Goal: Task Accomplishment & Management: Manage account settings

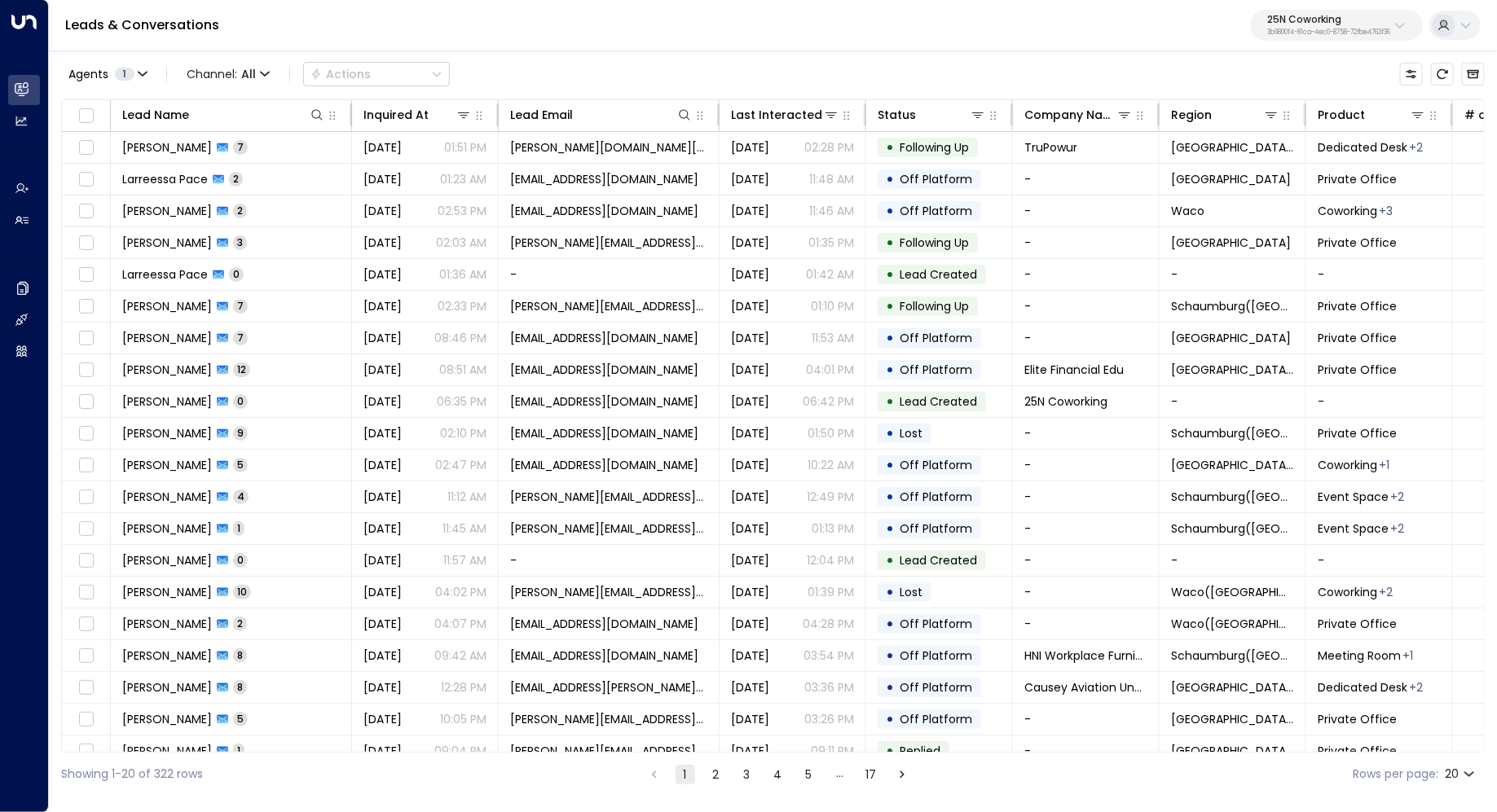
click at [1285, 39] on button "25N Coworking 3b9800f4-81ca-4ec0-8758-72fbe4763f36" at bounding box center [1337, 25] width 172 height 31
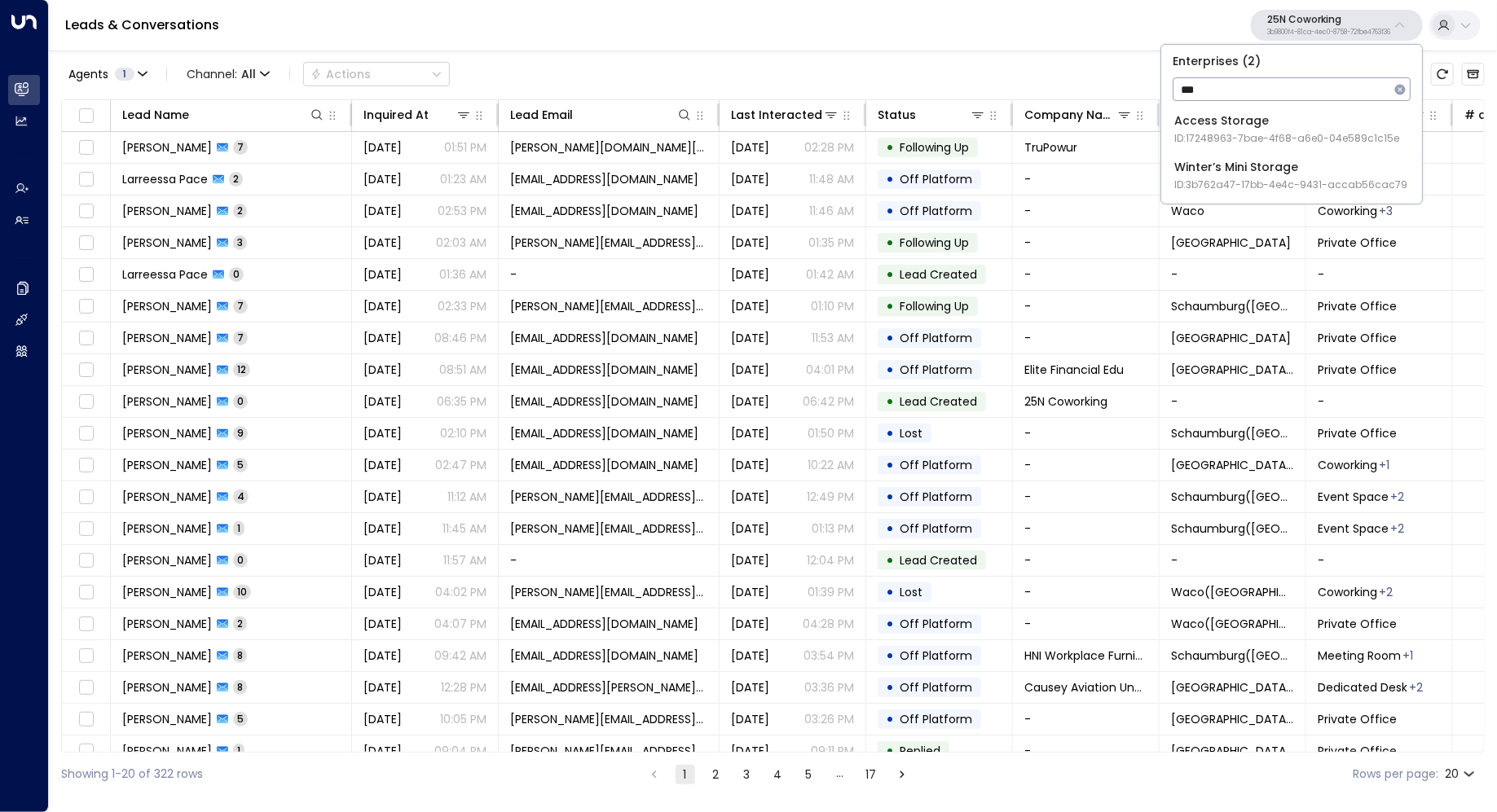
type input "***"
click at [1259, 127] on div "Access Storage ID: 17248963-7bae-4f68-a6e0-04e589c1c15e" at bounding box center [1286, 130] width 225 height 34
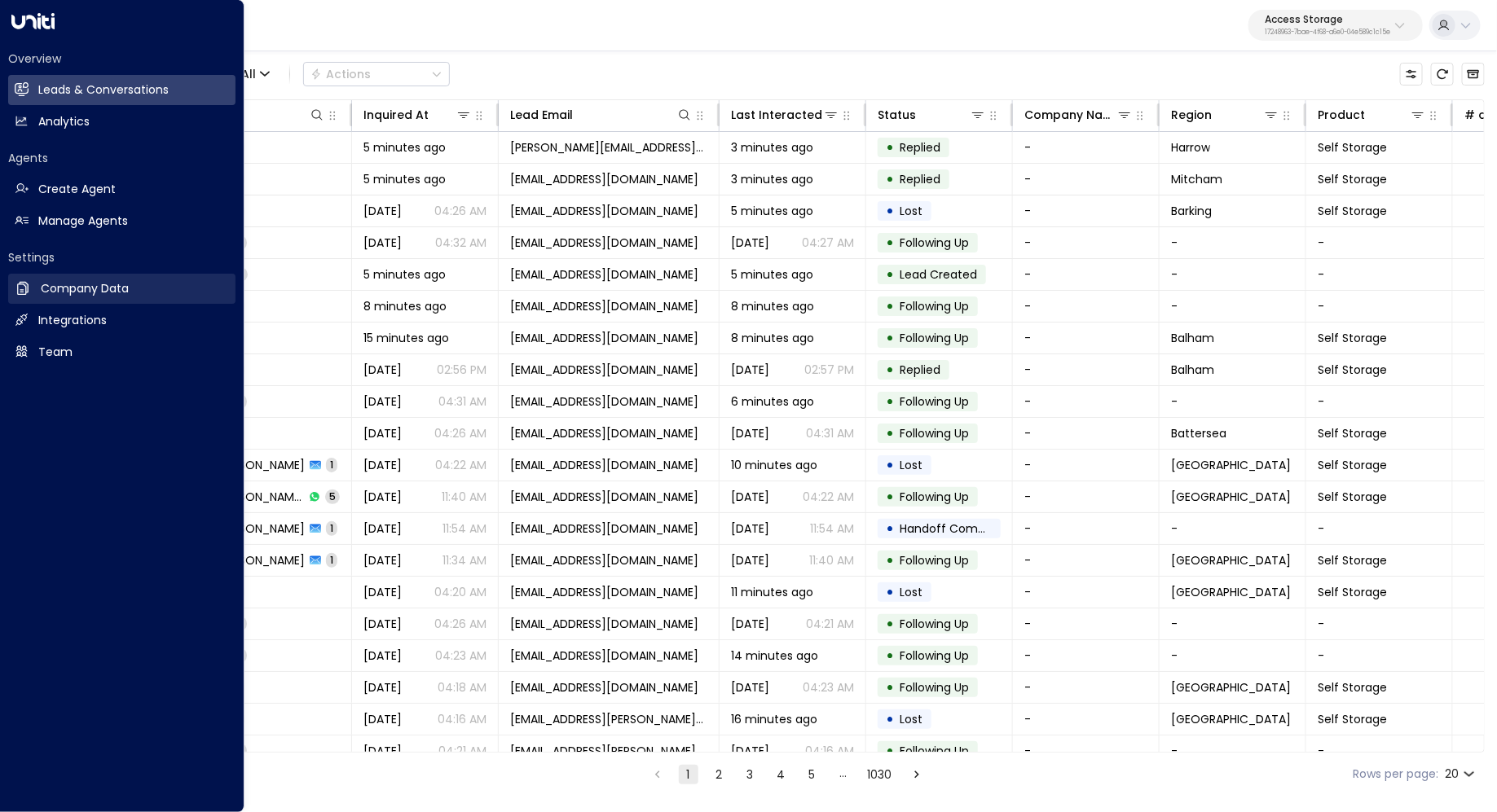
click at [89, 303] on link "Company Data Company Data" at bounding box center [122, 288] width 228 height 30
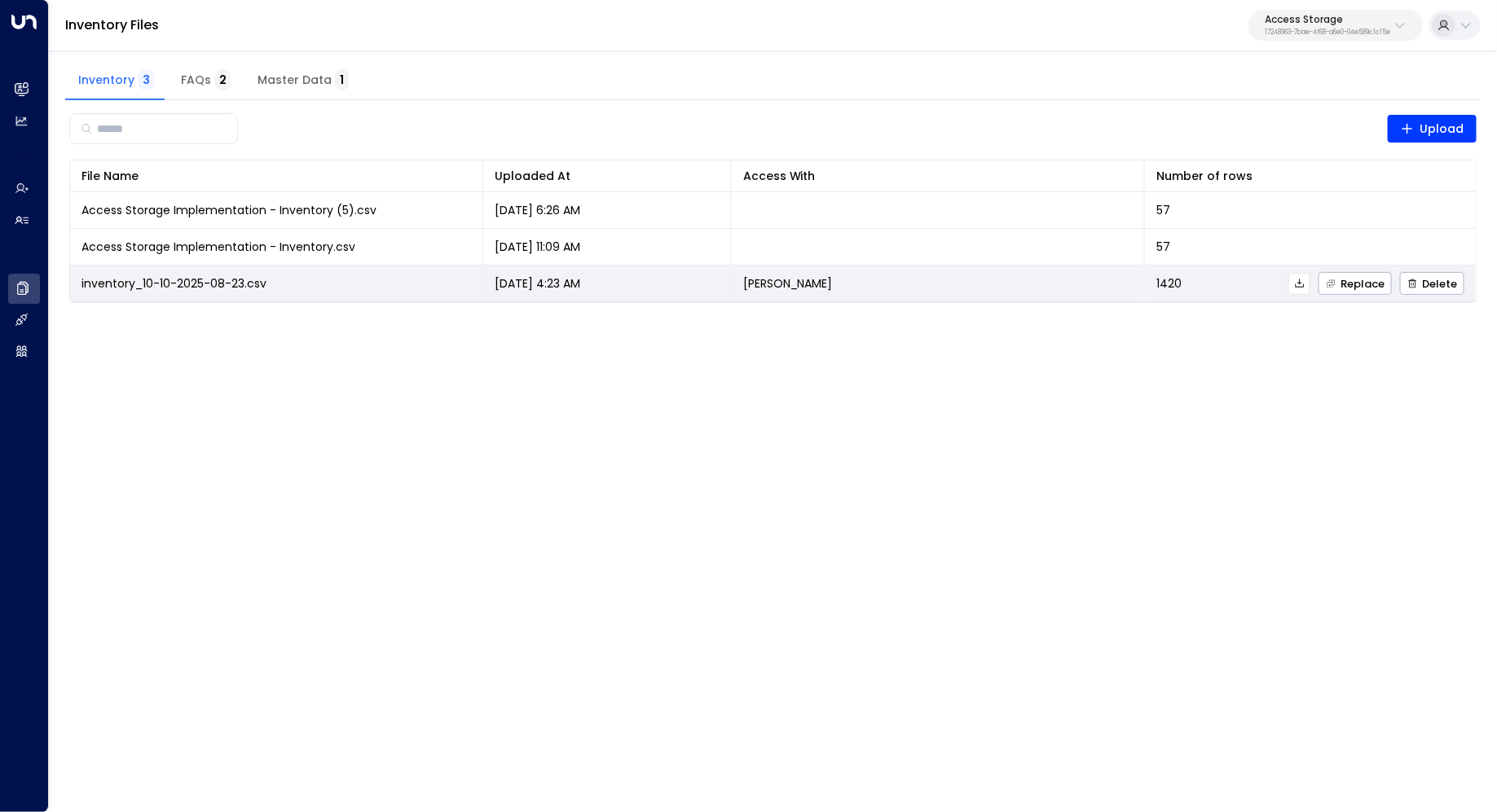
click at [1303, 282] on icon at bounding box center [1299, 282] width 9 height 9
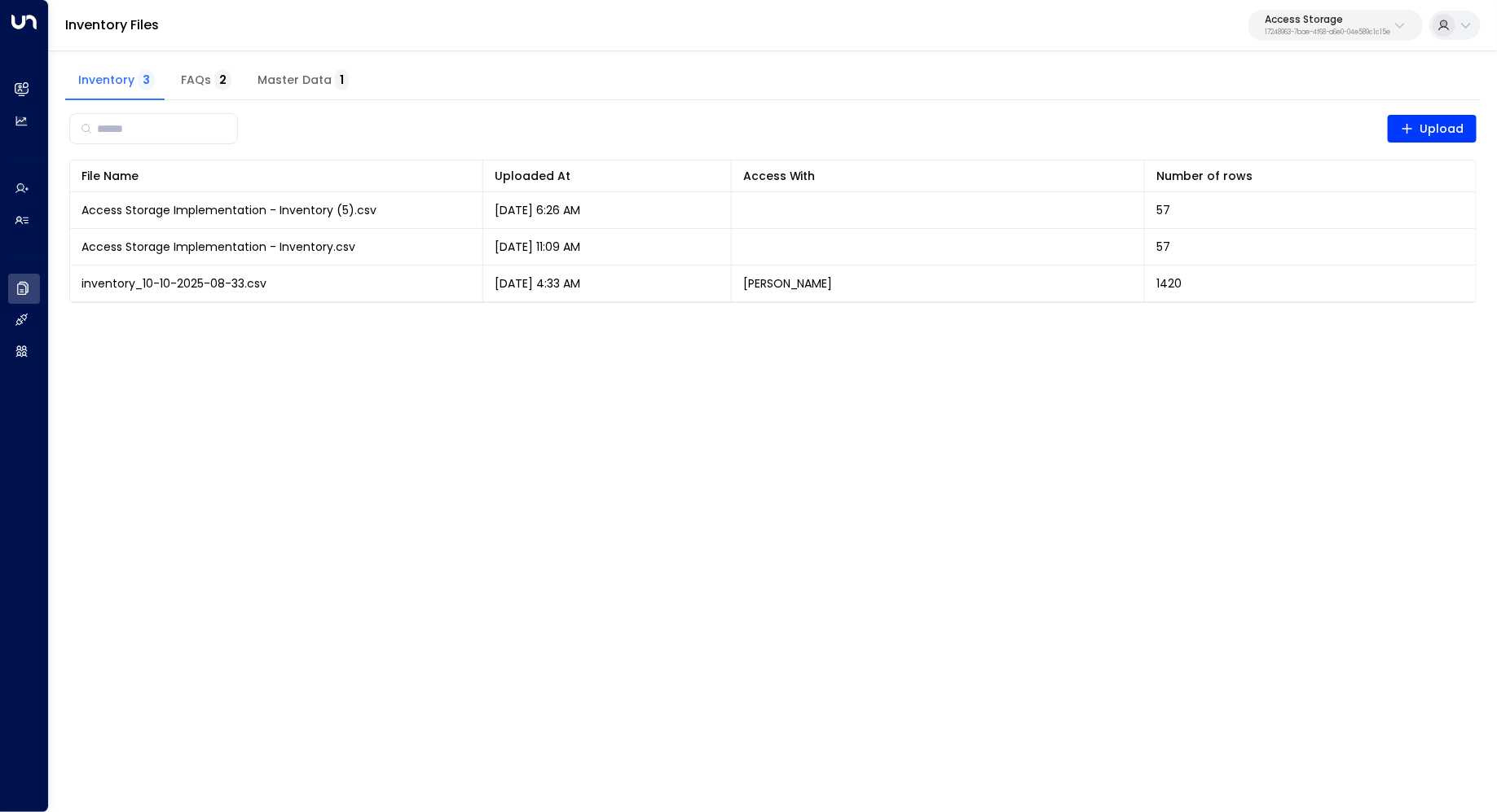
click at [307, 89] on button "Master Data 1" at bounding box center [303, 80] width 117 height 39
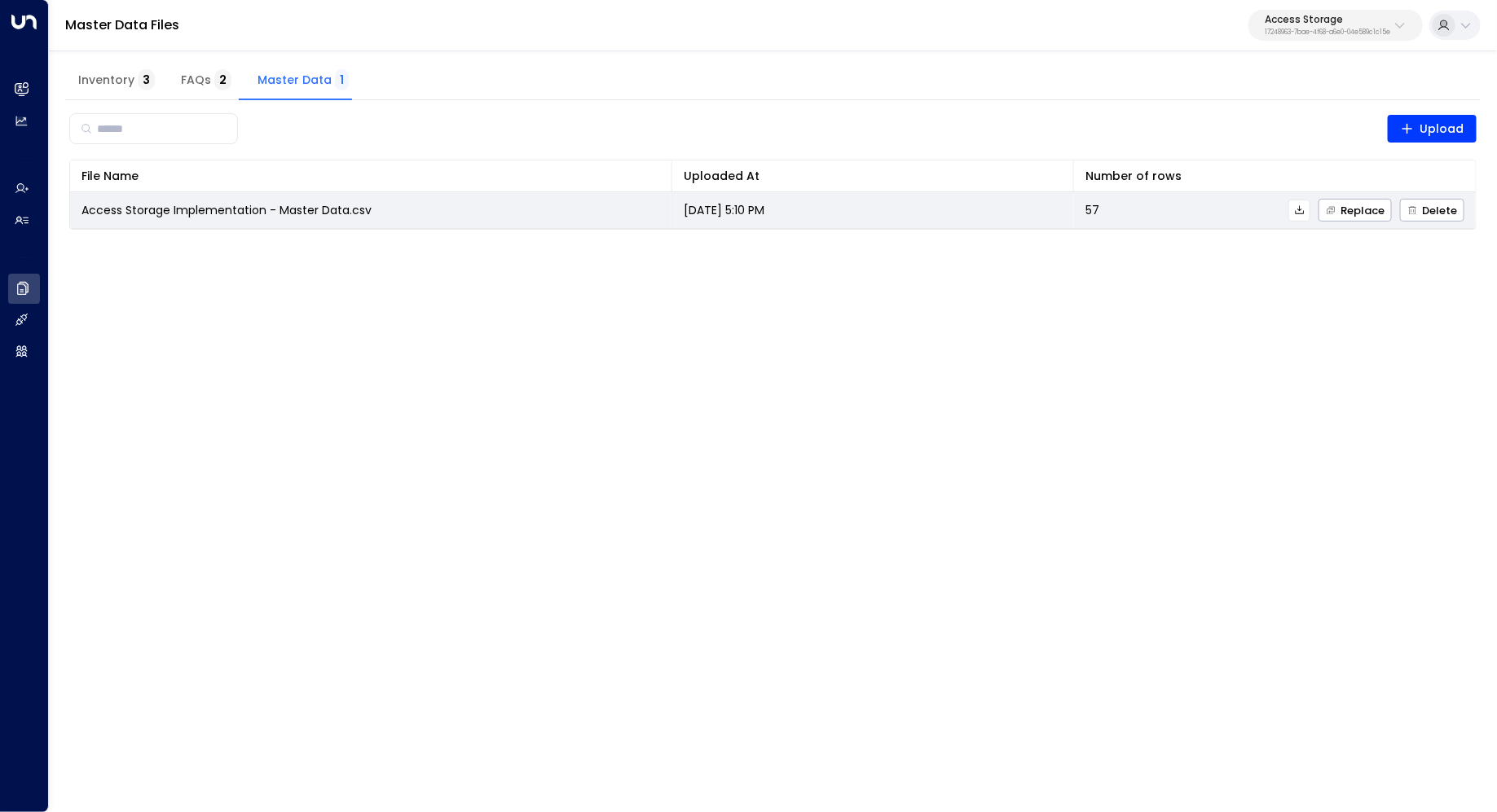
click at [1301, 206] on icon at bounding box center [1300, 210] width 12 height 12
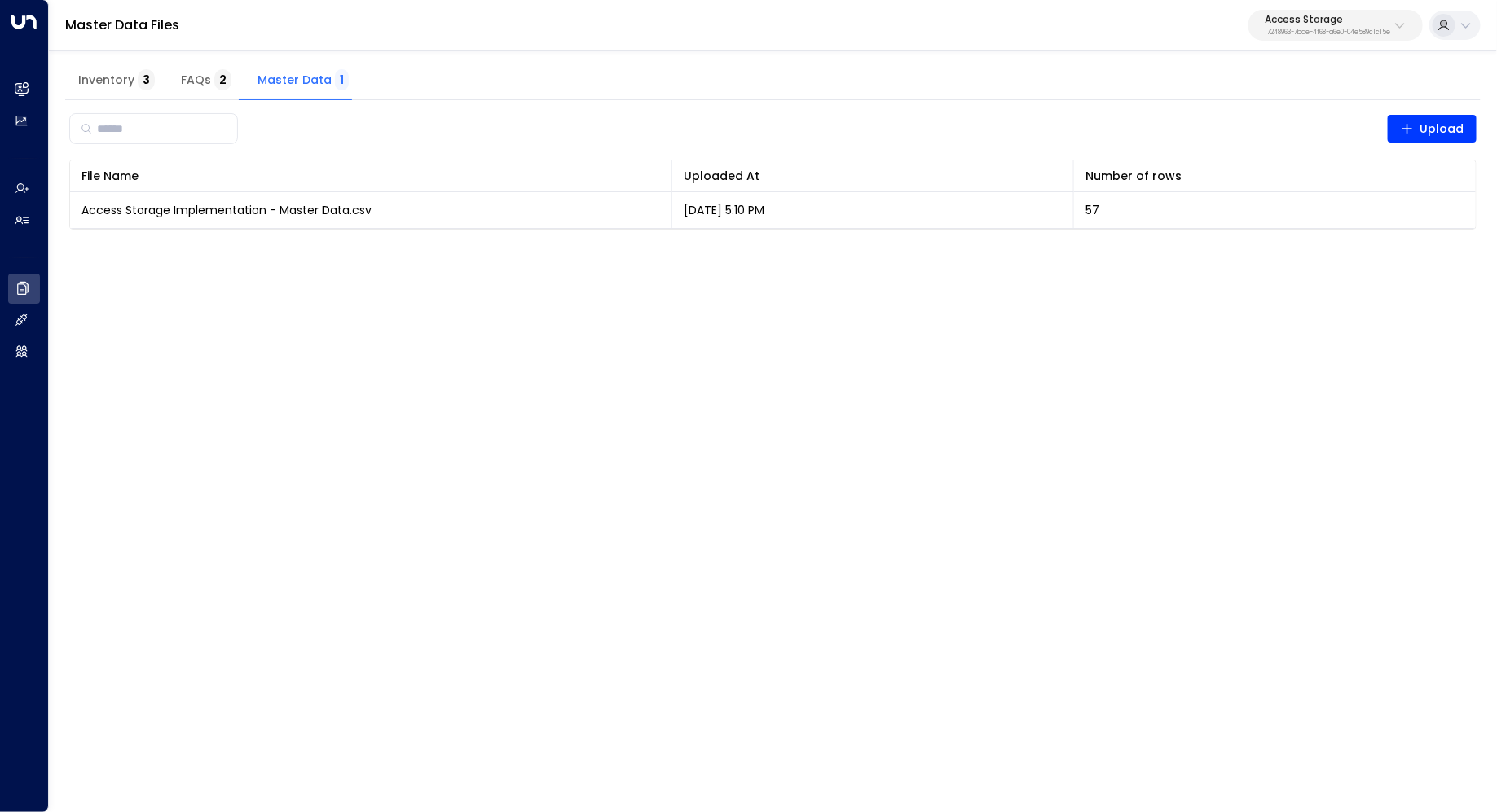
click at [583, 251] on html "Overview Leads & Conversations Leads & Conversations Analytics Analytics Agents…" at bounding box center [748, 125] width 1497 height 251
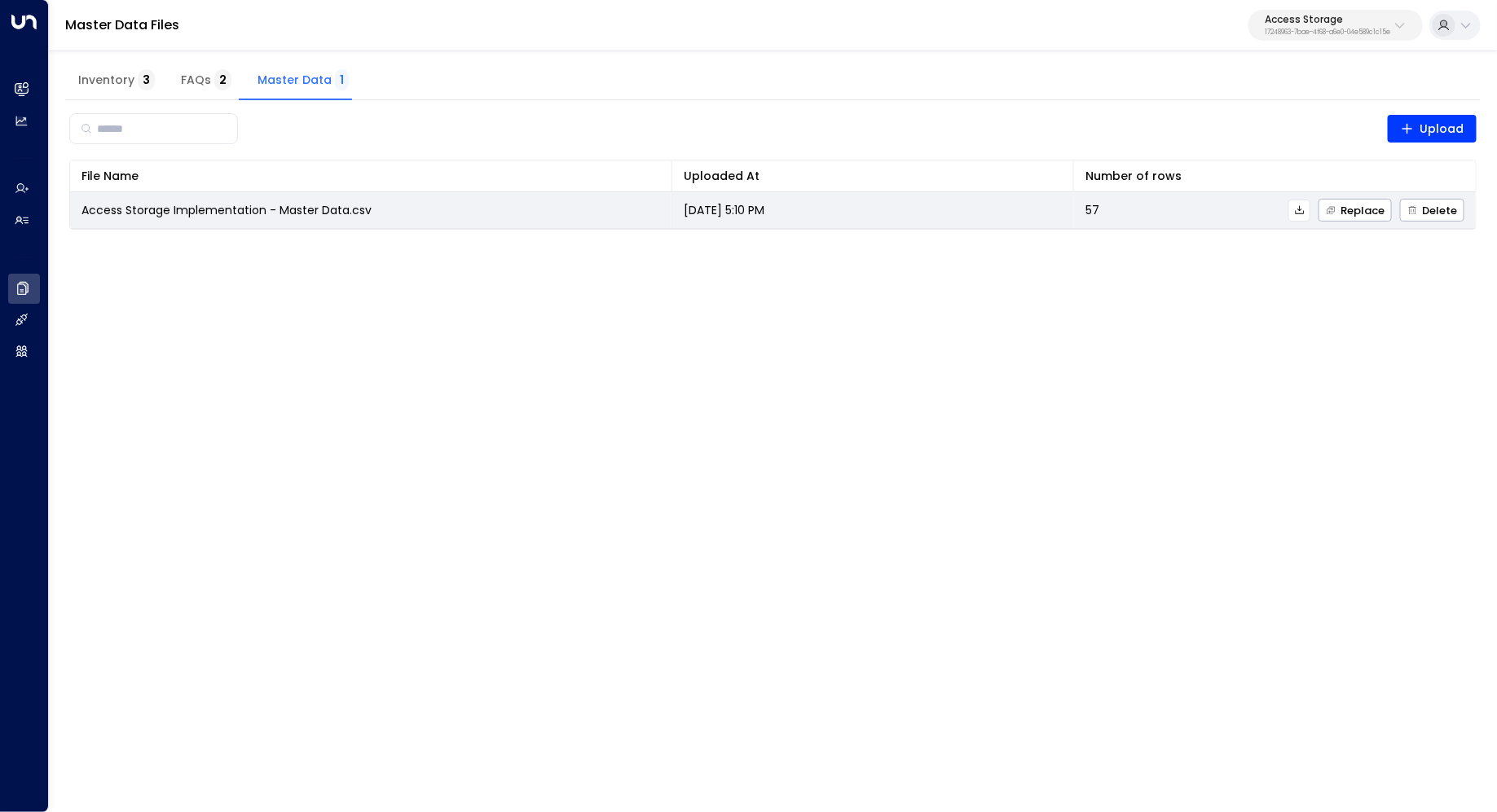
click at [304, 196] on td "Access Storage Implementation - Master Data.csv" at bounding box center [372, 210] width 602 height 36
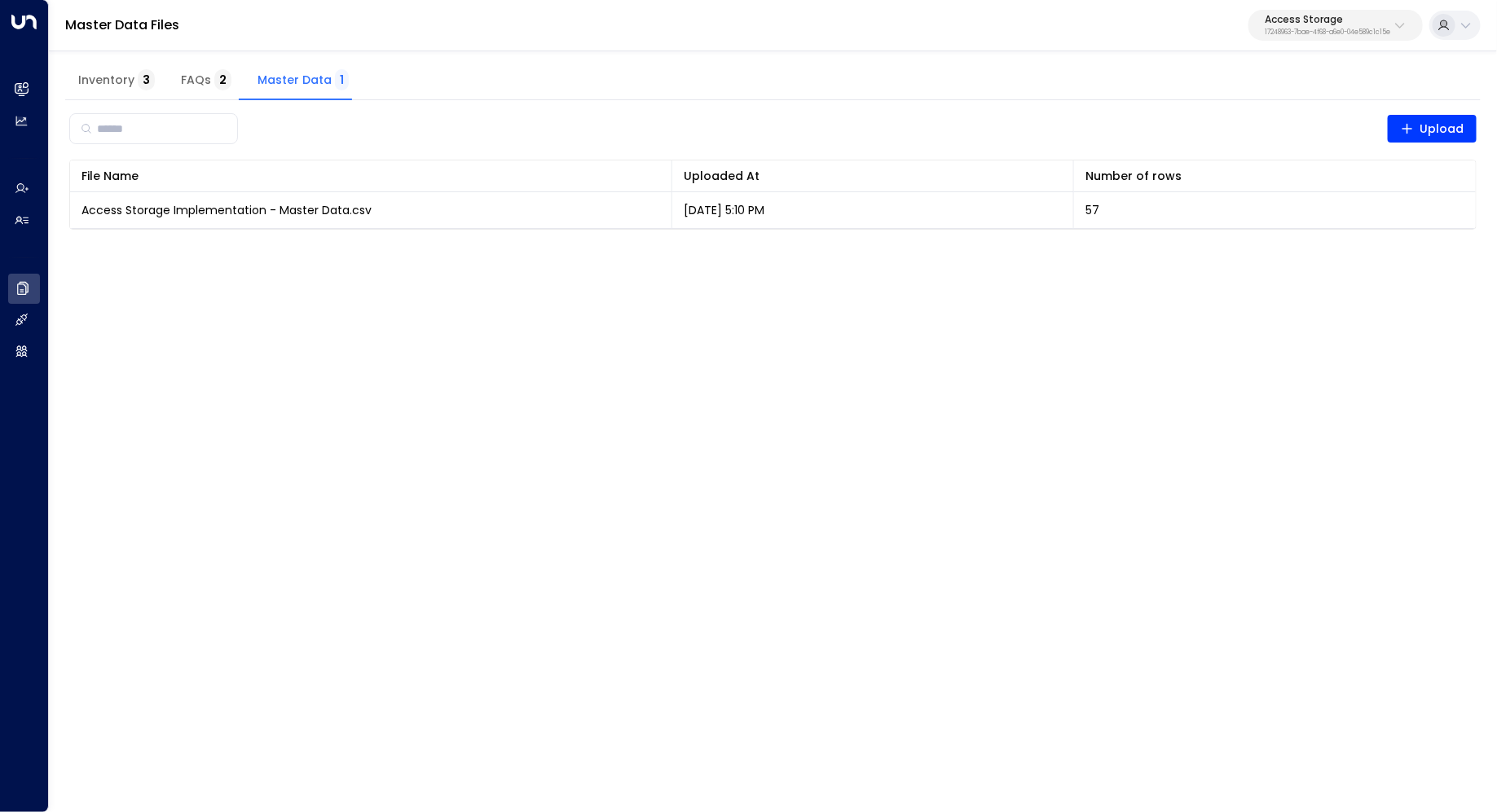
click at [1371, 30] on p "17248963-7bae-4f68-a6e0-04e589c1c15e" at bounding box center [1328, 33] width 126 height 7
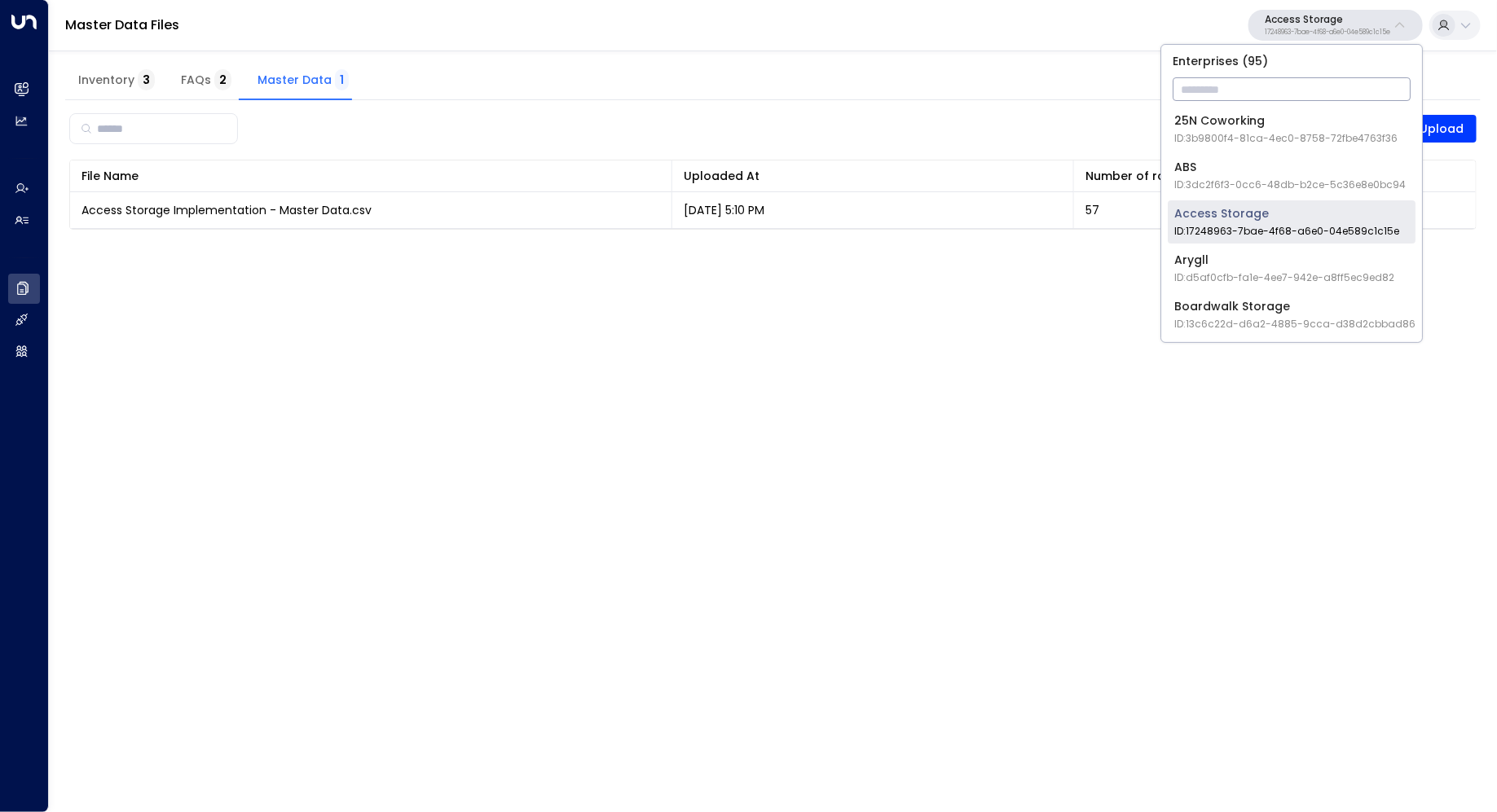
click at [1239, 211] on div "Access Storage ID: 17248963-7bae-4f68-a6e0-04e589c1c15e" at bounding box center [1286, 222] width 225 height 34
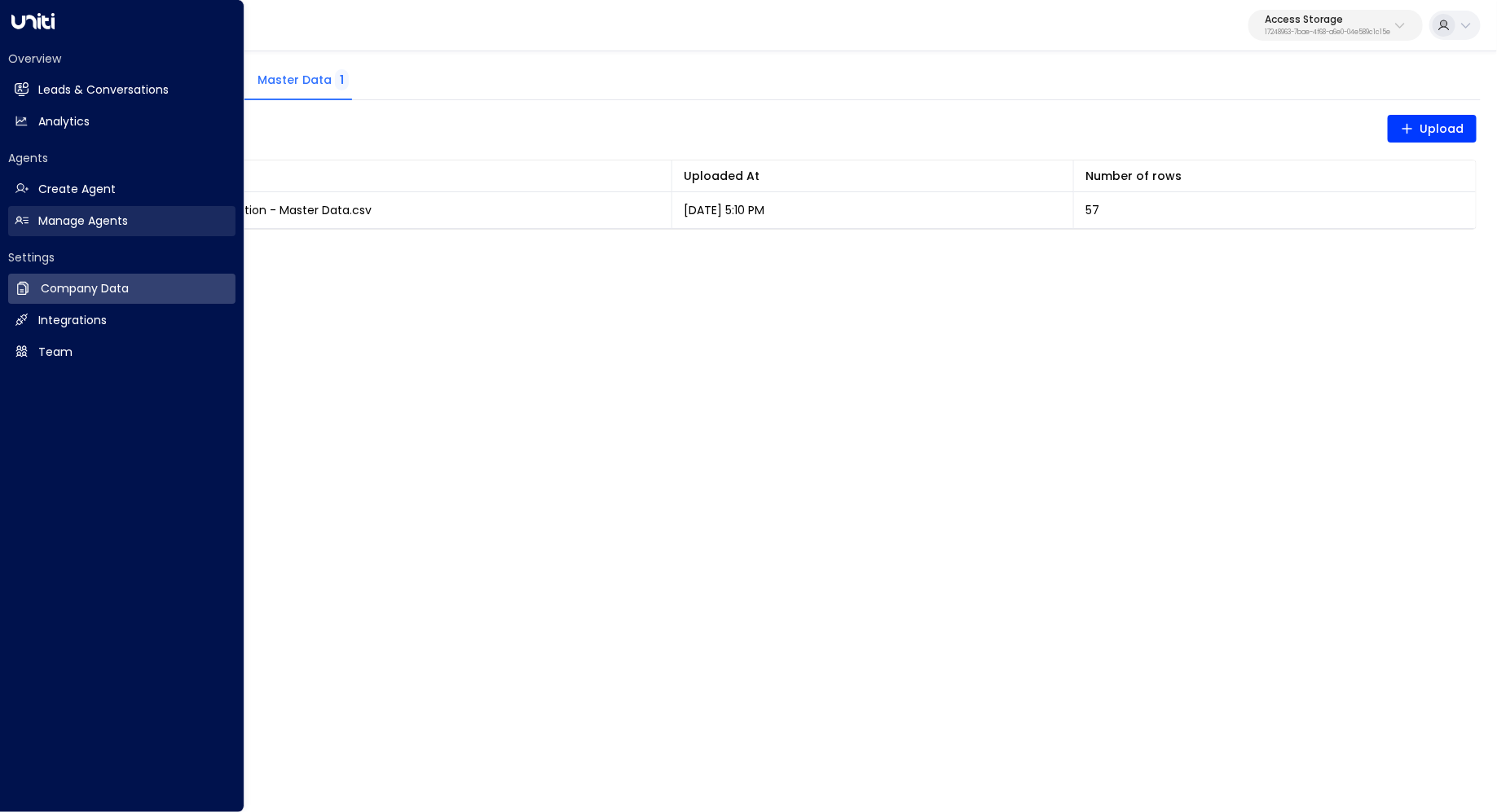
click at [96, 214] on h2 "Manage Agents" at bounding box center [83, 221] width 89 height 17
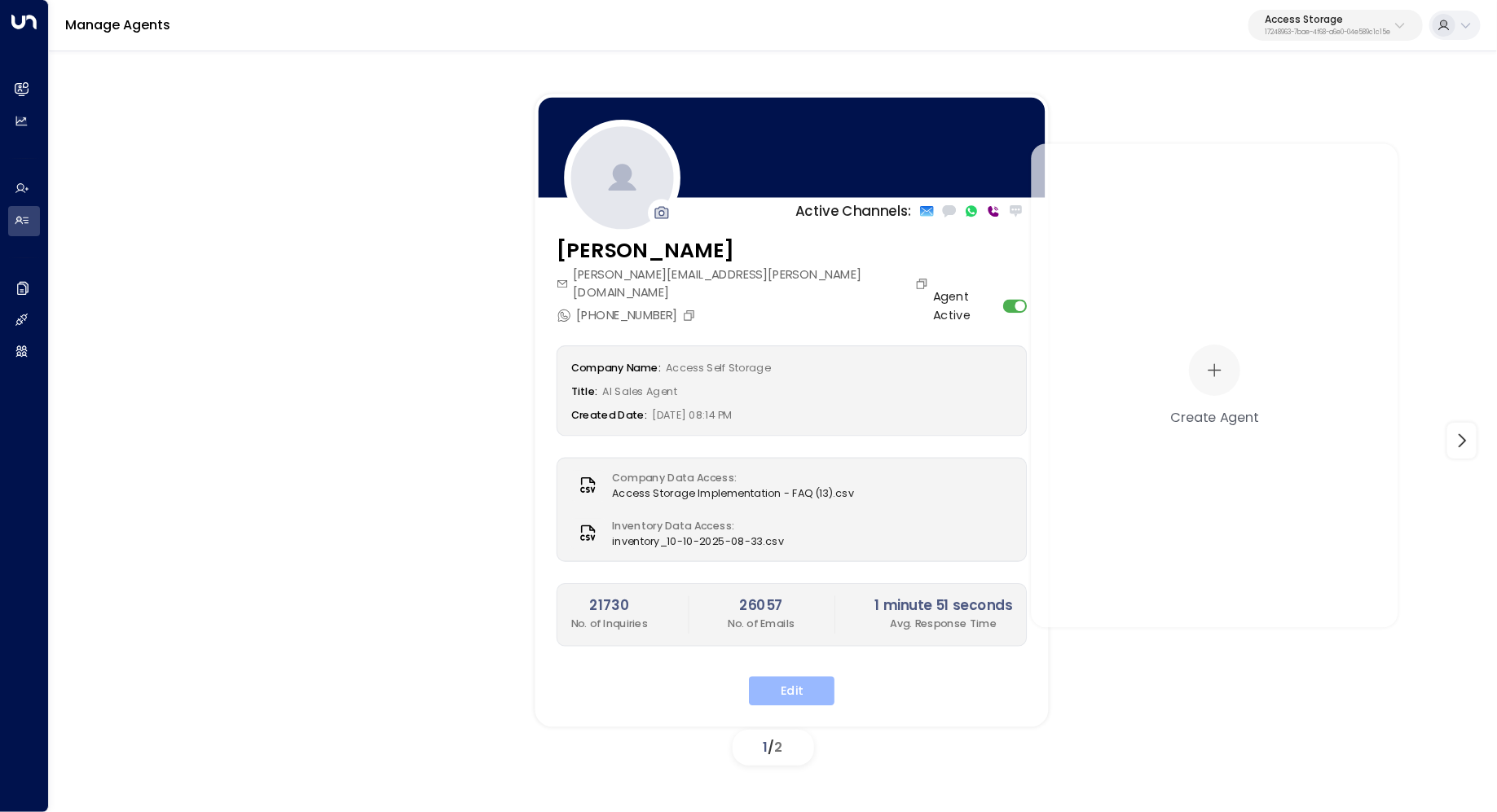
click at [798, 680] on button "Edit" at bounding box center [792, 692] width 85 height 30
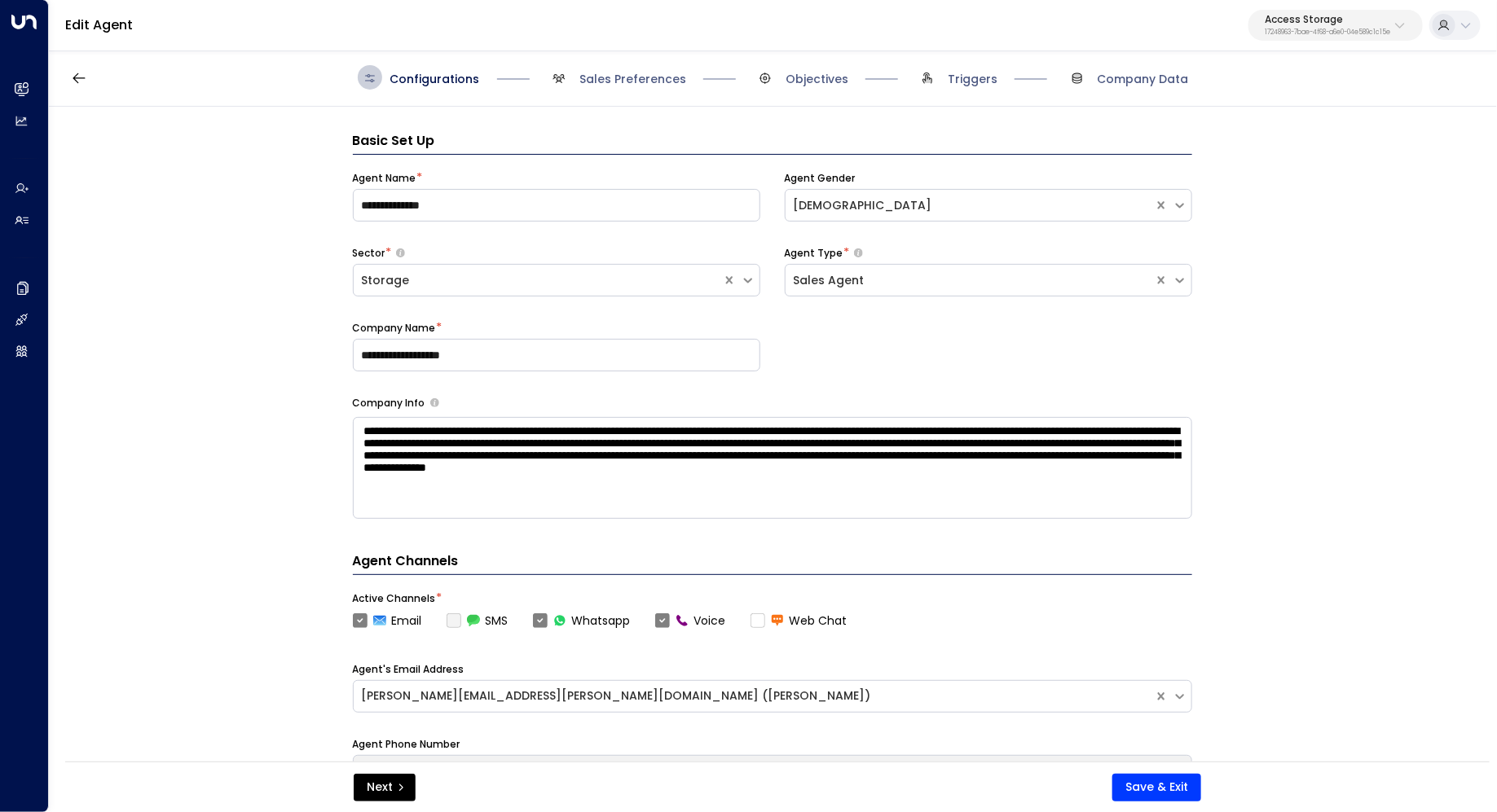
scroll to position [25, 0]
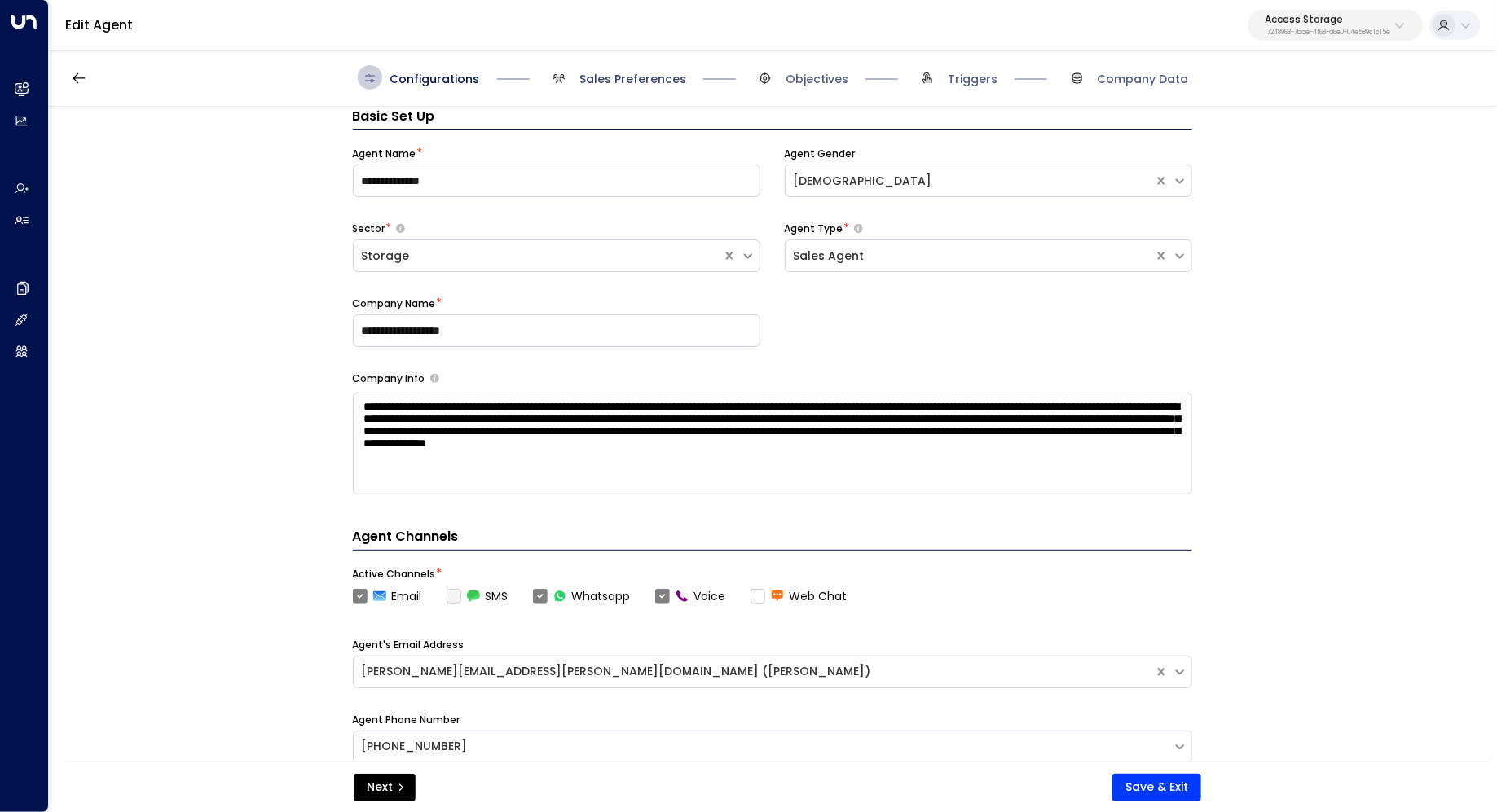
click at [647, 80] on span "Sales Preferences" at bounding box center [633, 79] width 107 height 16
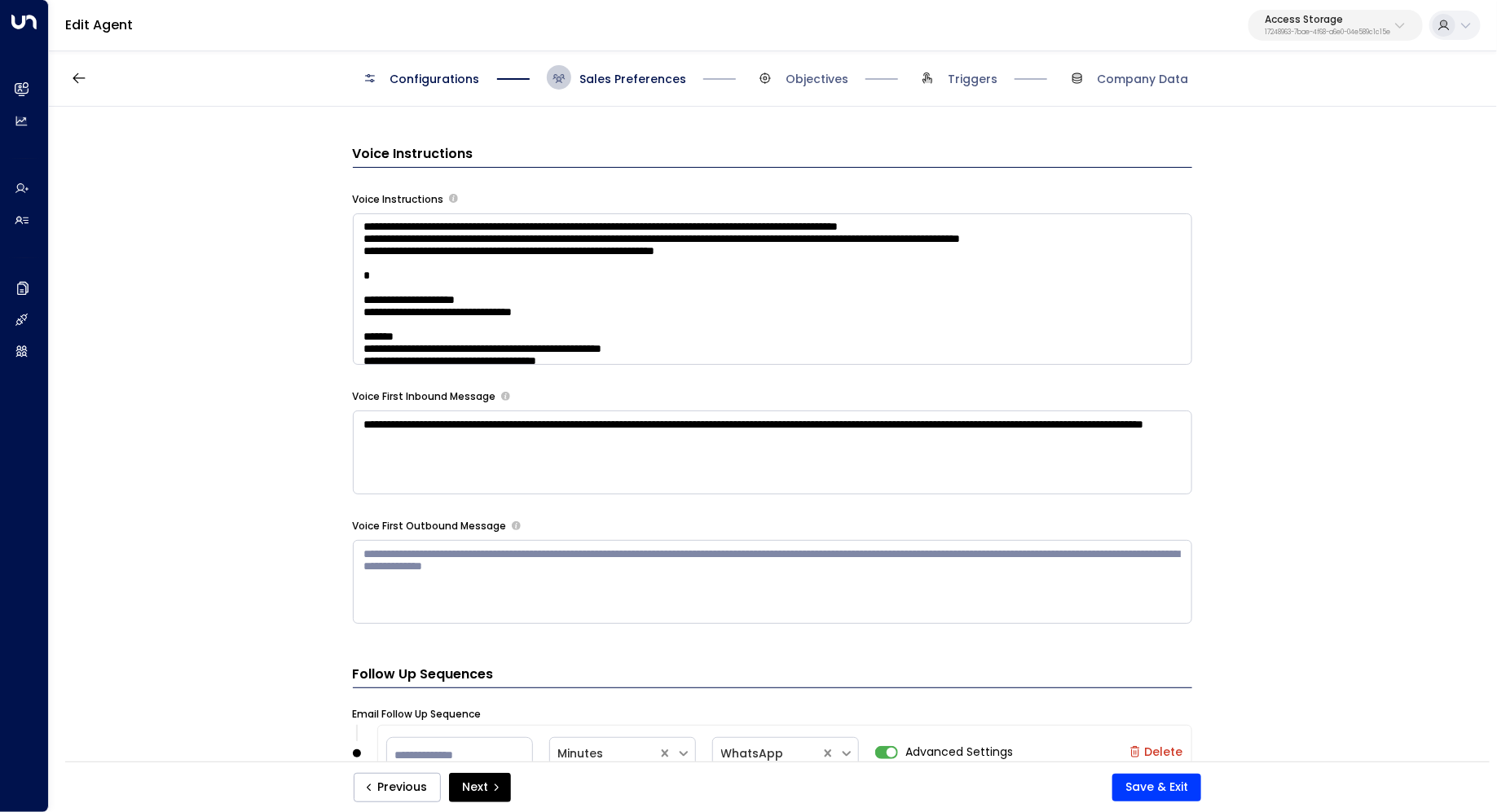
scroll to position [1361, 0]
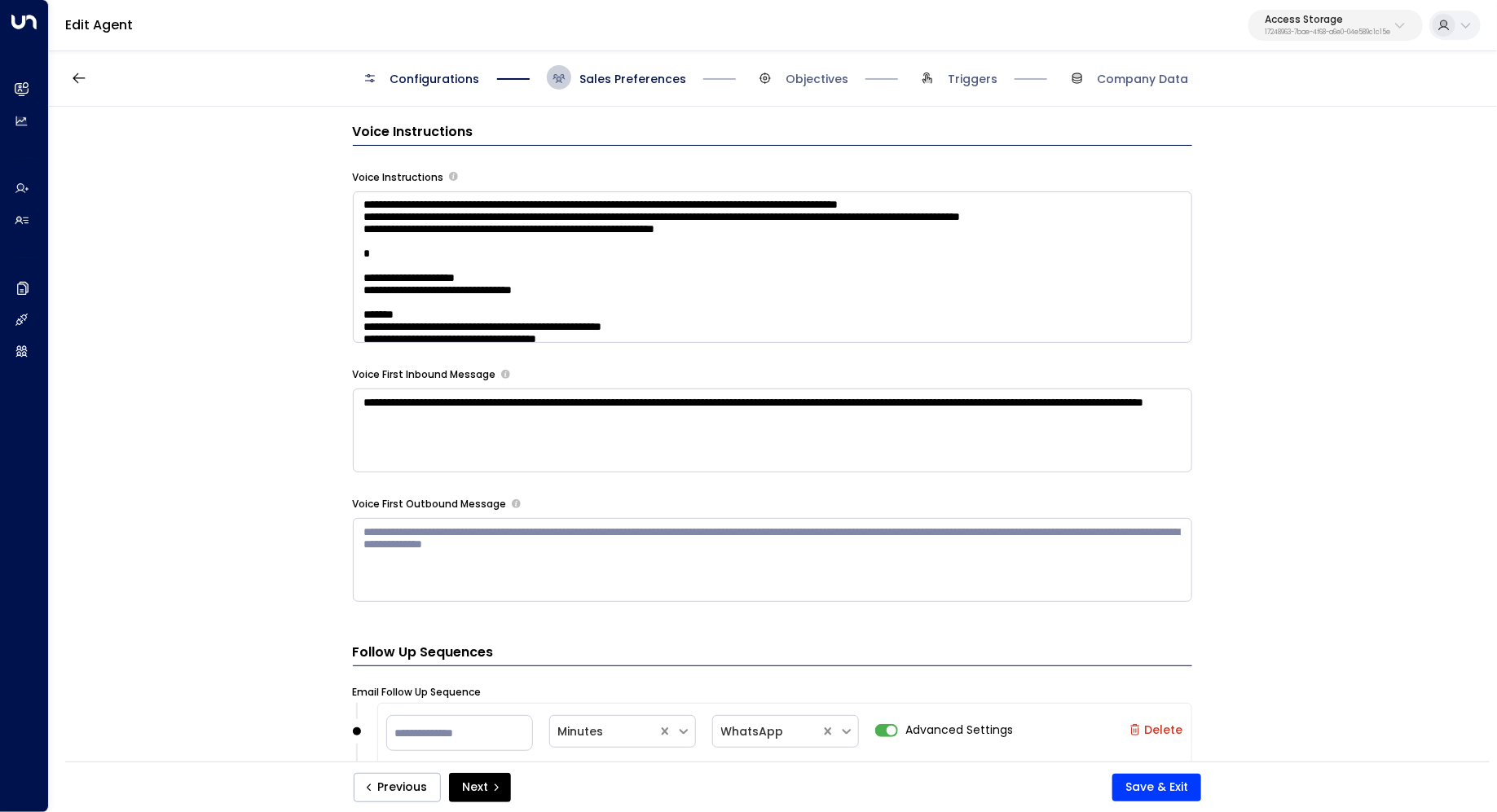
click at [1000, 321] on textarea at bounding box center [772, 267] width 839 height 152
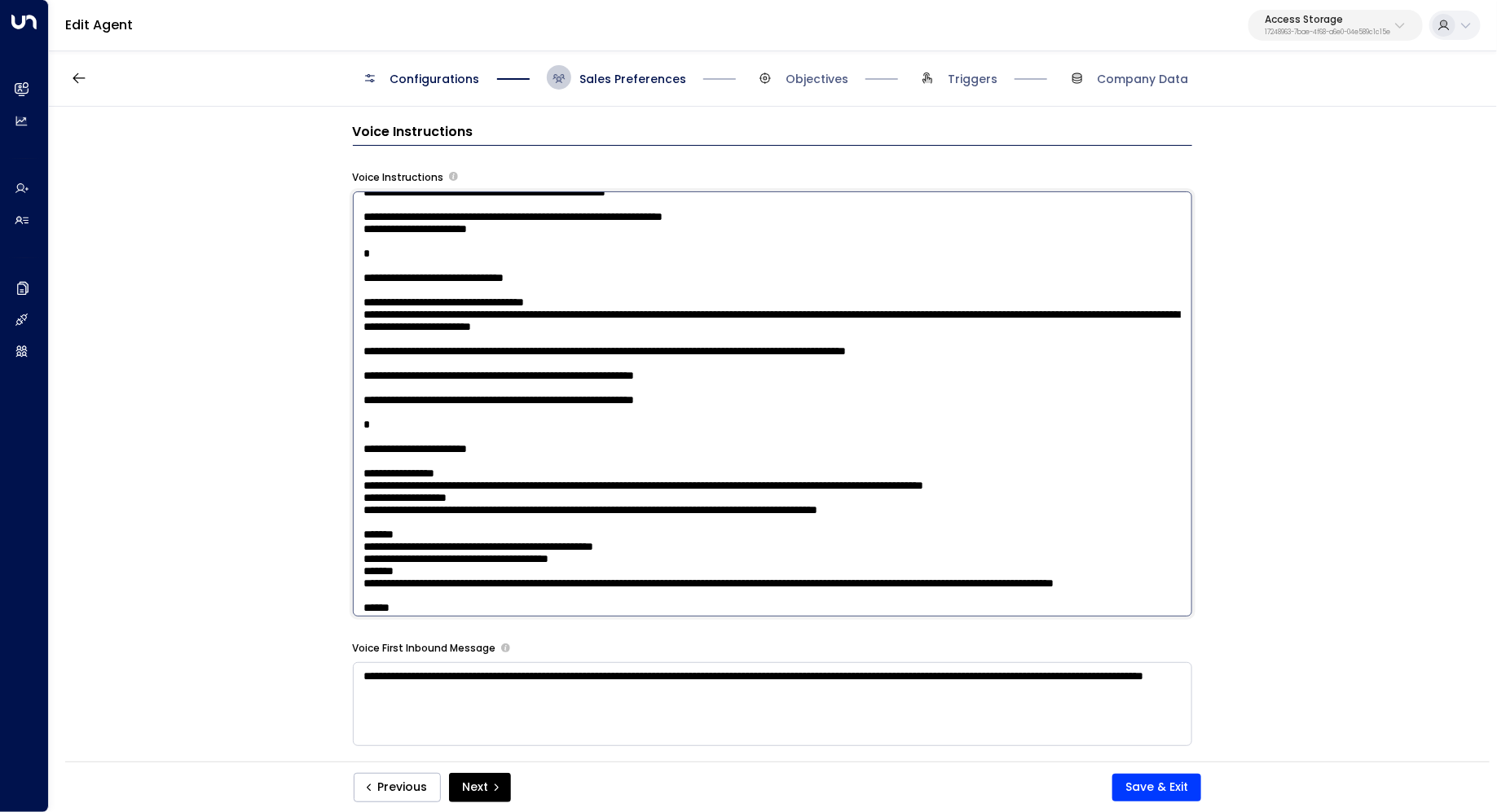
scroll to position [918, 0]
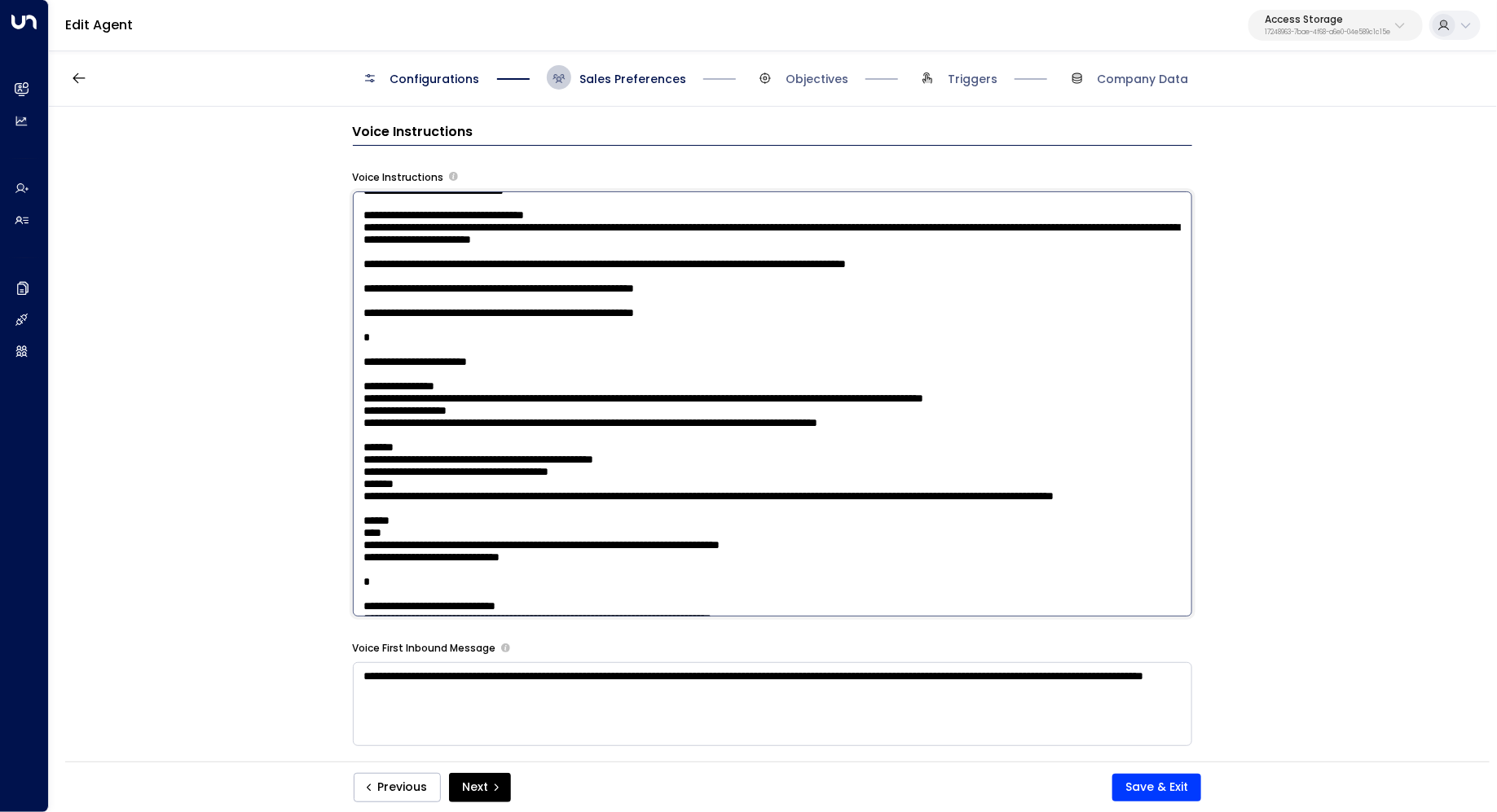
click at [705, 273] on textarea at bounding box center [772, 404] width 839 height 426
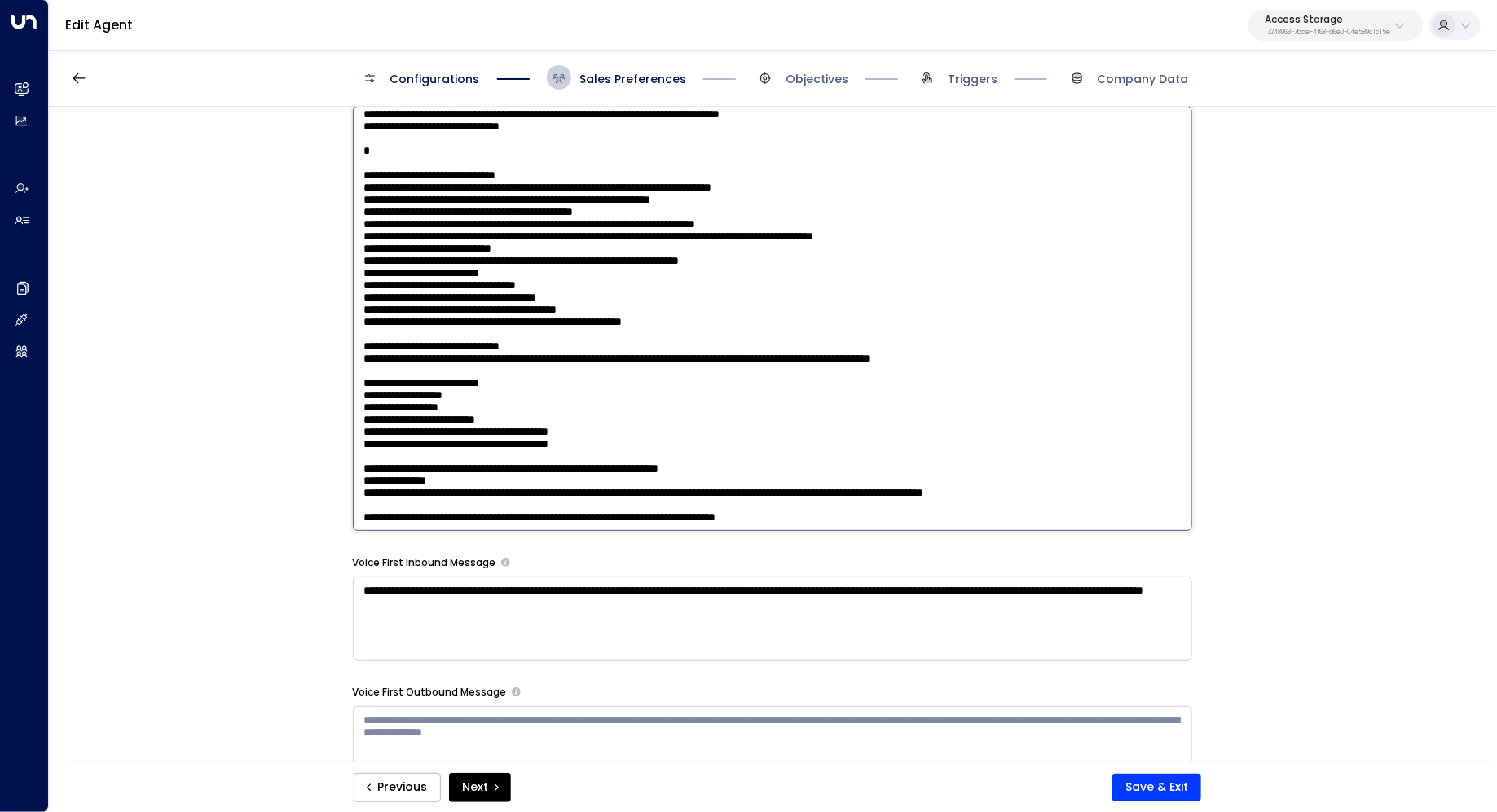
scroll to position [1449, 0]
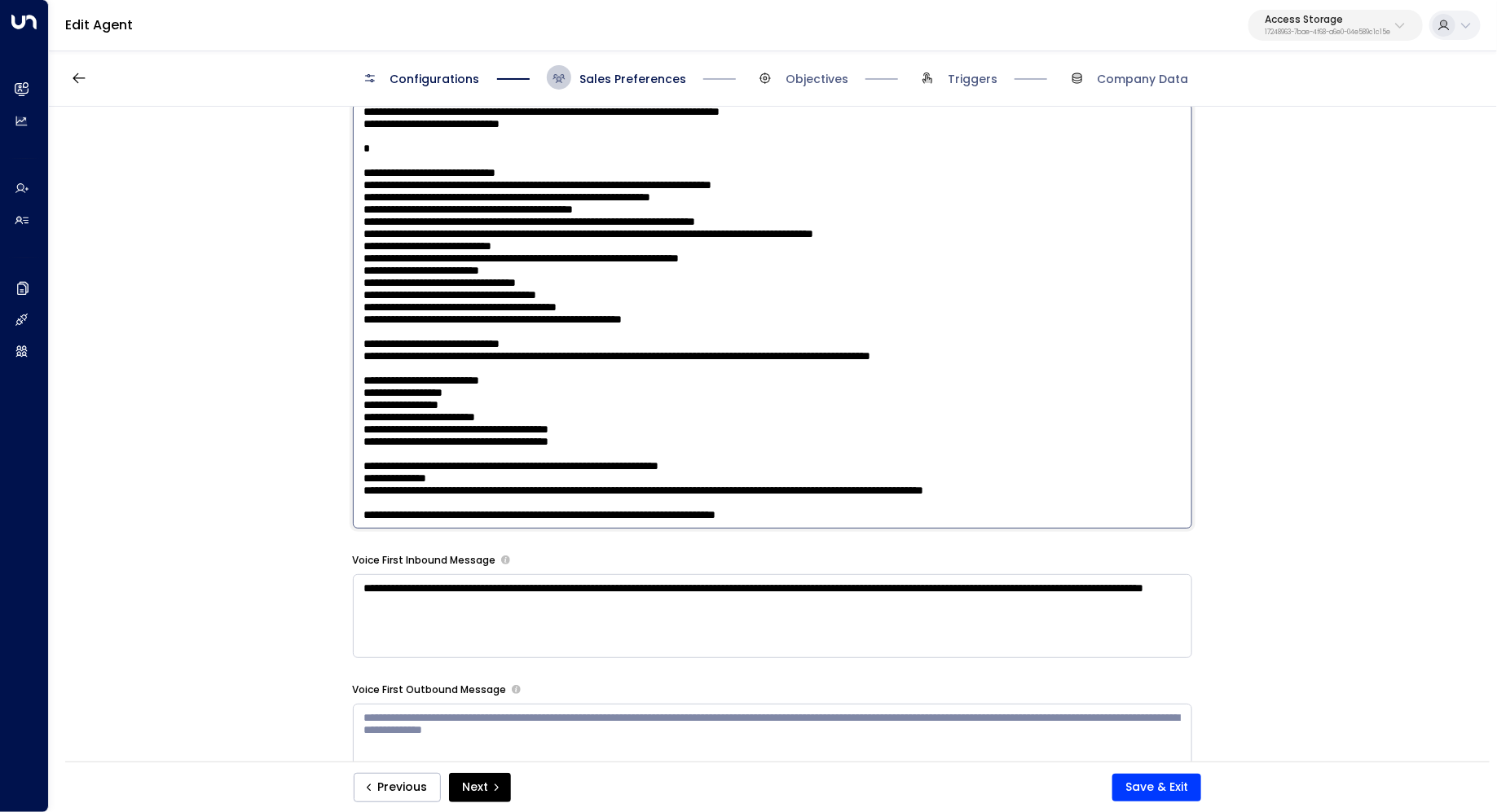
click at [669, 407] on textarea at bounding box center [772, 316] width 839 height 426
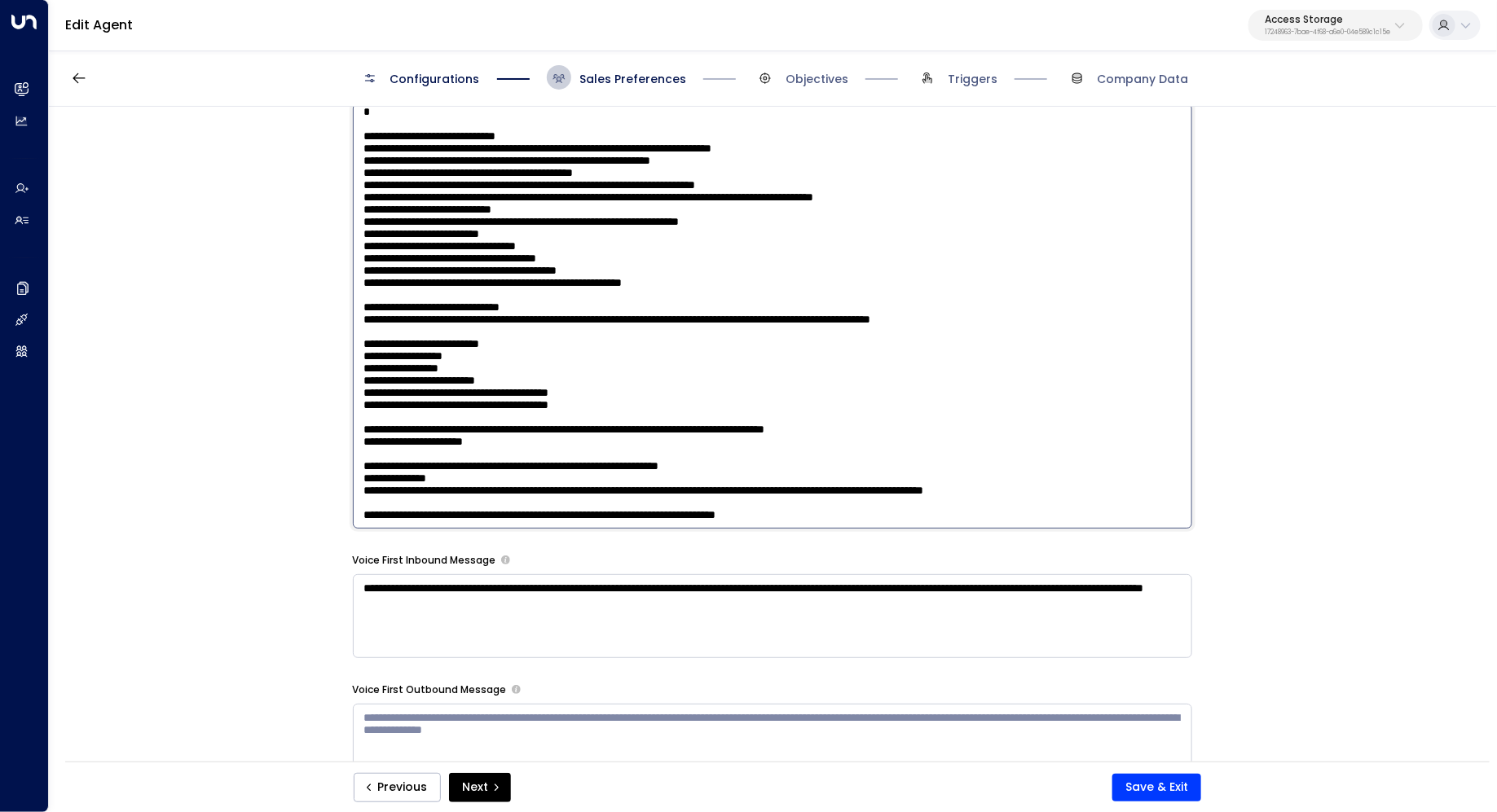
drag, startPoint x: 533, startPoint y: 453, endPoint x: 382, endPoint y: 456, distance: 151.0
click at [382, 456] on textarea at bounding box center [772, 316] width 839 height 426
type textarea "**********"
click at [1189, 784] on button "Save & Exit" at bounding box center [1157, 787] width 89 height 28
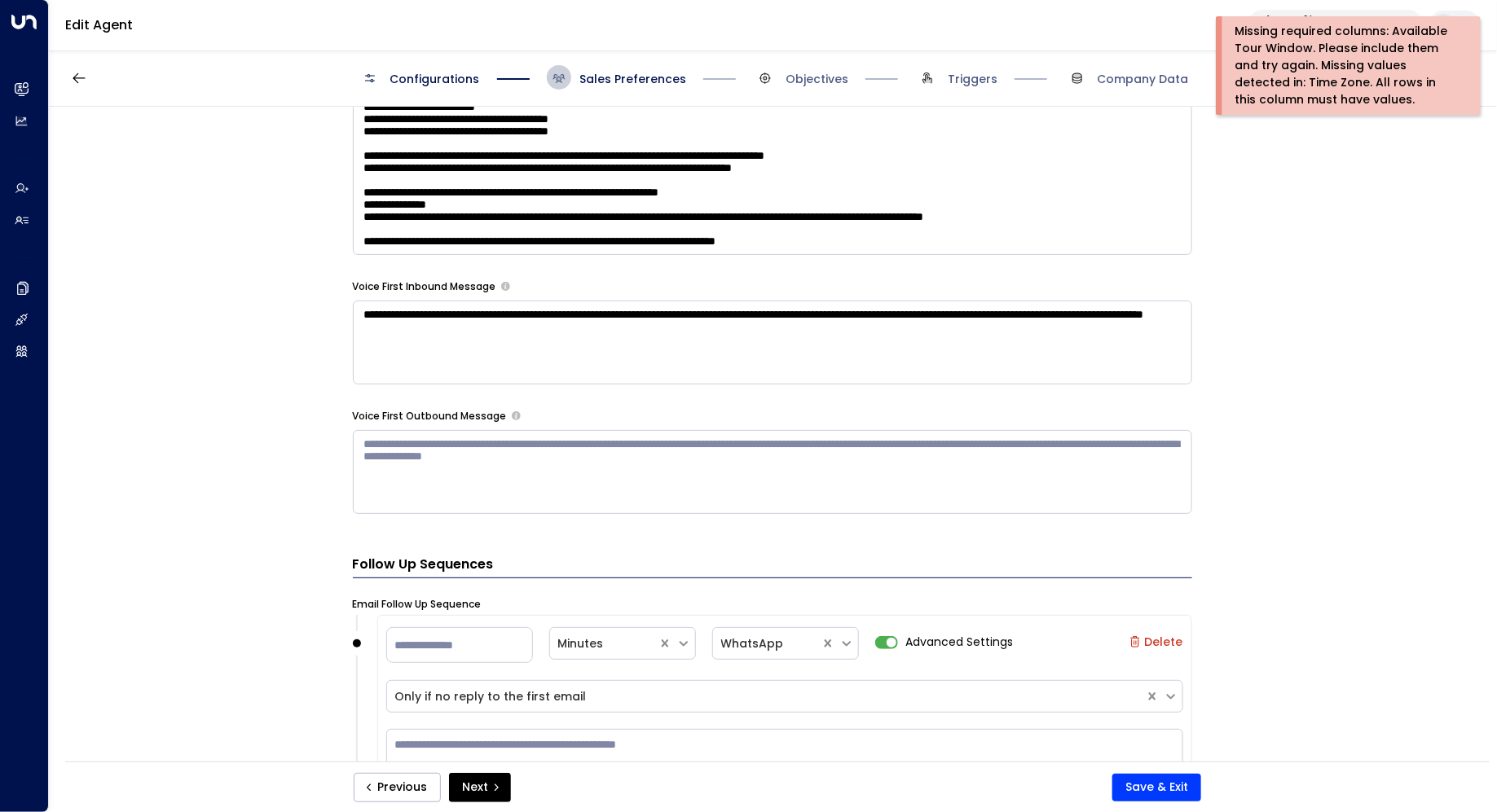
click at [1333, 200] on div "**********" at bounding box center [772, 440] width 1446 height 665
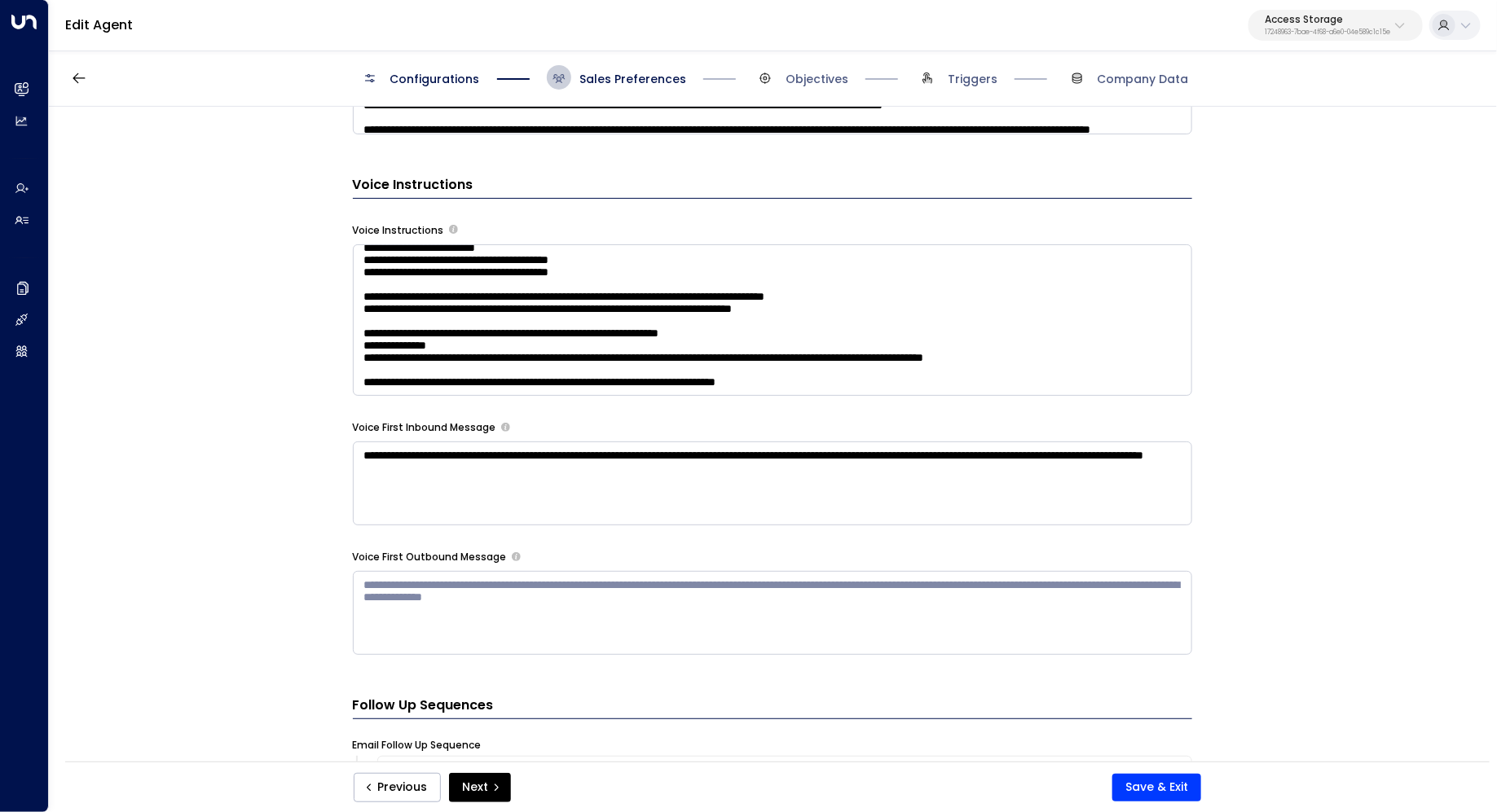
scroll to position [925, 0]
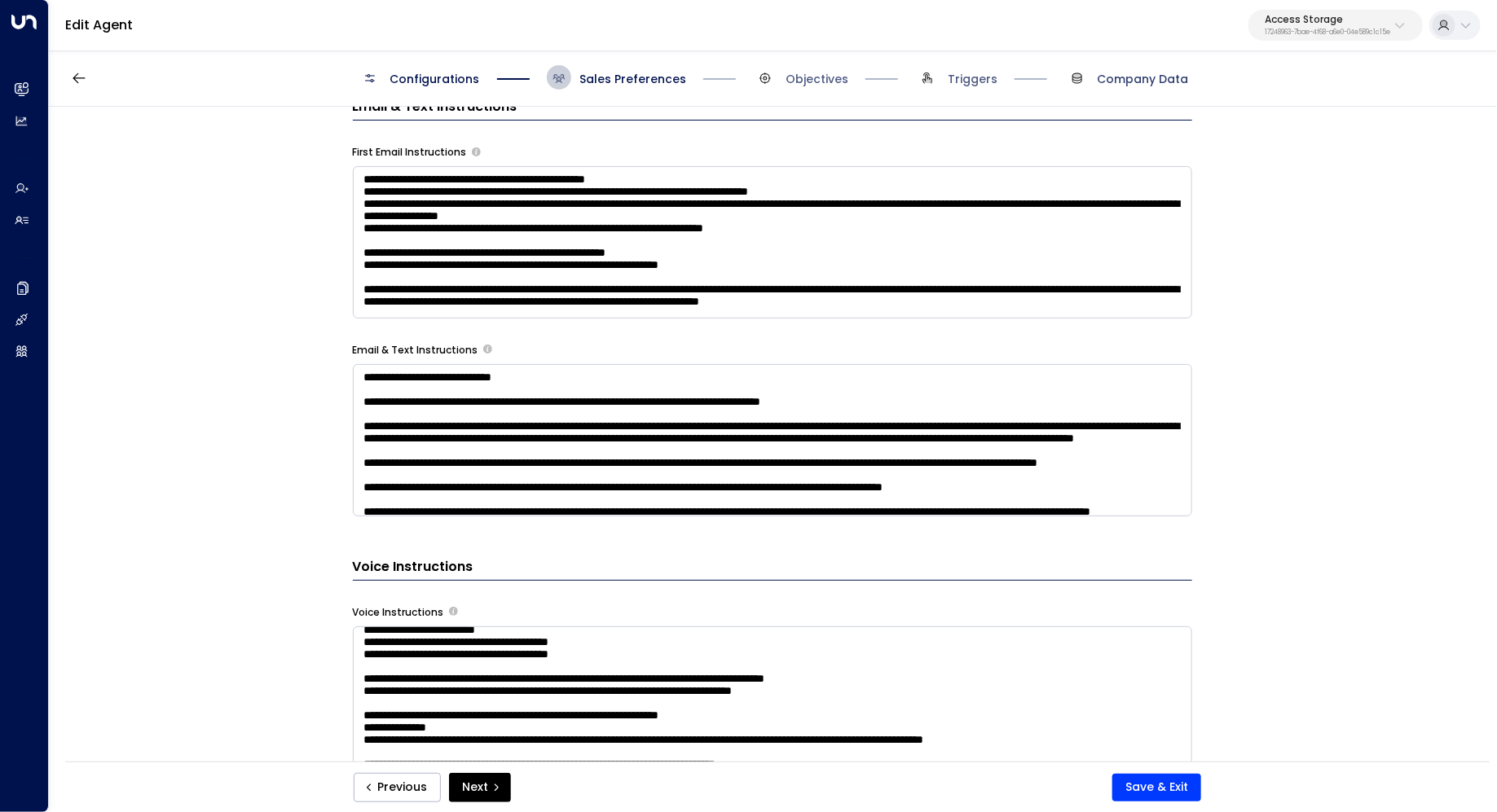
click at [1157, 76] on span "Company Data" at bounding box center [1143, 79] width 91 height 16
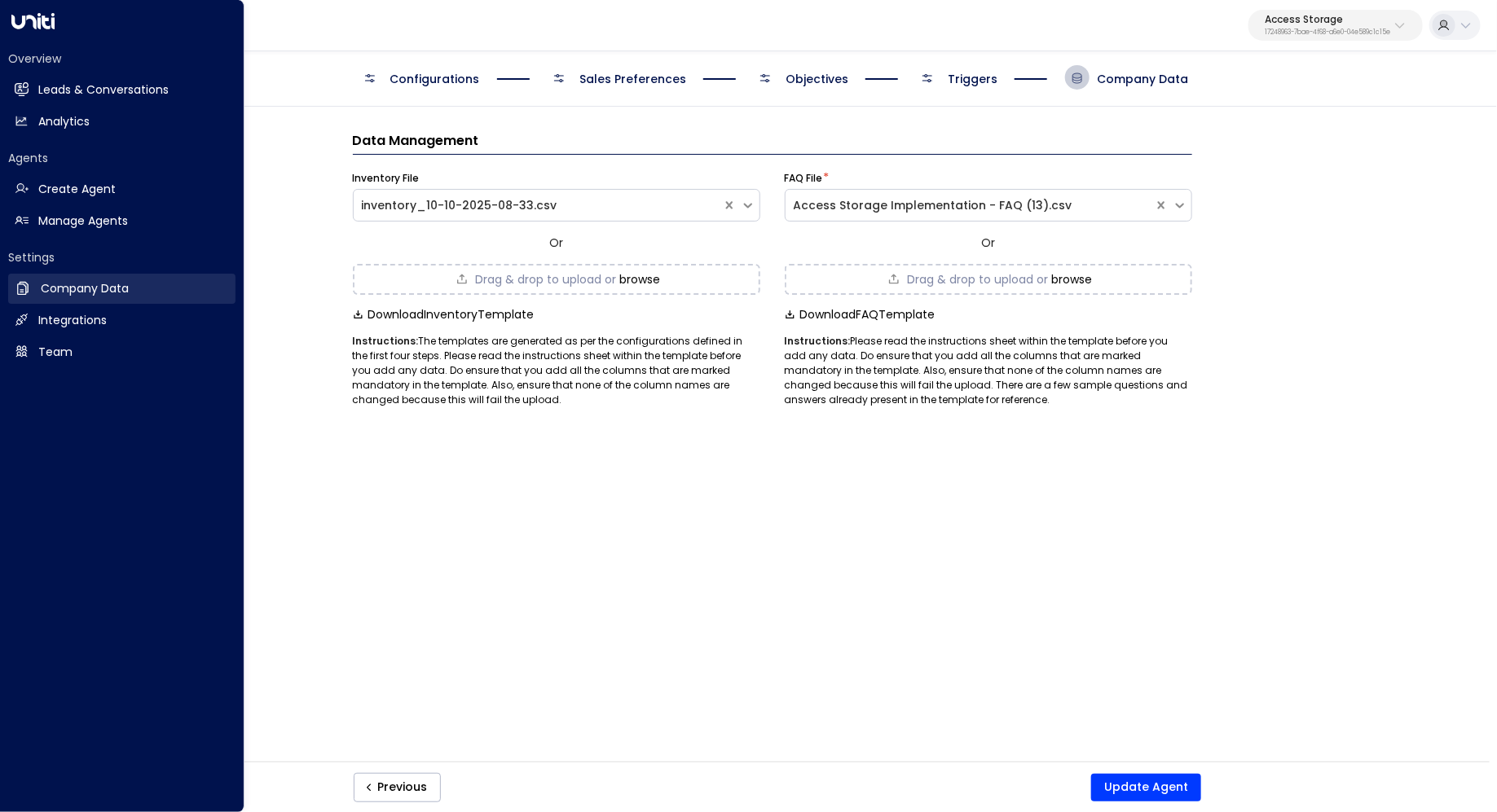
click at [105, 291] on h2 "Company Data" at bounding box center [84, 288] width 88 height 17
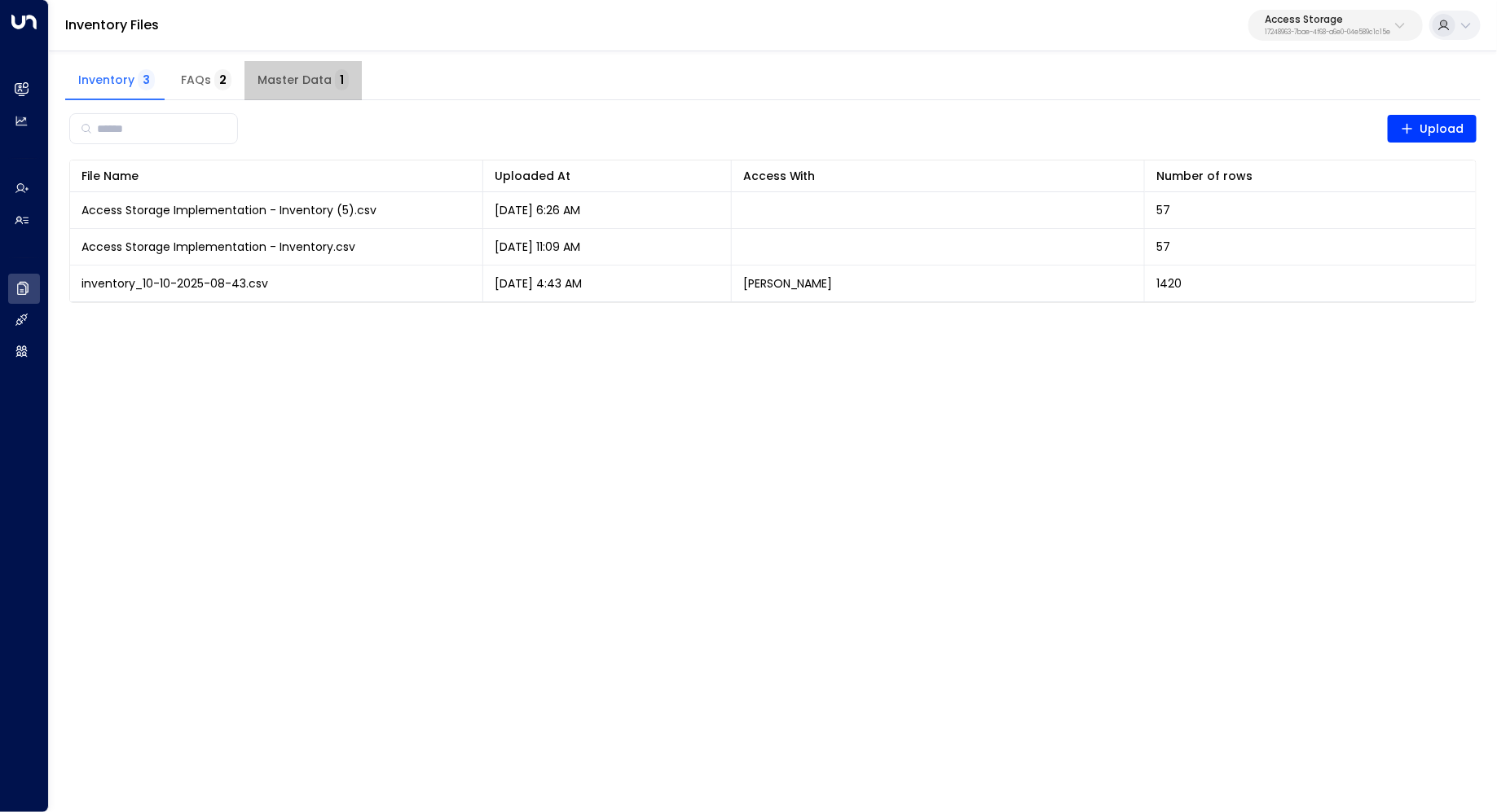
click at [302, 84] on span "Master Data 1" at bounding box center [303, 80] width 91 height 15
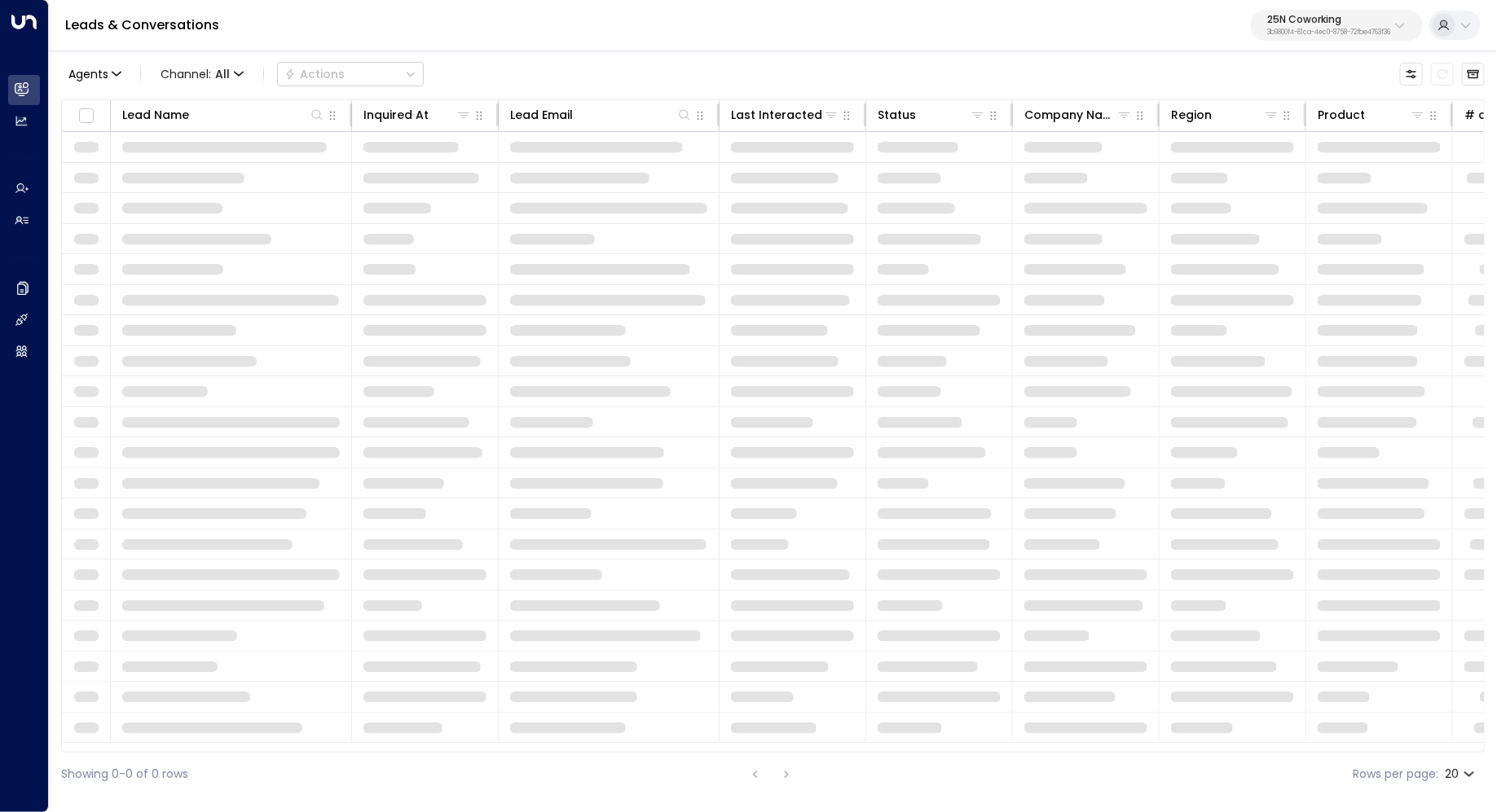
click at [1333, 35] on p "3b9800f4-81ca-4ec0-8758-72fbe4763f36" at bounding box center [1329, 33] width 123 height 7
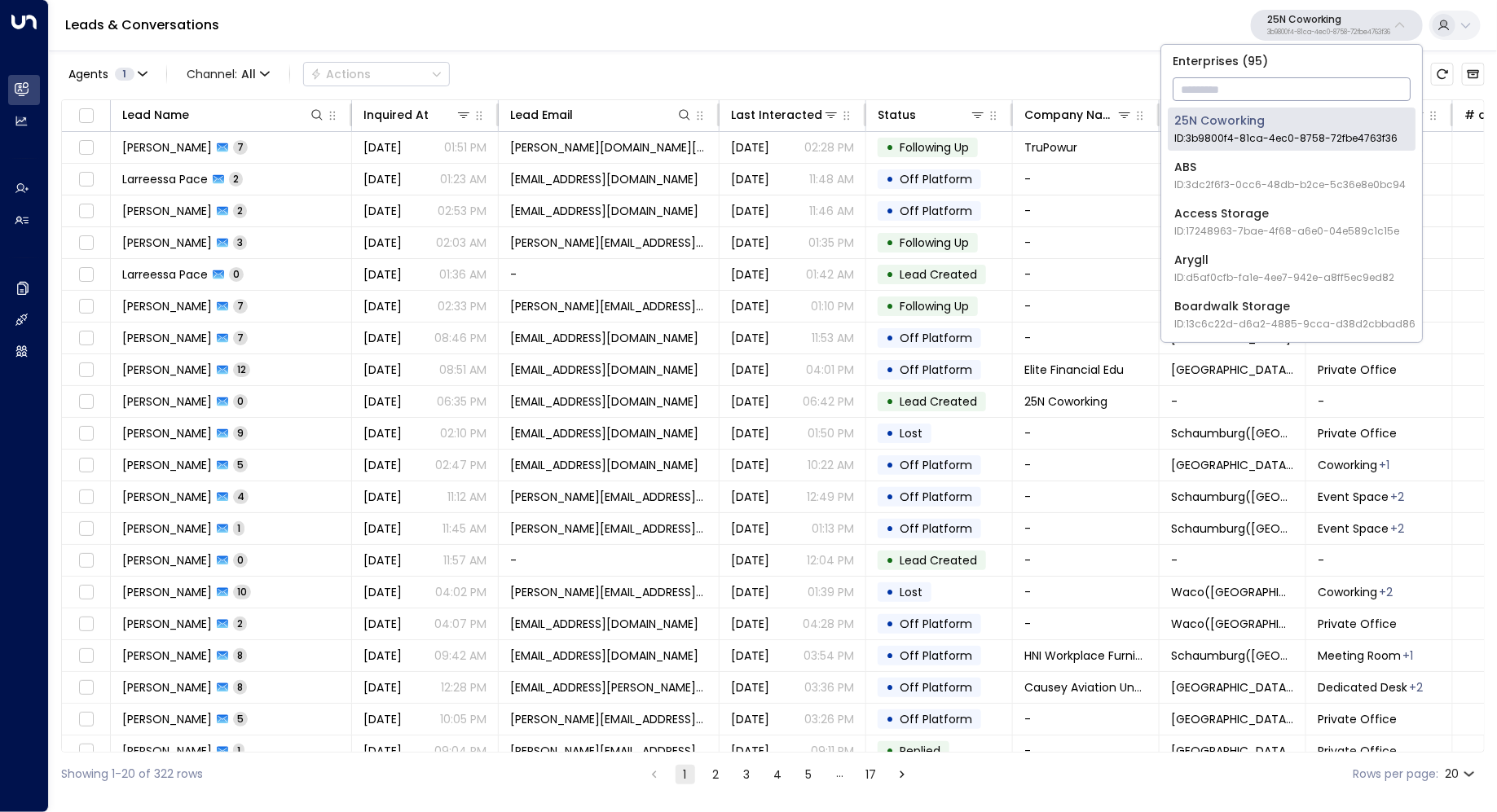
click at [1233, 93] on input "text" at bounding box center [1292, 89] width 238 height 30
click at [1204, 210] on div "Access Storage ID: 17248963-7bae-4f68-a6e0-04e589c1c15e" at bounding box center [1286, 222] width 225 height 34
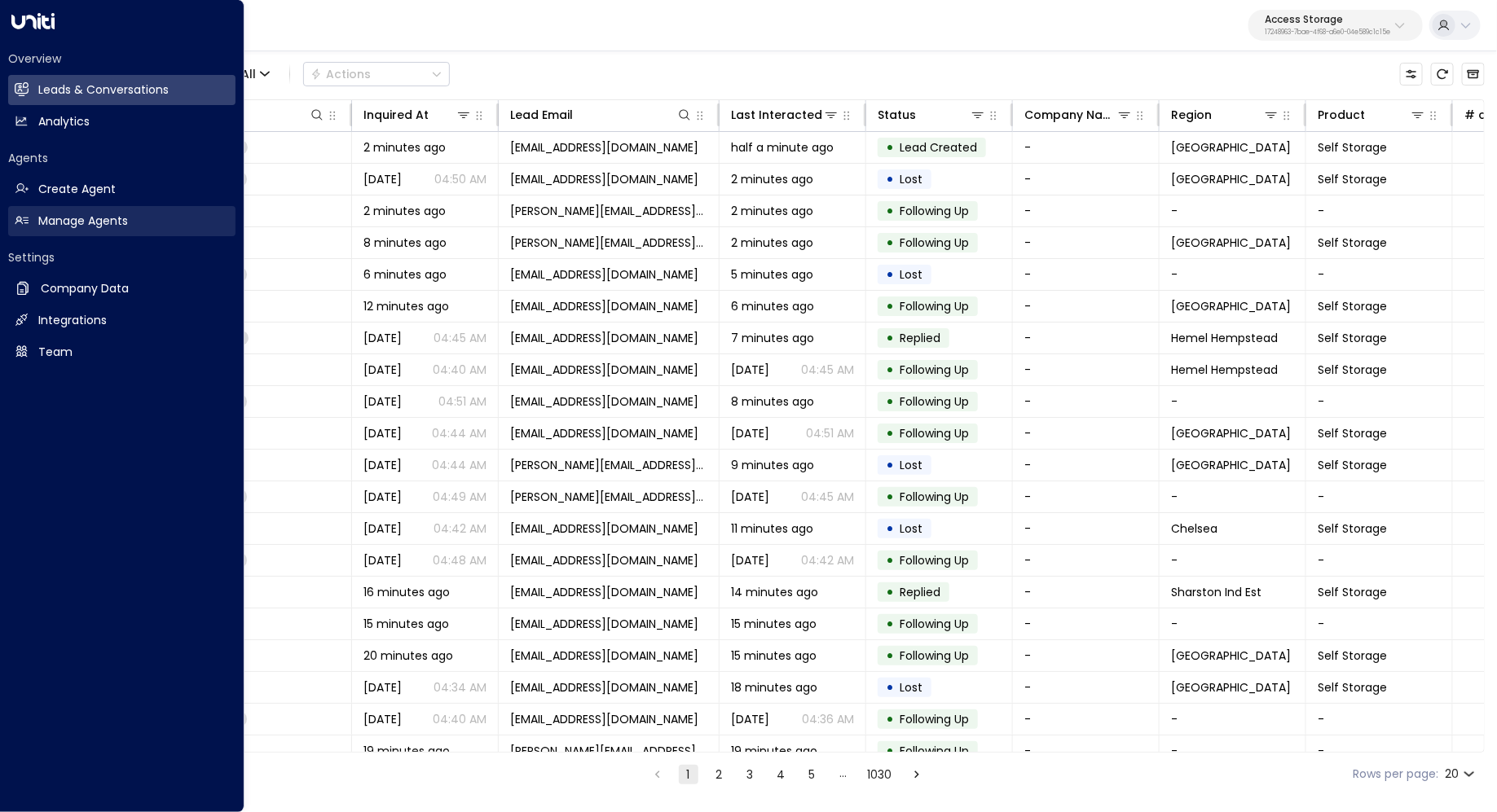
click at [54, 230] on link "Manage Agents Manage Agents" at bounding box center [122, 221] width 228 height 30
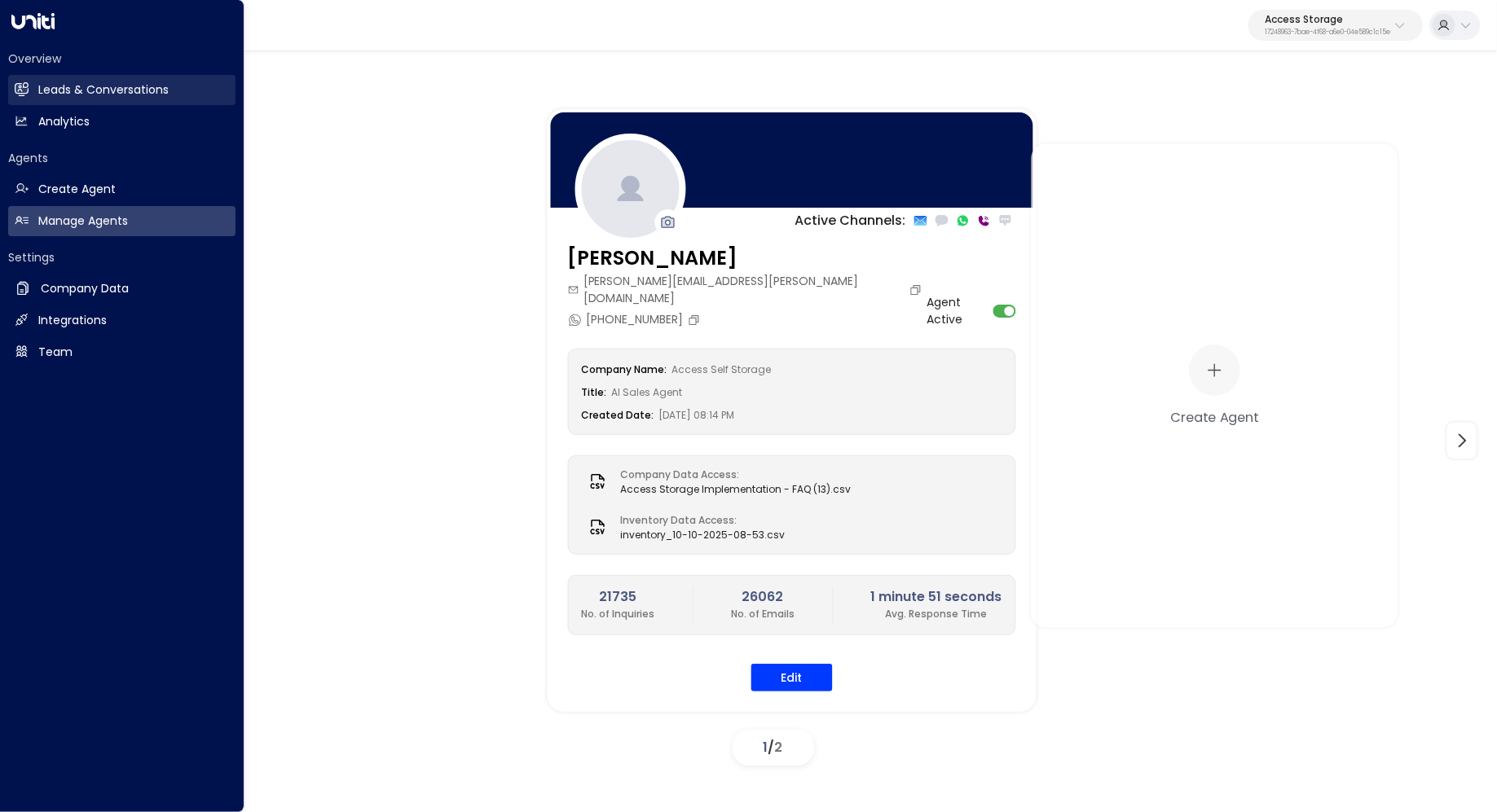
click at [93, 103] on link "Leads & Conversations Leads & Conversations" at bounding box center [122, 90] width 228 height 30
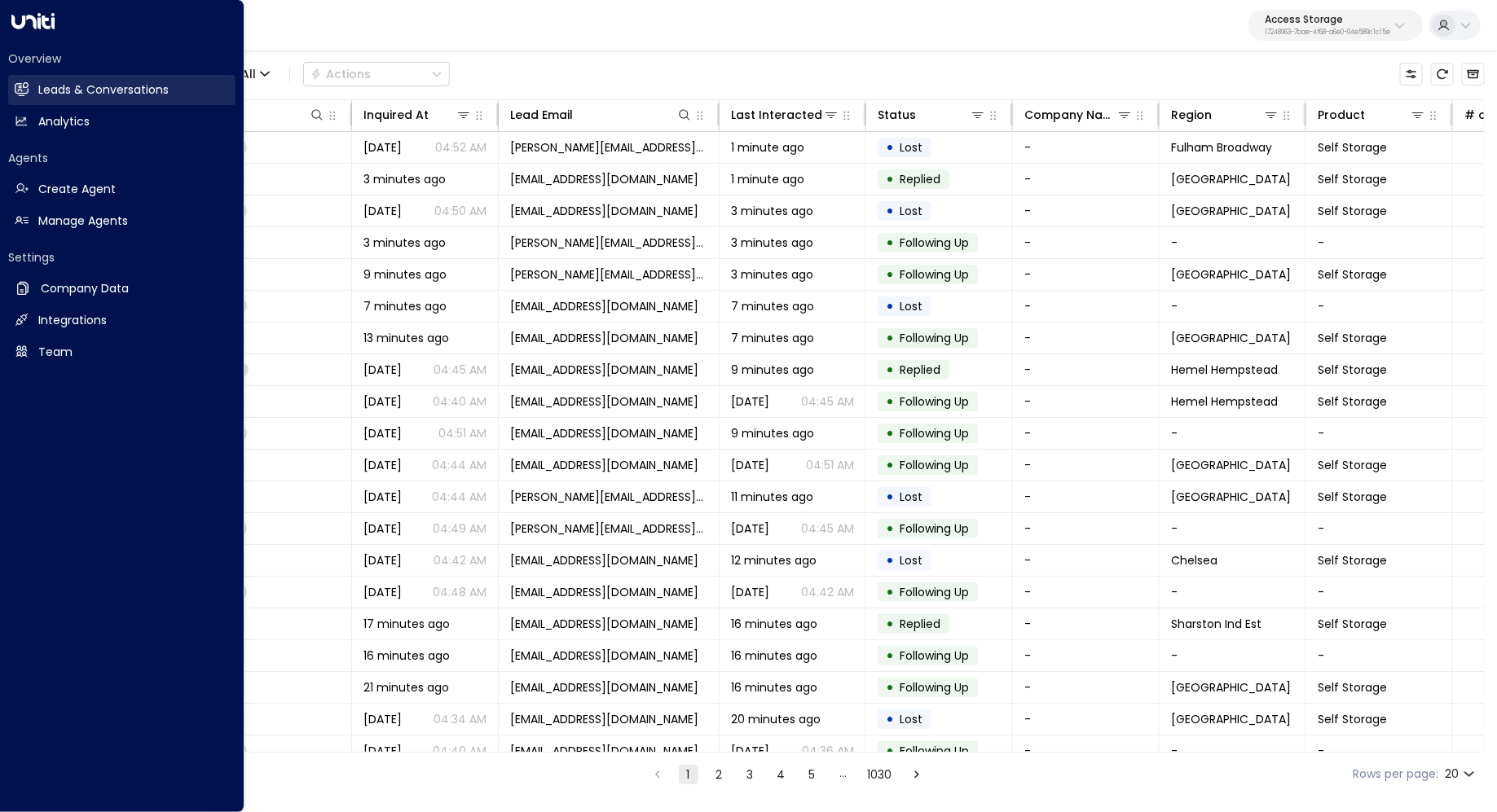
click at [86, 95] on h2 "Leads & Conversations" at bounding box center [104, 89] width 131 height 17
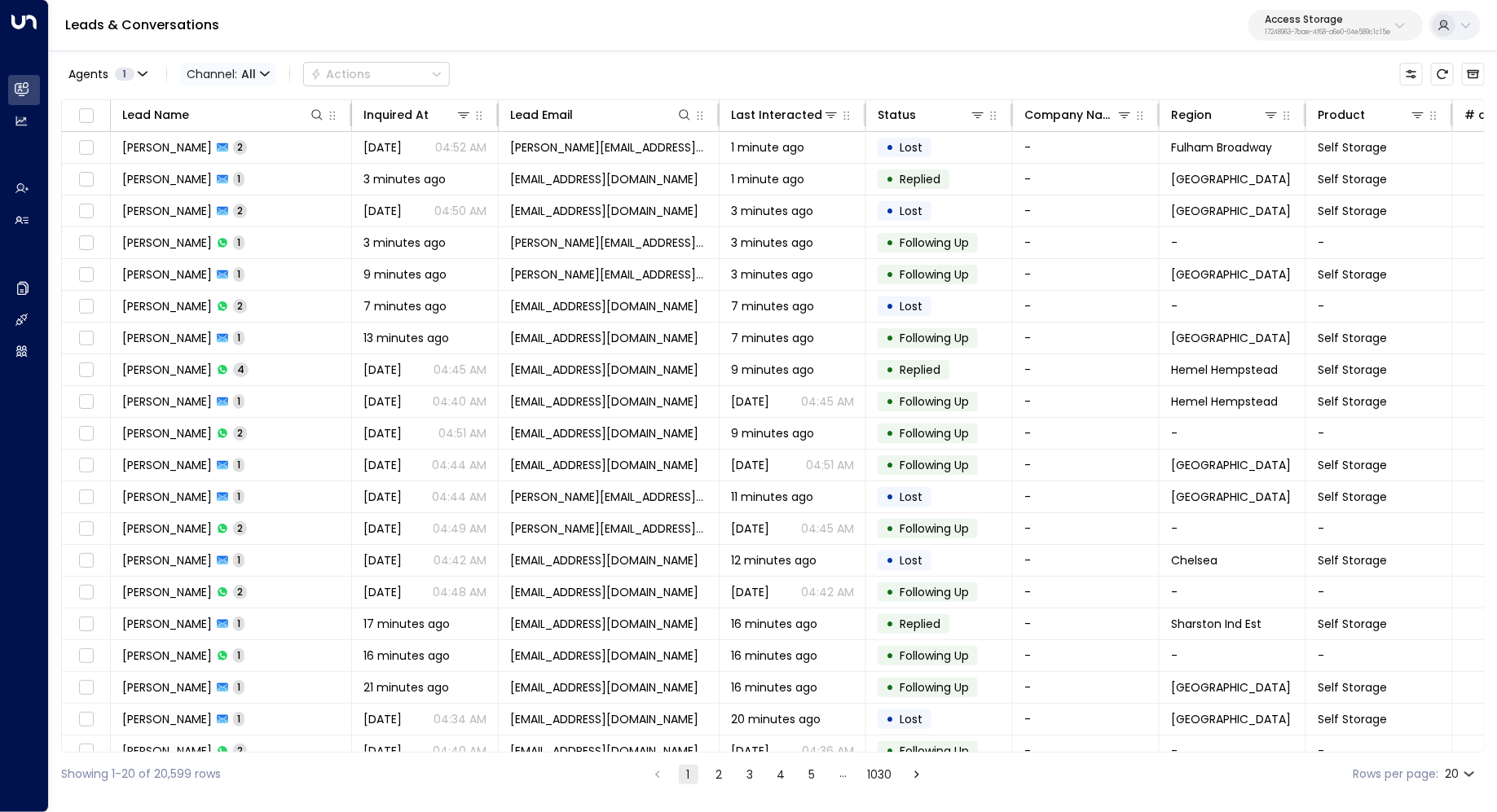
click at [265, 76] on icon "button" at bounding box center [265, 74] width 10 height 10
click at [222, 180] on ul "All SMS Email WhatsApp Voice Web Chat" at bounding box center [223, 134] width 85 height 92
click at [235, 69] on span "Channel: All" at bounding box center [228, 73] width 96 height 23
click at [234, 172] on p "Voice" at bounding box center [222, 167] width 58 height 10
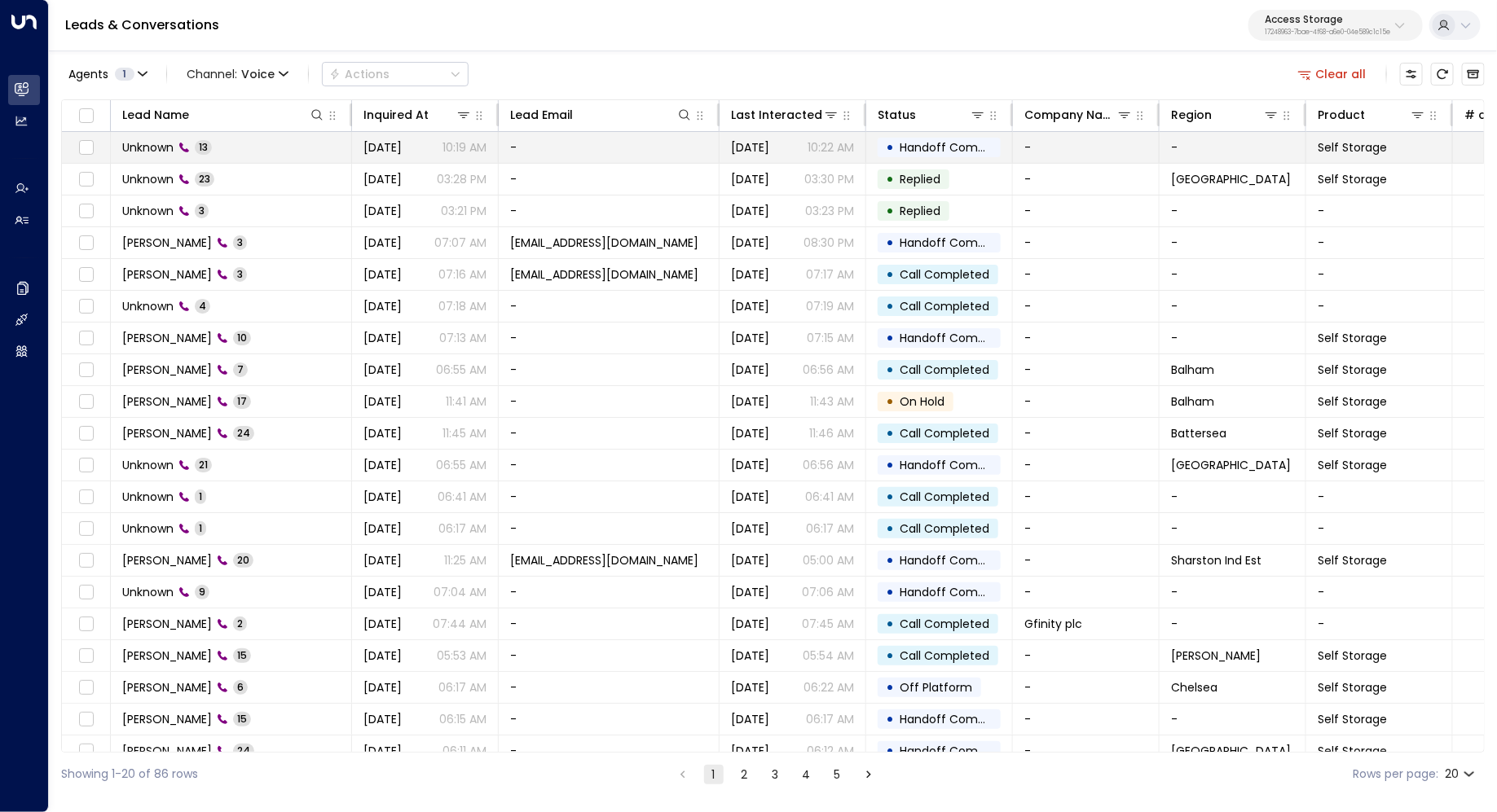
click at [253, 147] on td "Unknown 13" at bounding box center [231, 147] width 241 height 31
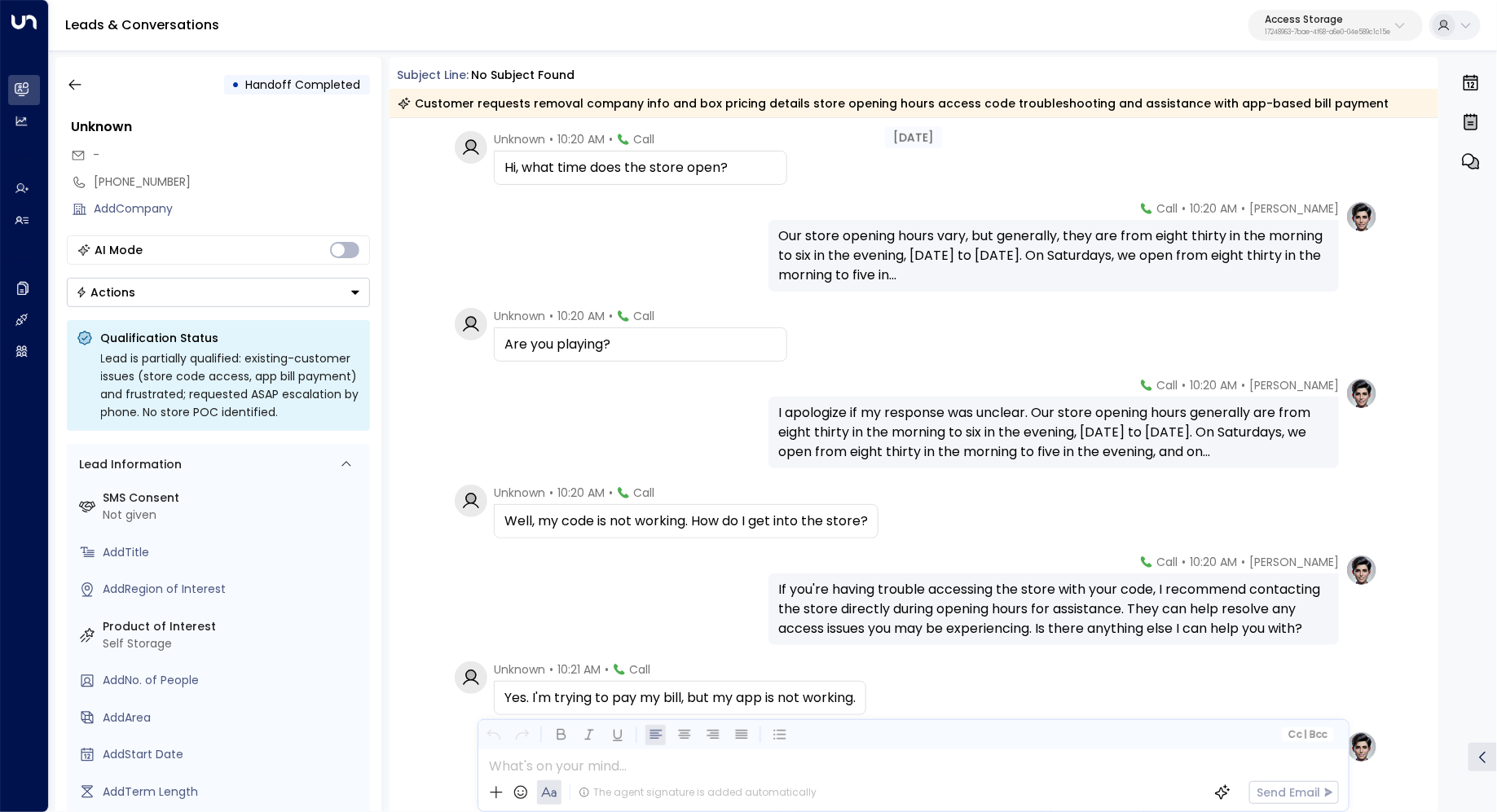
scroll to position [160, 0]
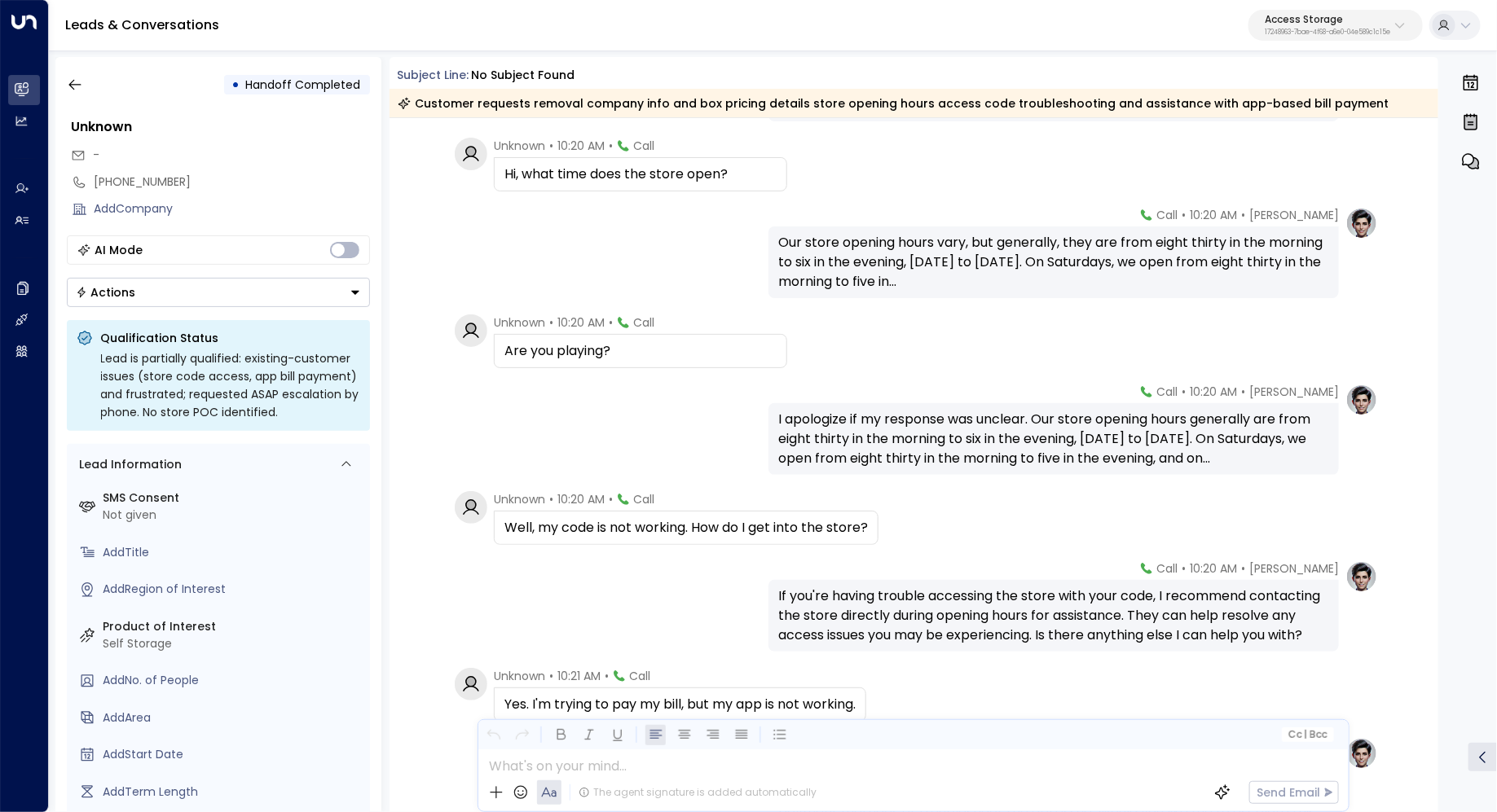
click at [884, 268] on div "Our store opening hours vary, but generally, they are from eight thirty in the …" at bounding box center [1054, 261] width 551 height 58
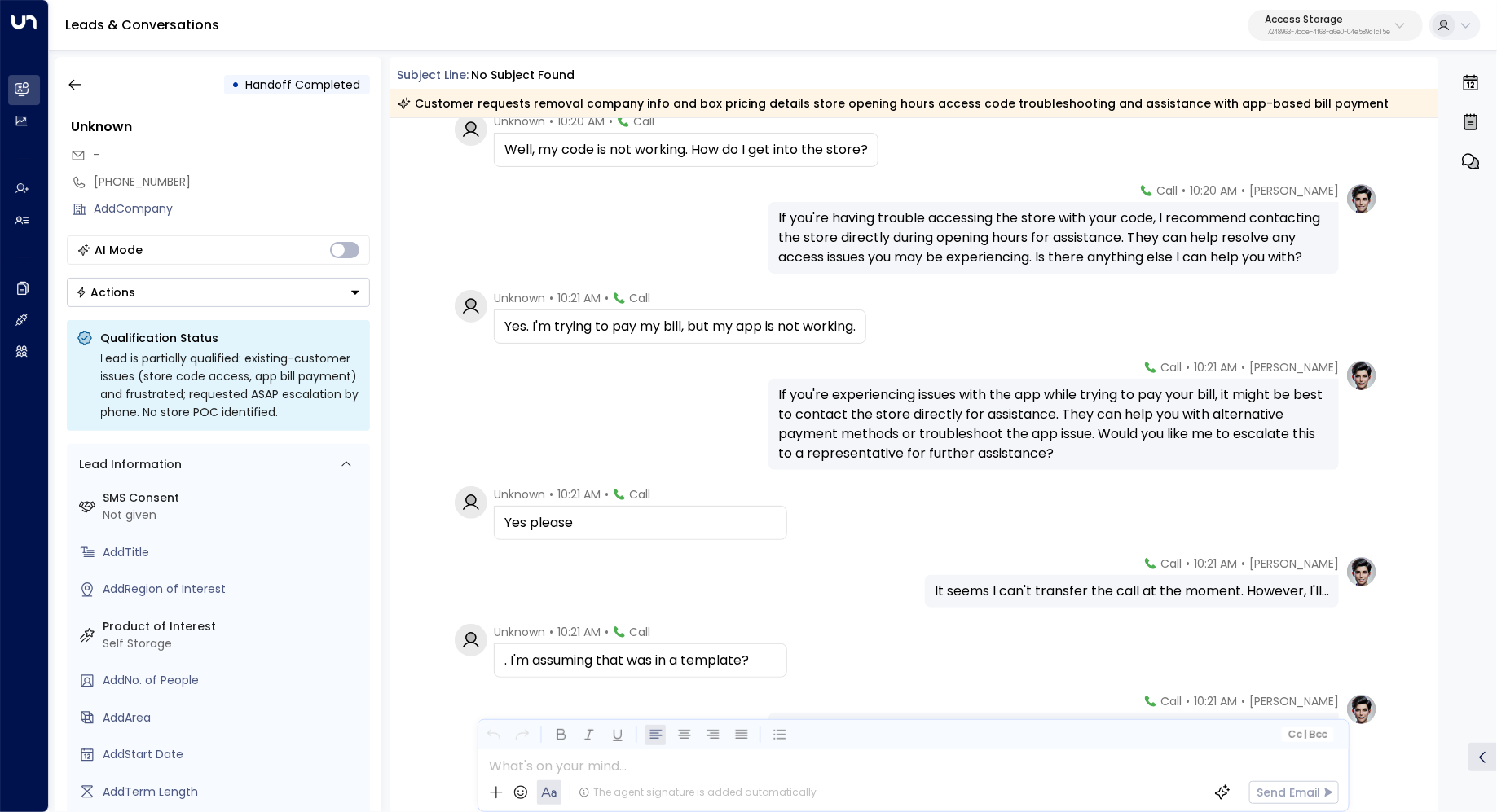
scroll to position [540, 0]
drag, startPoint x: 709, startPoint y: 333, endPoint x: 733, endPoint y: 333, distance: 24.0
click at [731, 333] on div "Yes. I'm trying to pay my bill, but my app is not working." at bounding box center [680, 326] width 352 height 20
click at [733, 333] on div "Yes. I'm trying to pay my bill, but my app is not working." at bounding box center [680, 326] width 352 height 20
click at [958, 234] on div "If you're having trouble accessing the store with your code, I recommend contac…" at bounding box center [1054, 237] width 551 height 58
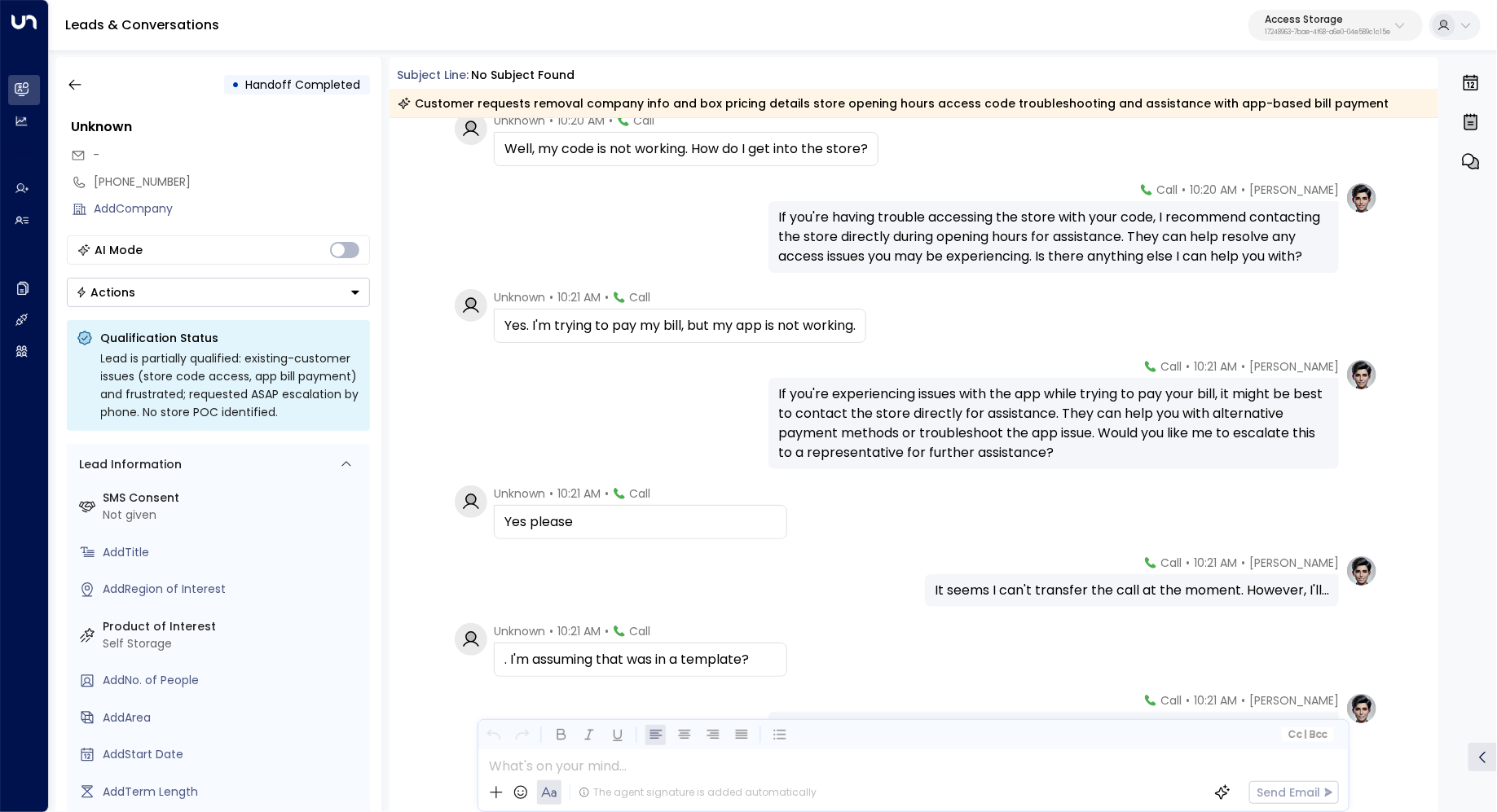
click at [958, 234] on div "If you're having trouble accessing the store with your code, I recommend contac…" at bounding box center [1054, 237] width 551 height 58
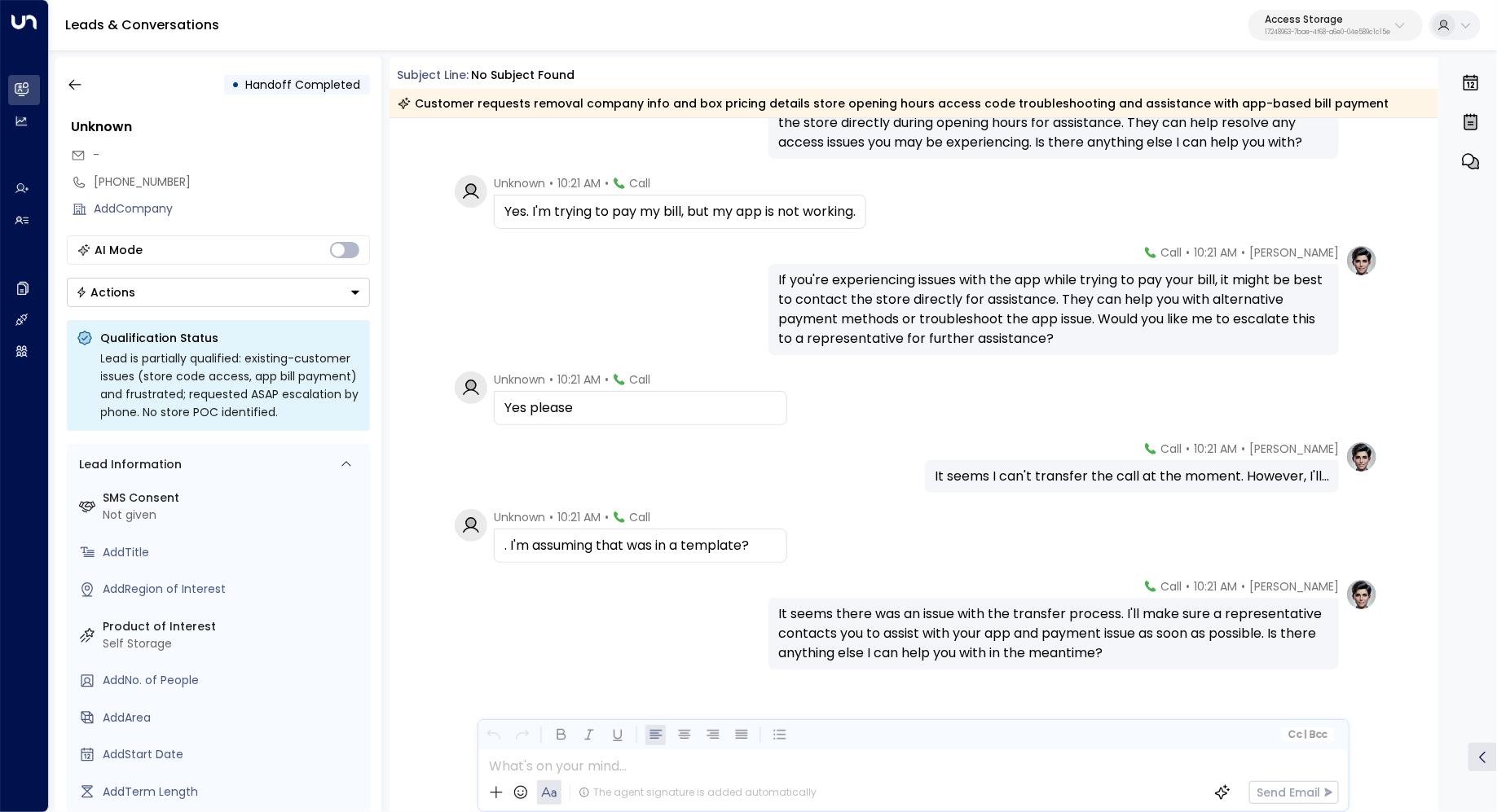
scroll to position [672, 0]
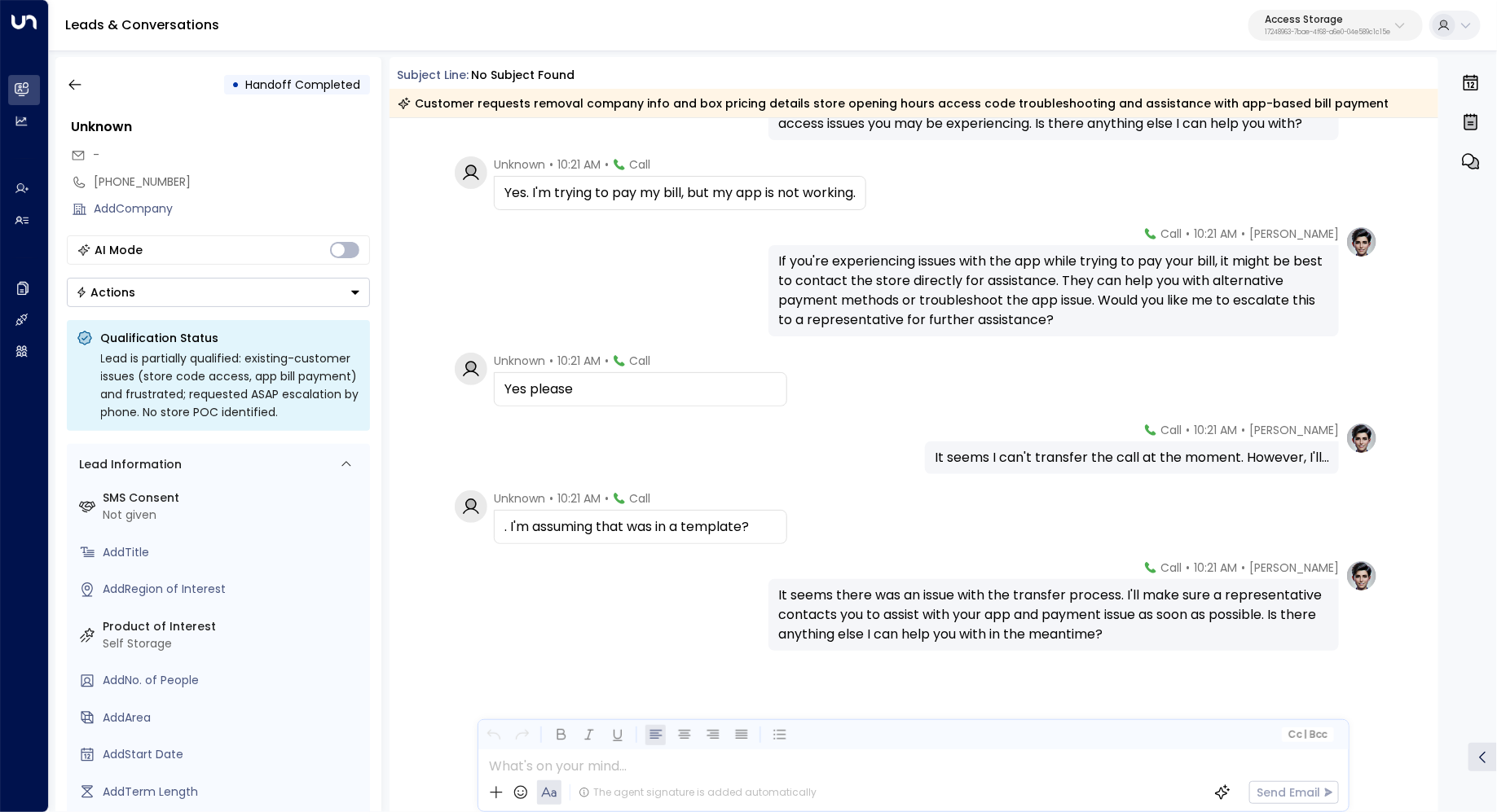
drag, startPoint x: 1013, startPoint y: 459, endPoint x: 1027, endPoint y: 459, distance: 14.0
click at [1024, 459] on div "It seems I can't transfer the call at the moment. However, I'll..." at bounding box center [1132, 457] width 394 height 20
click at [1027, 459] on div "It seems I can't transfer the call at the moment. However, I'll..." at bounding box center [1132, 457] width 394 height 20
drag, startPoint x: 1004, startPoint y: 590, endPoint x: 1004, endPoint y: 620, distance: 30.0
click at [1004, 620] on div "It seems there was an issue with the transfer process. I'll make sure a represe…" at bounding box center [1054, 614] width 551 height 58
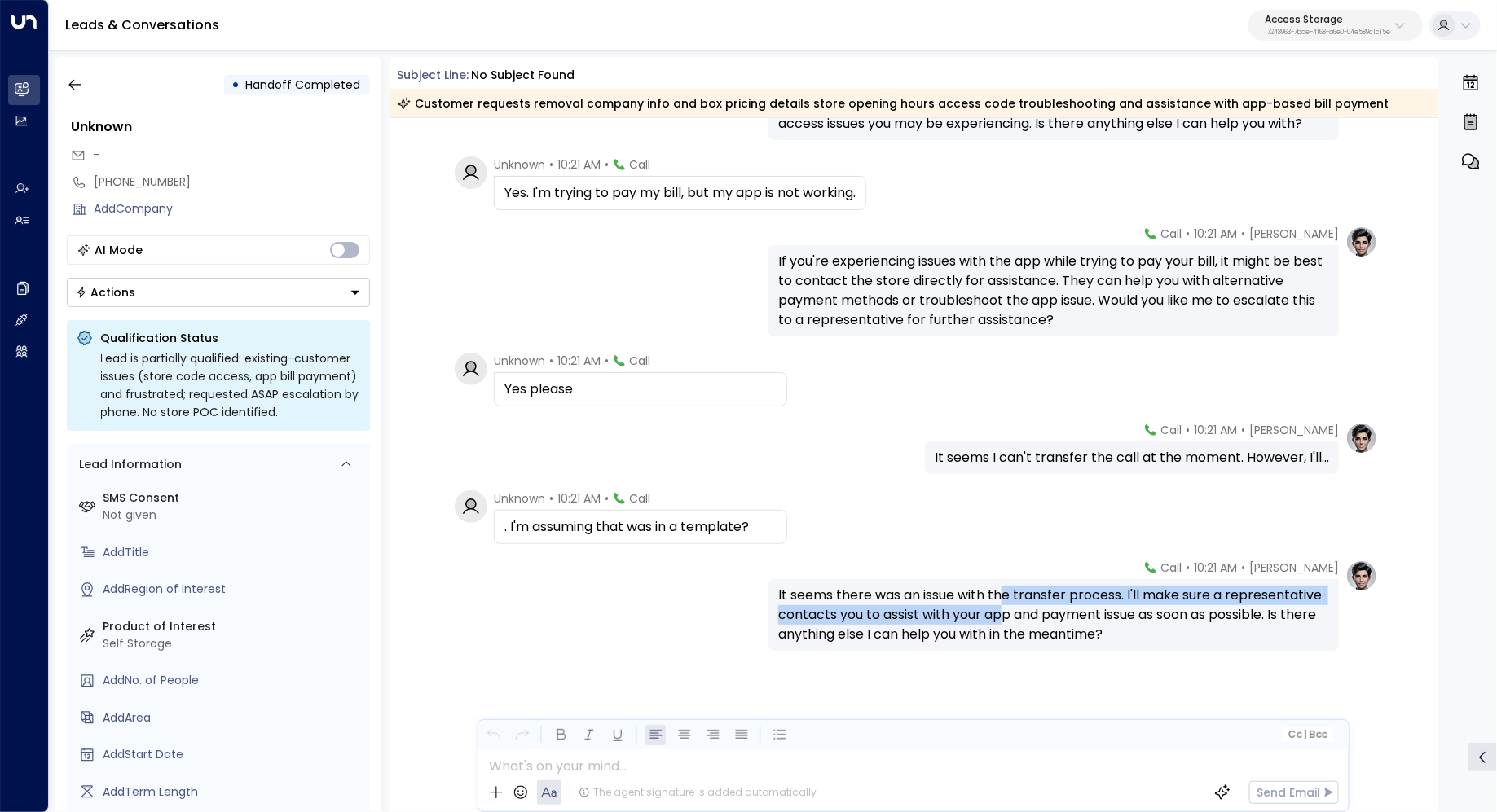
click at [1004, 620] on div "It seems there was an issue with the transfer process. I'll make sure a represe…" at bounding box center [1054, 614] width 551 height 58
click at [66, 74] on button "button" at bounding box center [75, 85] width 30 height 30
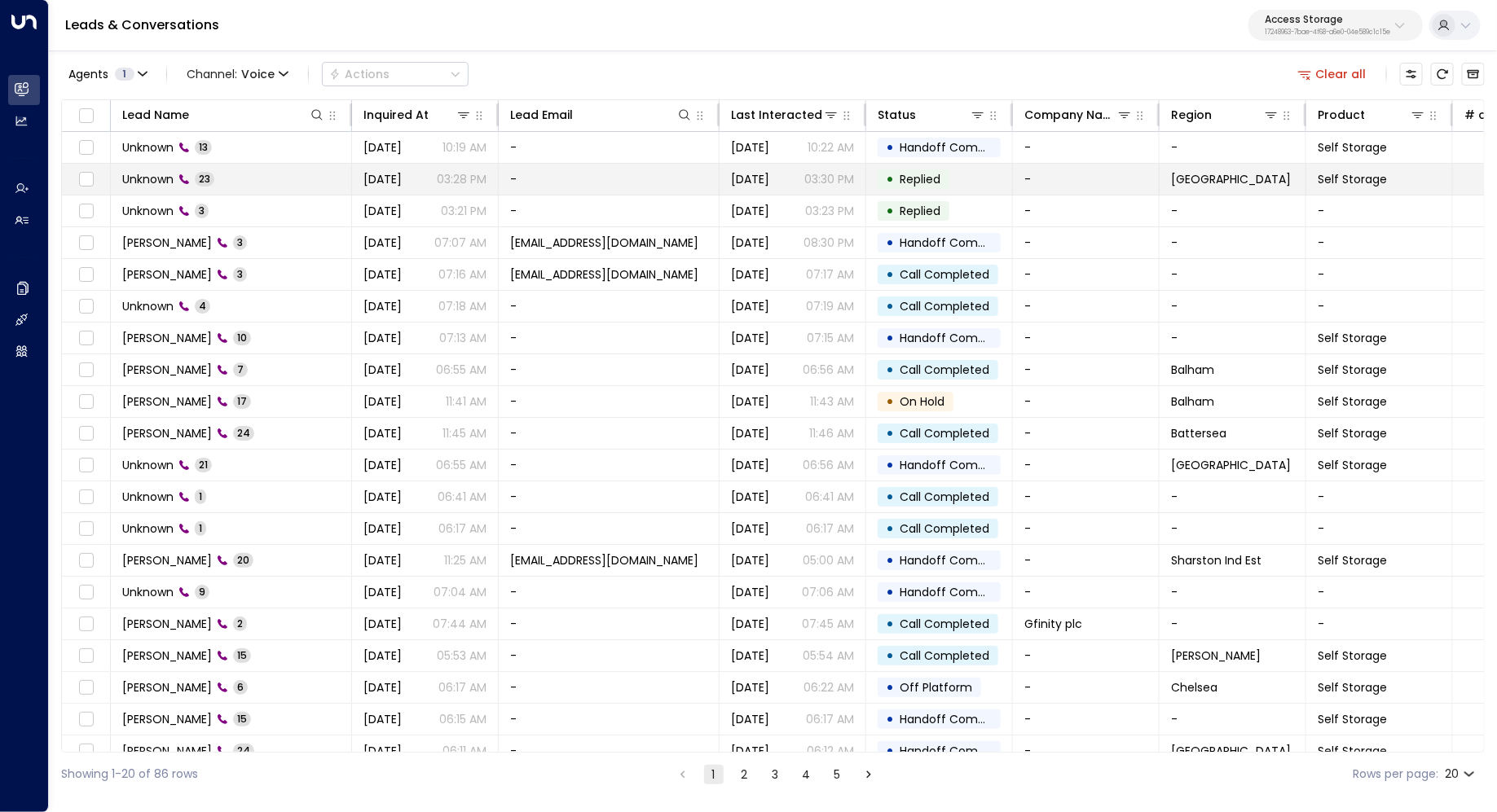
click at [136, 171] on span "Unknown" at bounding box center [148, 179] width 52 height 16
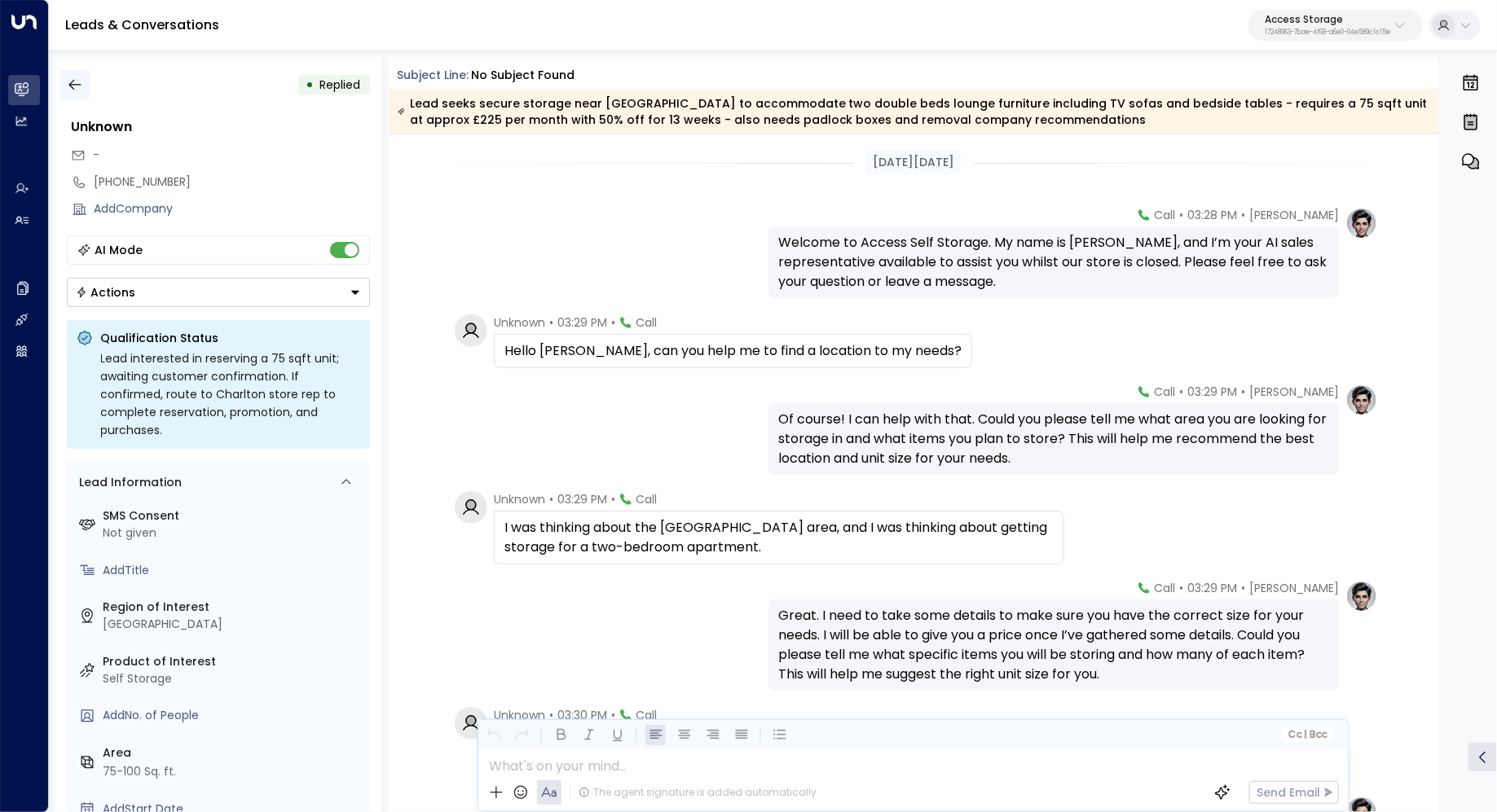
click at [63, 87] on button "button" at bounding box center [75, 85] width 30 height 30
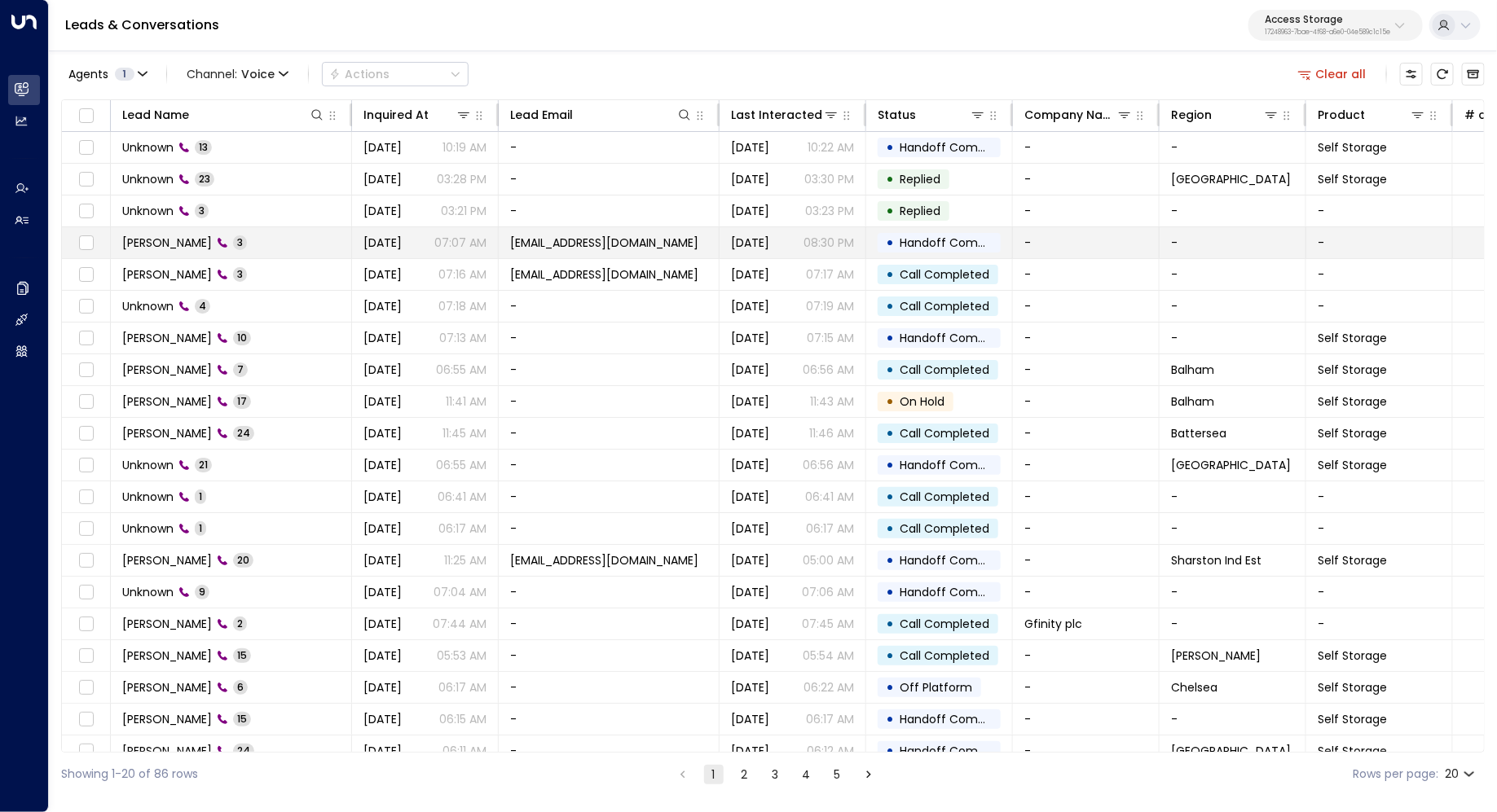
click at [285, 251] on td "Zabi Burkes 3" at bounding box center [231, 243] width 241 height 31
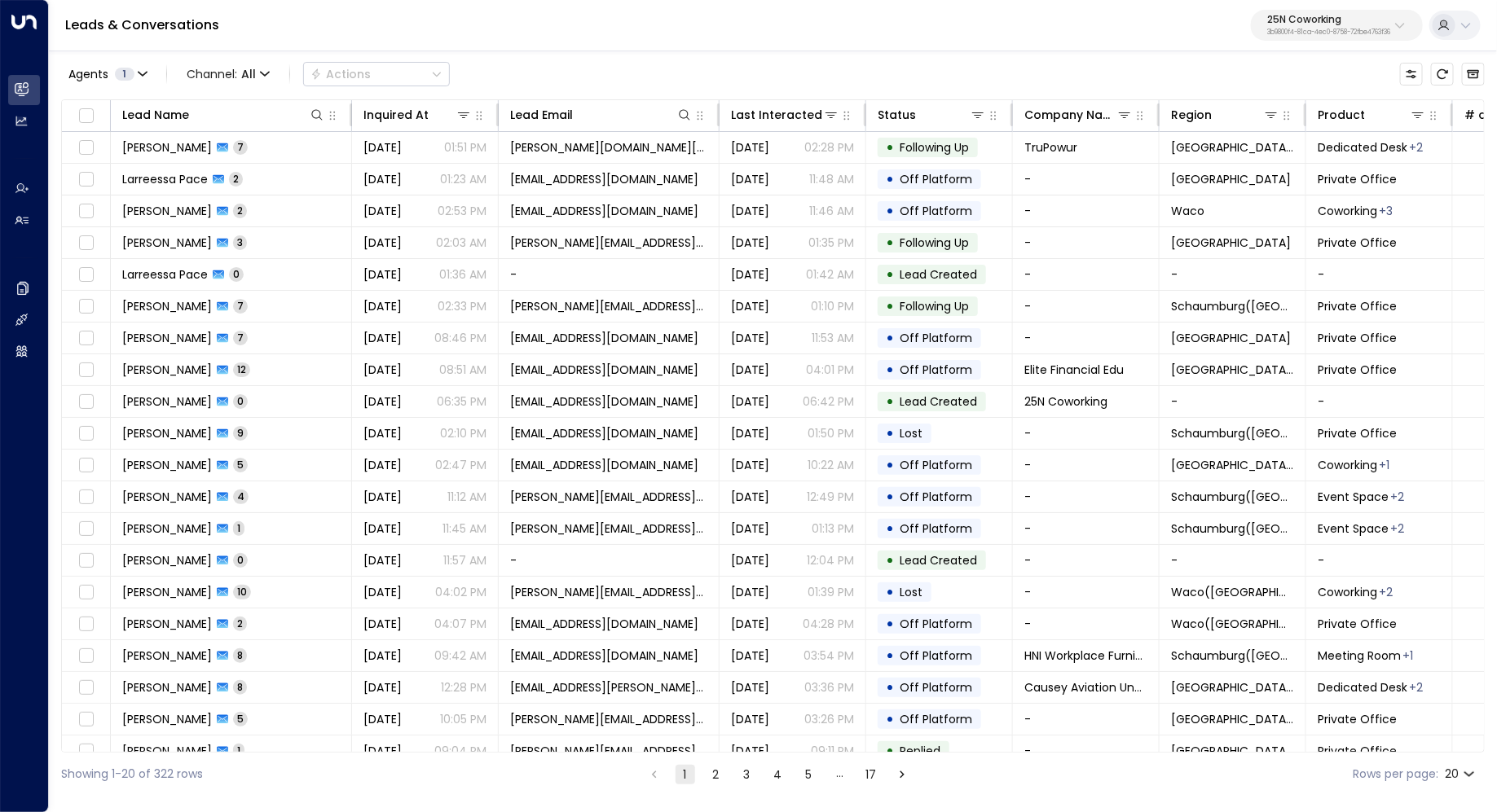
click at [1343, 18] on p "25N Coworking" at bounding box center [1329, 20] width 123 height 10
type input "****"
click at [1216, 127] on div "easyStorage ID: b4f09b35-6698-4786-bcde-ffeb9f535e2f" at bounding box center [1285, 130] width 222 height 34
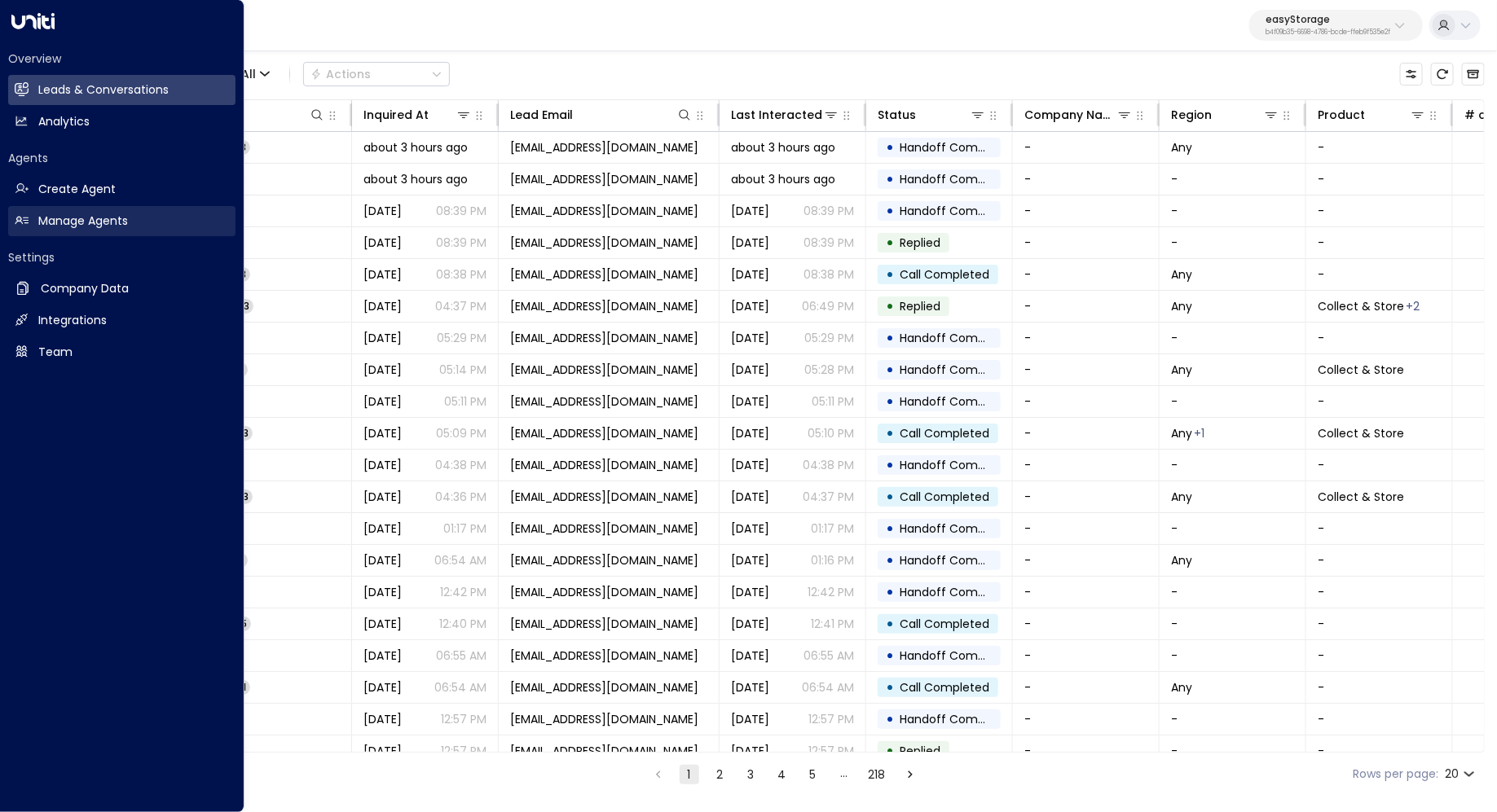
click at [85, 217] on h2 "Manage Agents" at bounding box center [83, 221] width 89 height 17
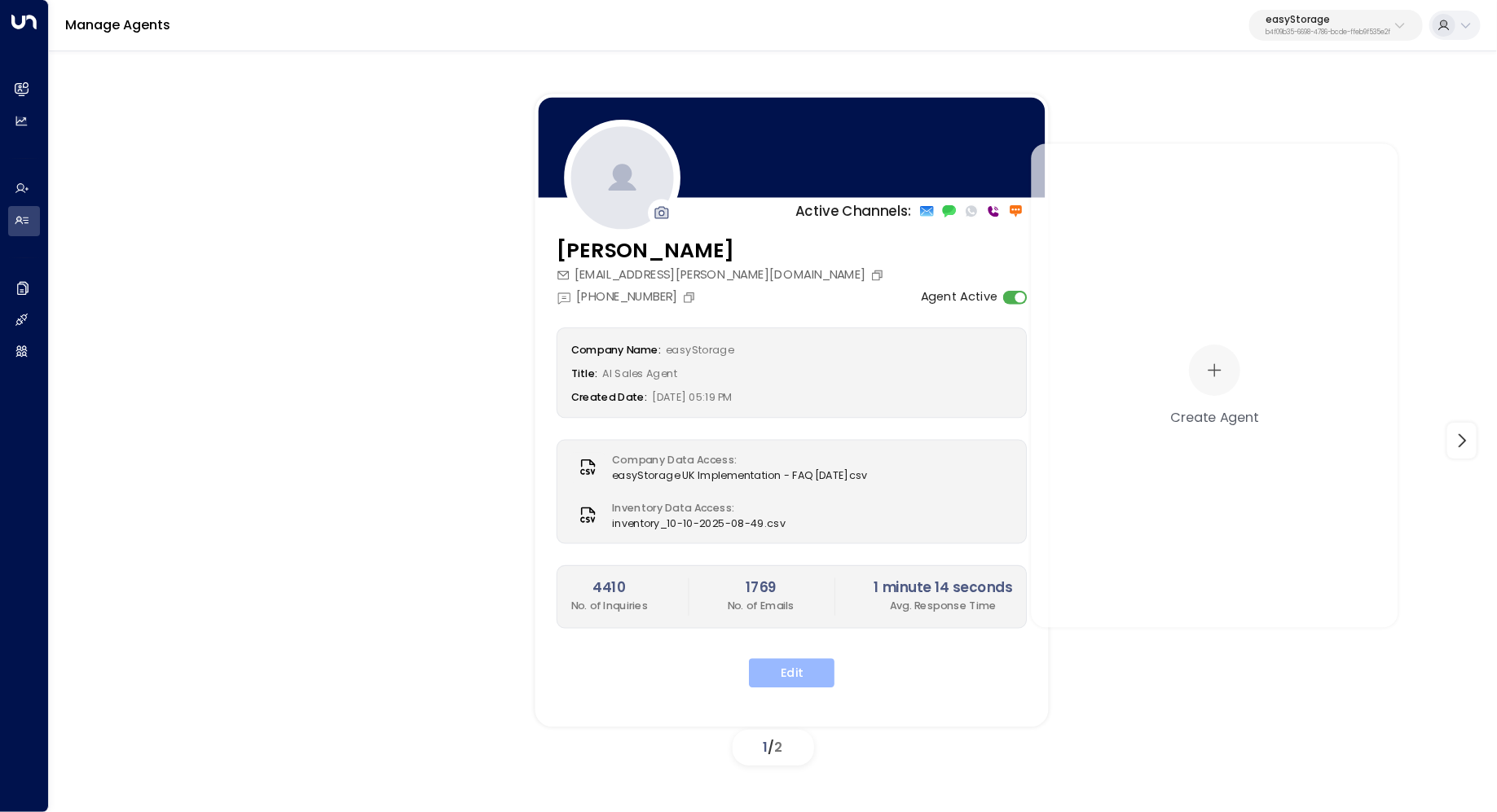
click at [789, 676] on button "Edit" at bounding box center [792, 673] width 85 height 30
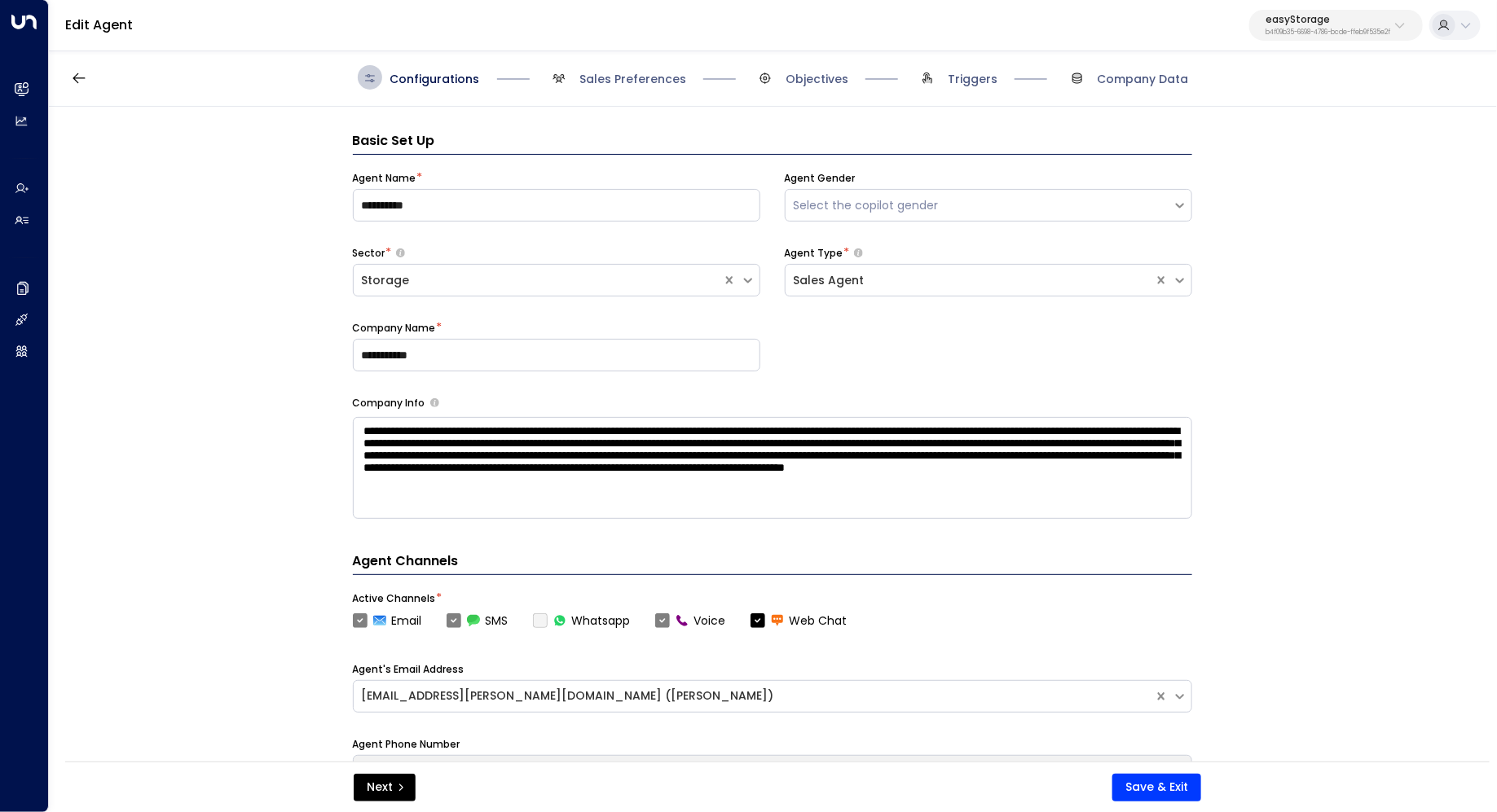
scroll to position [25, 0]
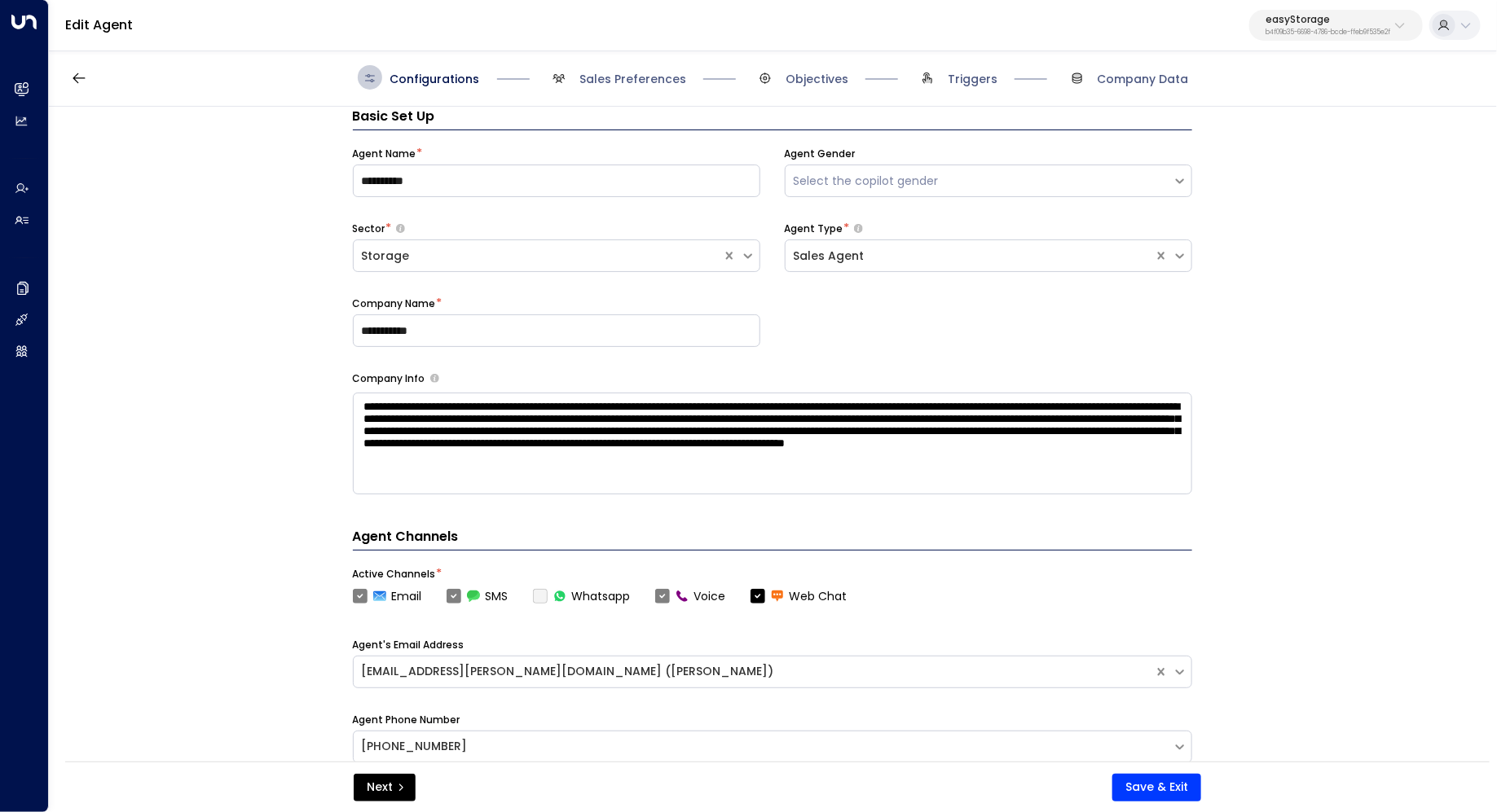
click at [645, 70] on span "Sales Preferences" at bounding box center [616, 77] width 140 height 25
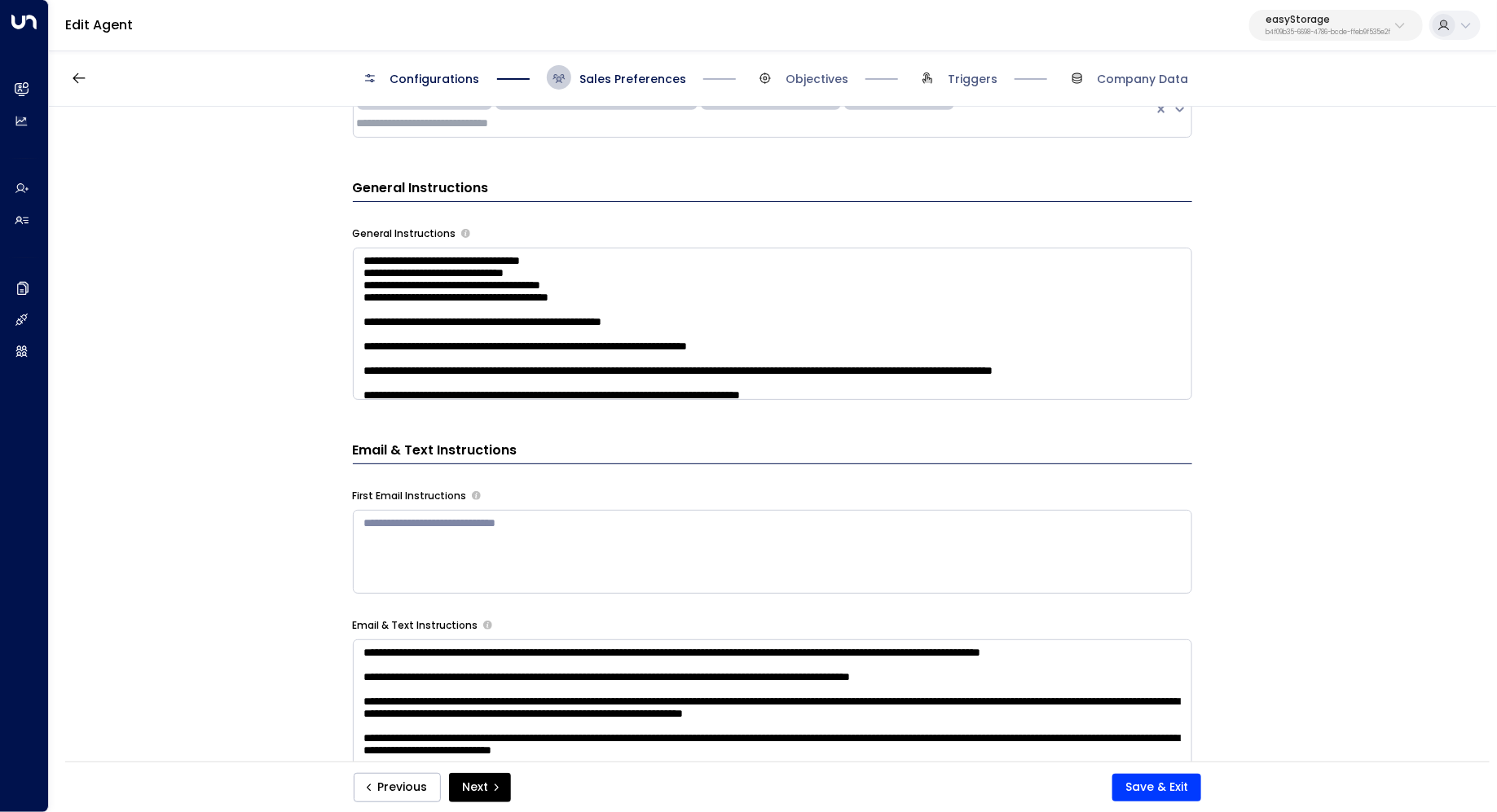
scroll to position [539, 0]
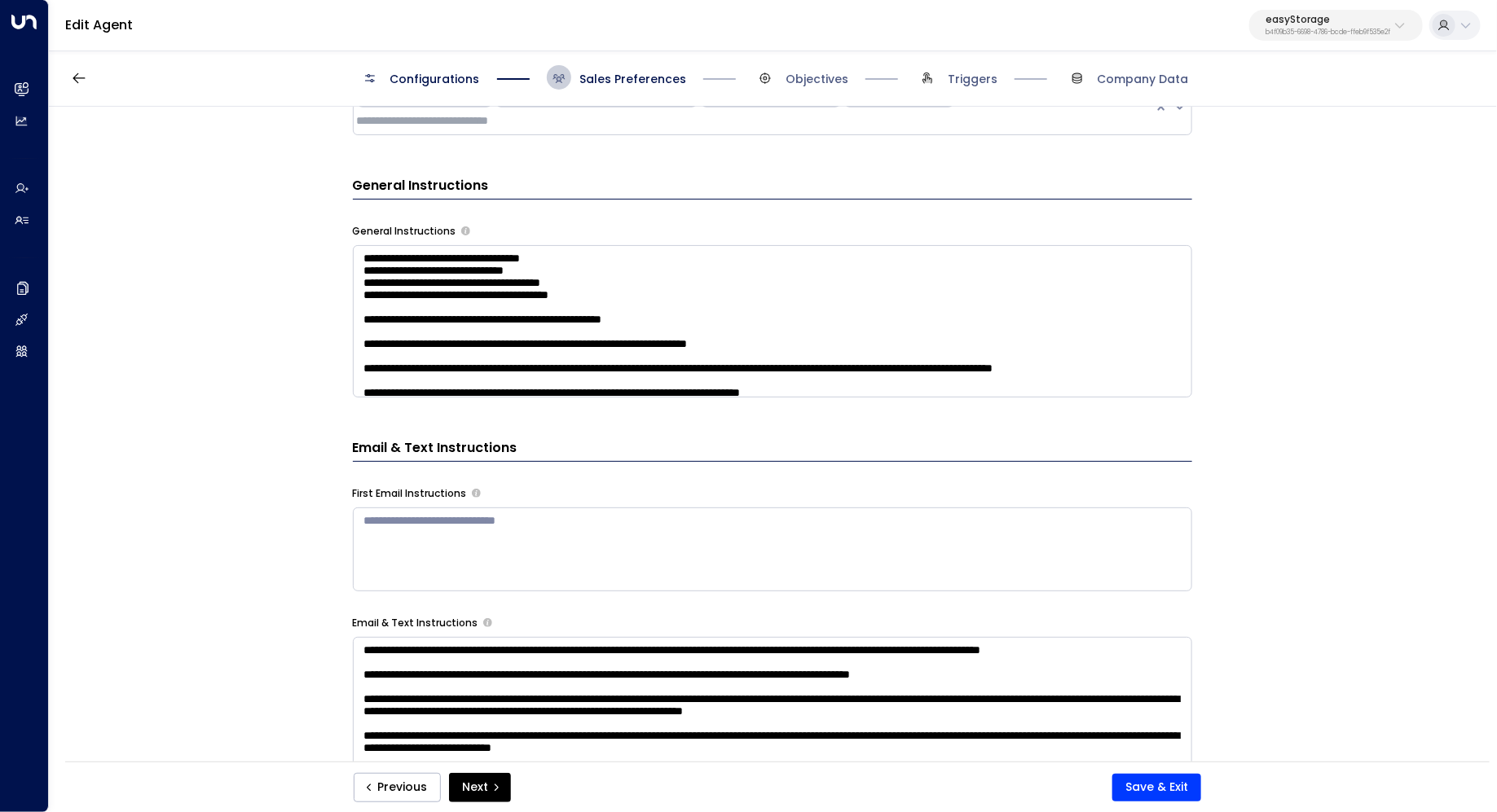
click at [927, 336] on textarea at bounding box center [772, 322] width 839 height 152
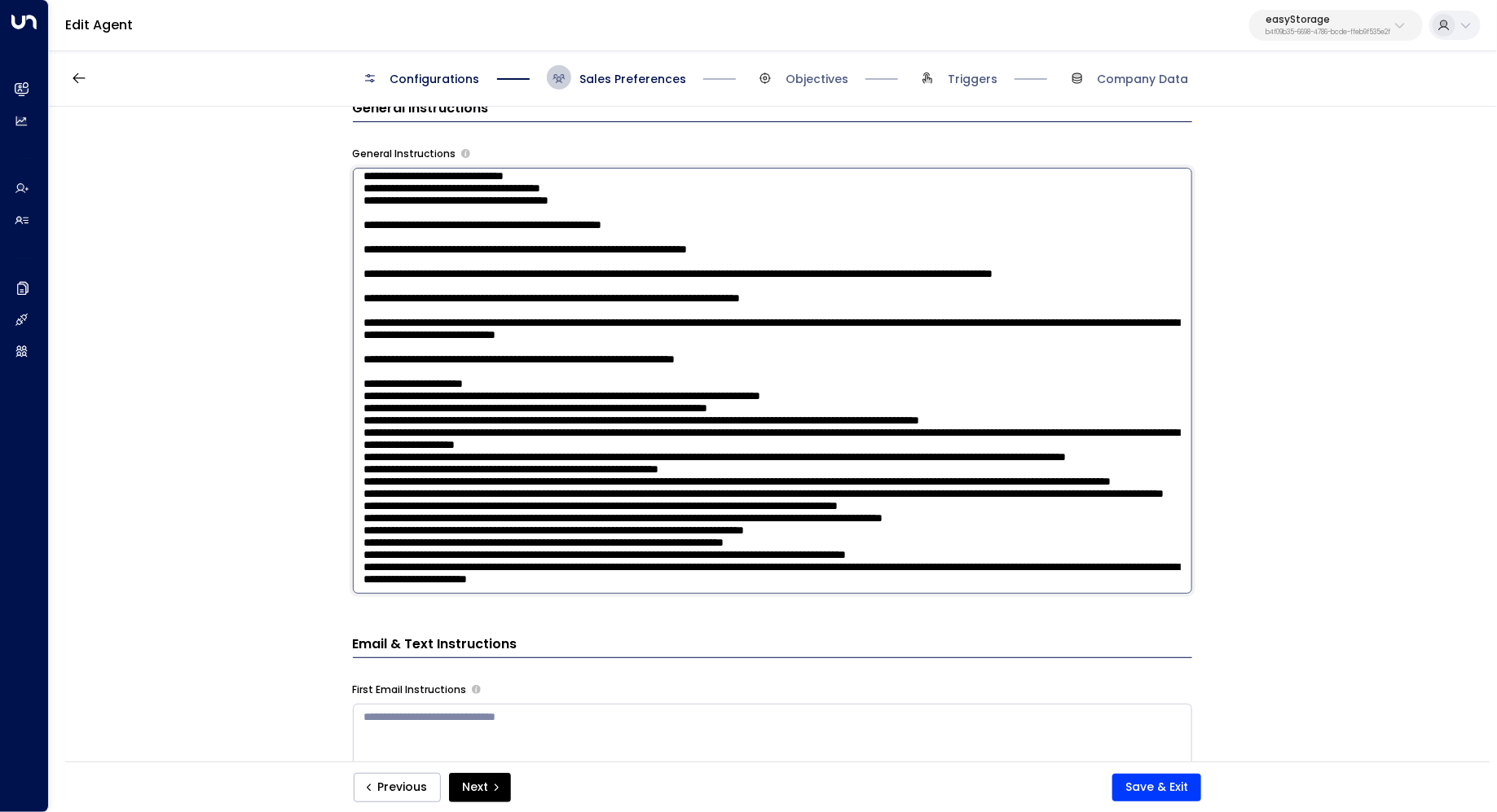
scroll to position [632, 0]
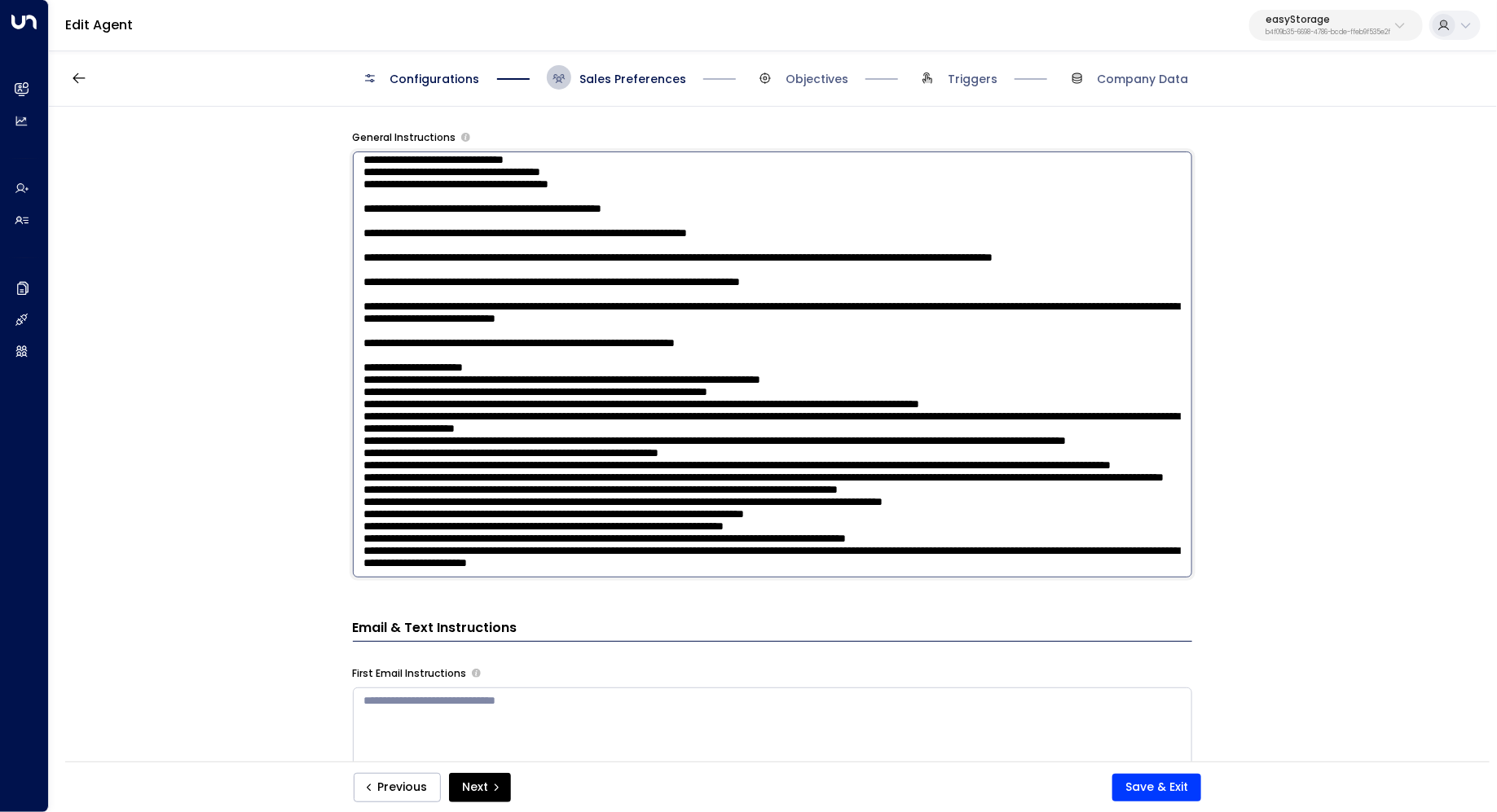
click at [912, 515] on textarea at bounding box center [772, 364] width 839 height 426
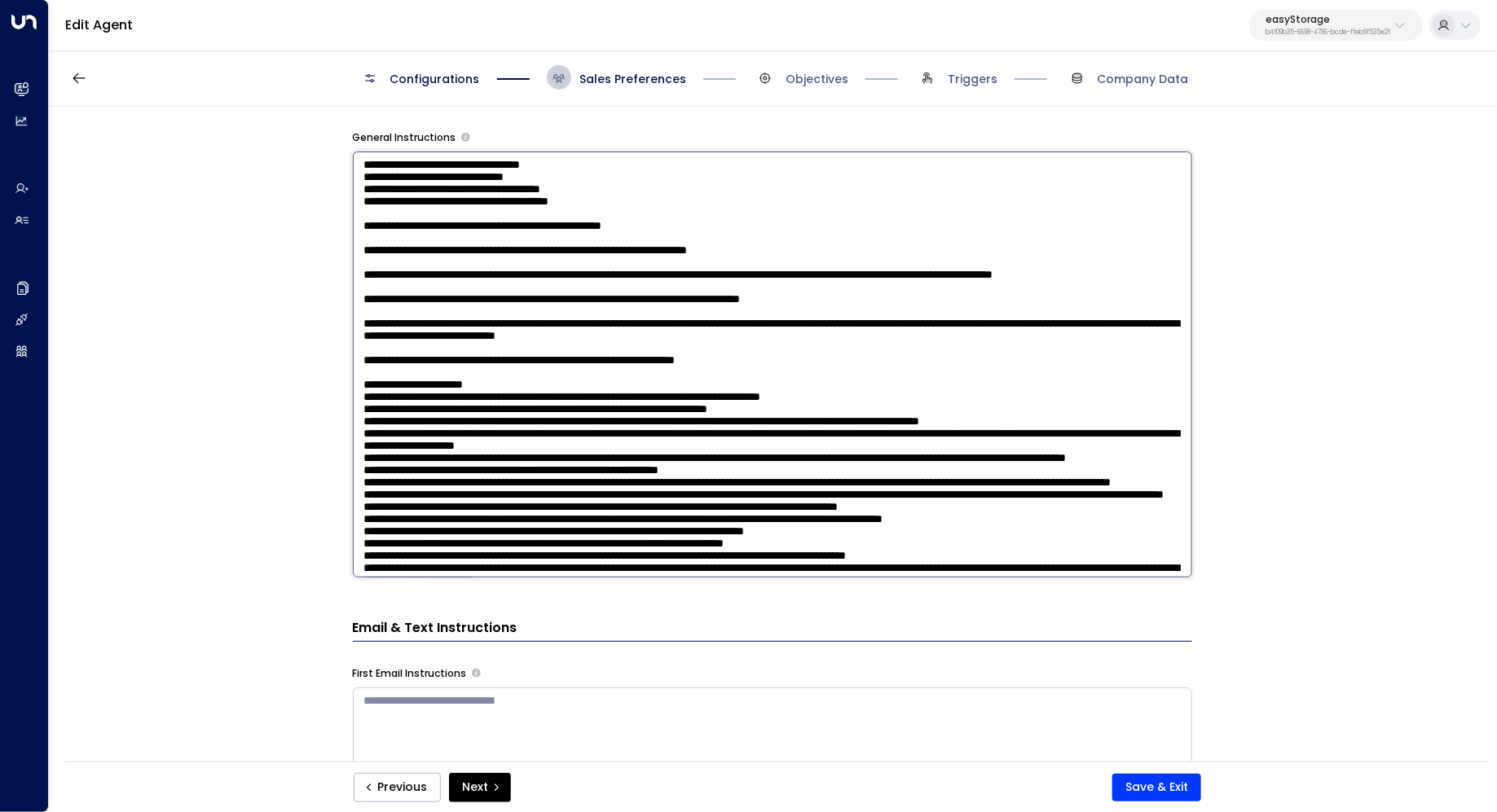
drag, startPoint x: 475, startPoint y: 277, endPoint x: 508, endPoint y: 277, distance: 33.0
click at [508, 277] on textarea at bounding box center [772, 364] width 839 height 426
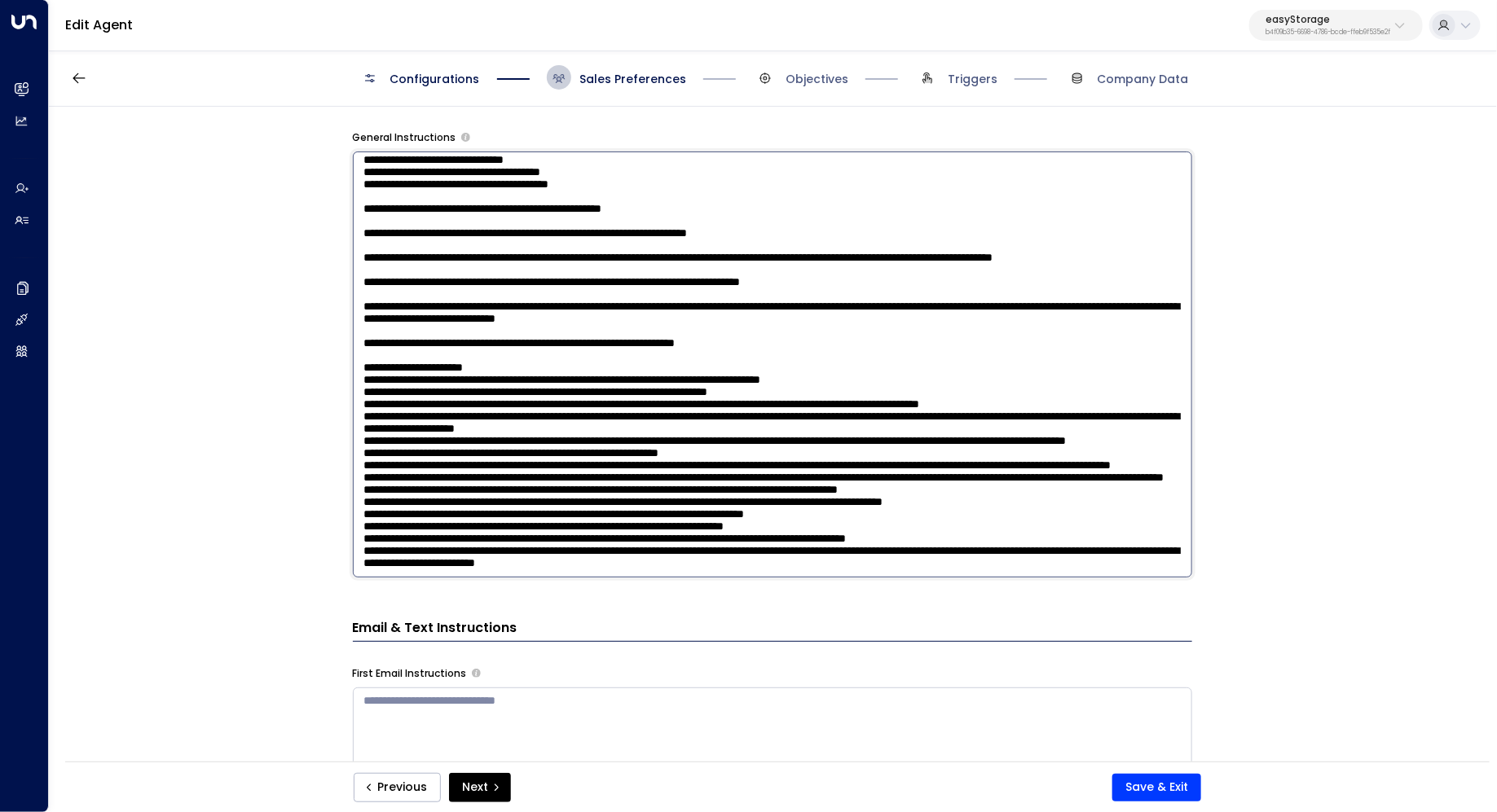
scroll to position [77, 0]
click at [556, 266] on textarea at bounding box center [772, 364] width 839 height 426
drag, startPoint x: 499, startPoint y: 238, endPoint x: 528, endPoint y: 238, distance: 29.0
click at [528, 238] on textarea at bounding box center [772, 364] width 839 height 426
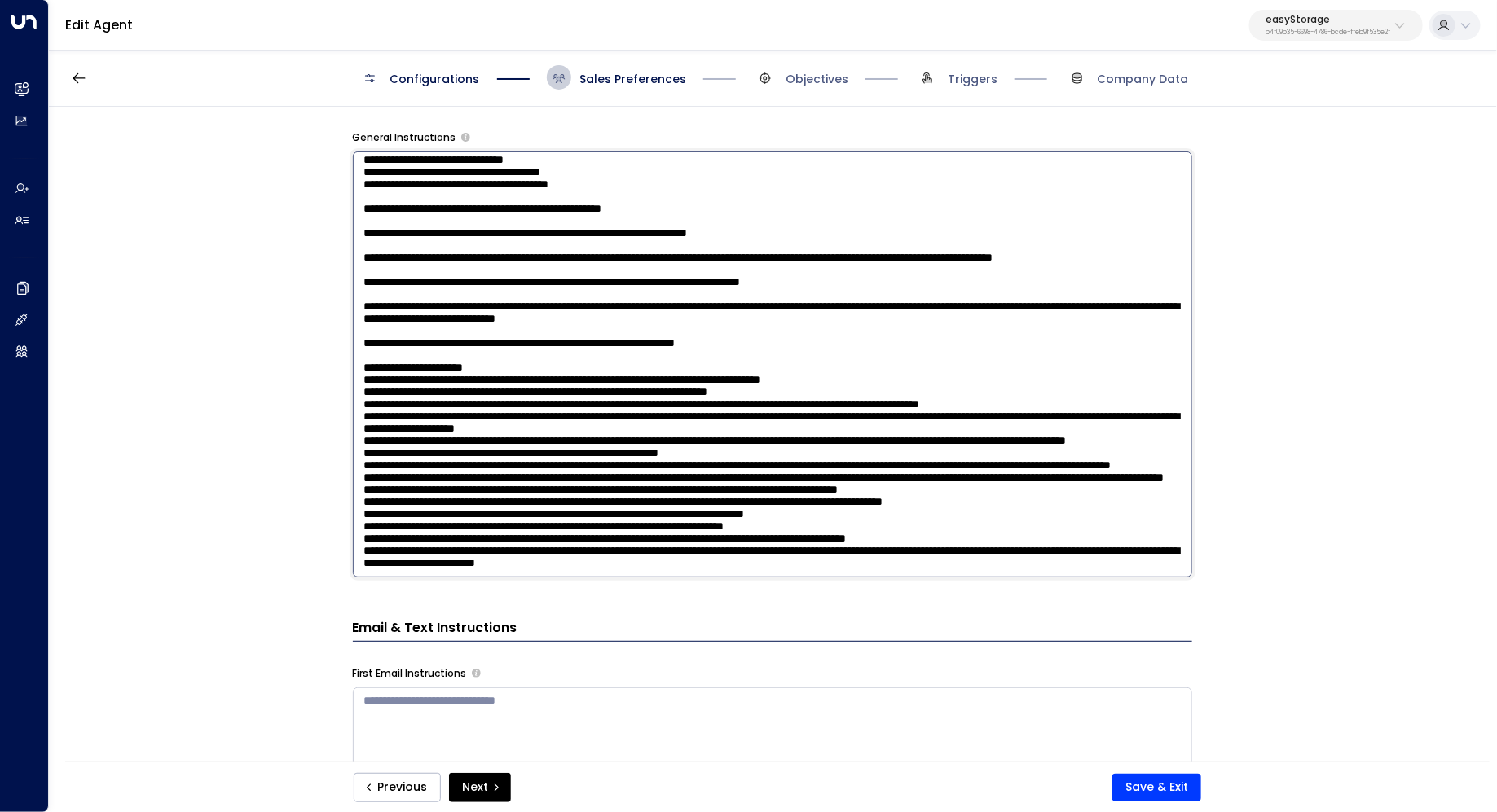
click at [528, 238] on textarea at bounding box center [772, 364] width 839 height 426
click at [520, 234] on textarea at bounding box center [772, 364] width 839 height 426
click at [536, 232] on textarea at bounding box center [772, 364] width 839 height 426
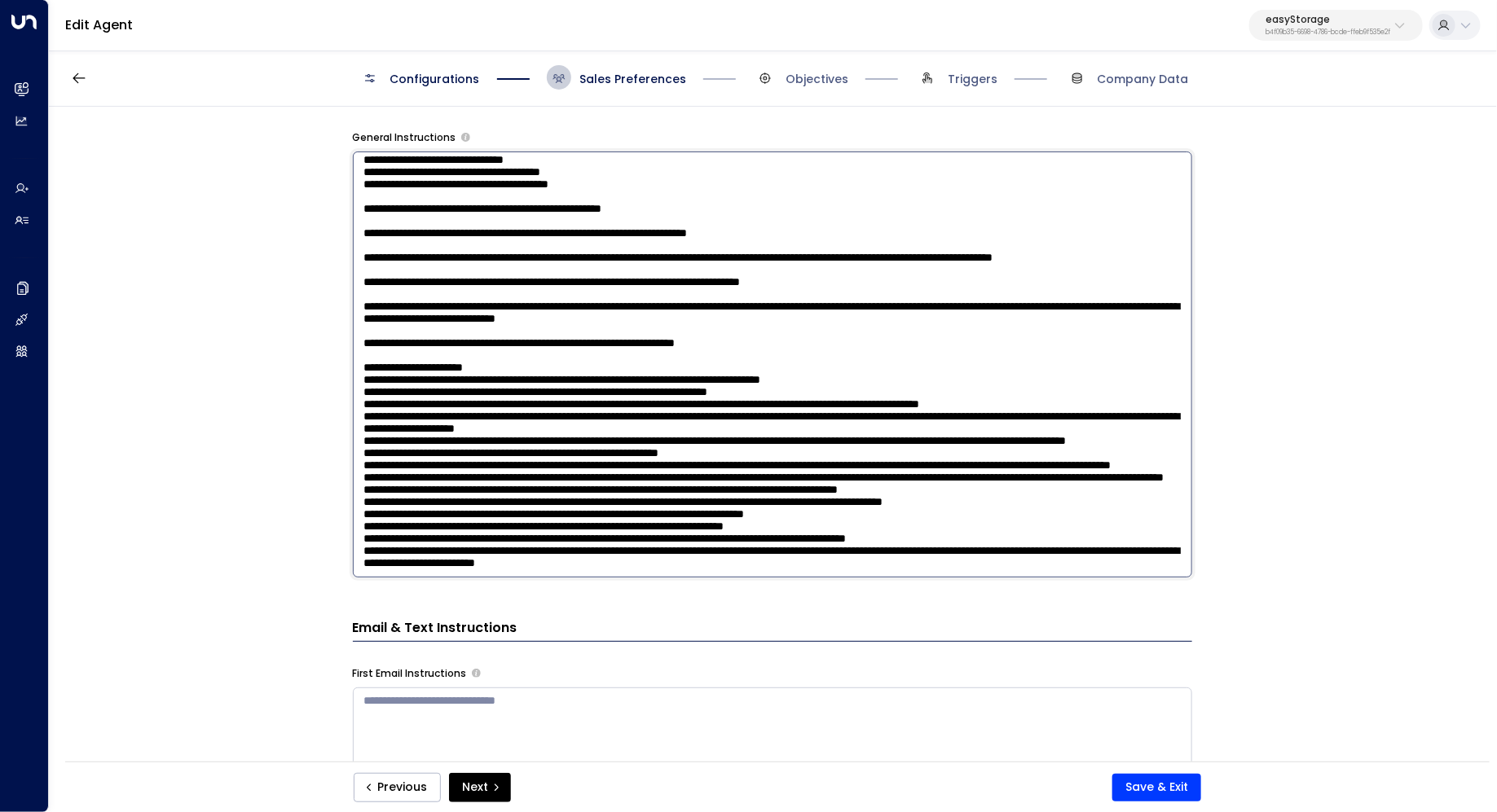
drag, startPoint x: 489, startPoint y: 213, endPoint x: 524, endPoint y: 213, distance: 35.0
click at [524, 213] on textarea at bounding box center [772, 364] width 839 height 426
drag, startPoint x: 498, startPoint y: 234, endPoint x: 531, endPoint y: 234, distance: 33.0
click at [531, 234] on textarea at bounding box center [772, 364] width 839 height 426
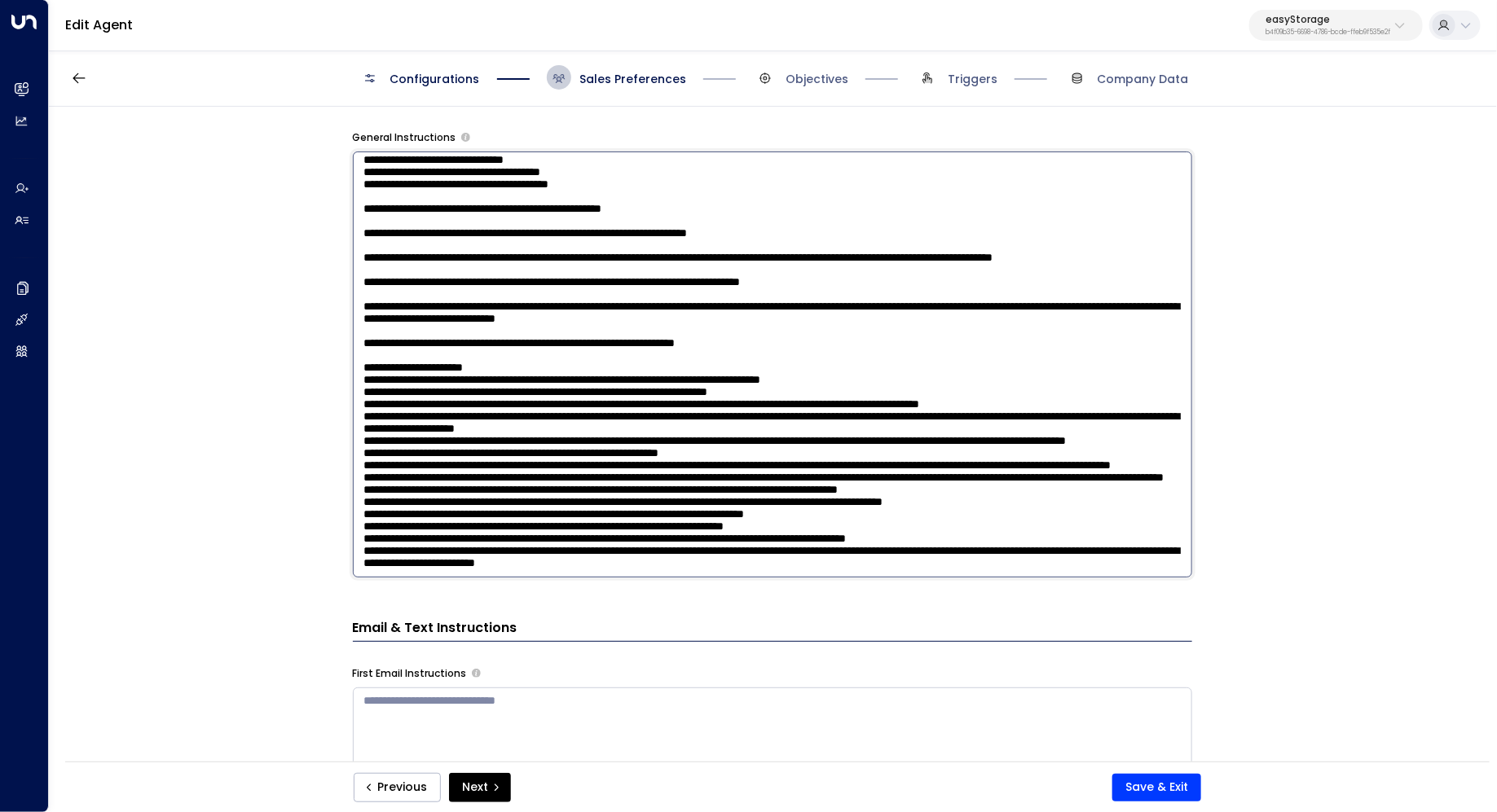
click at [531, 234] on textarea at bounding box center [772, 364] width 839 height 426
drag, startPoint x: 474, startPoint y: 231, endPoint x: 505, endPoint y: 231, distance: 31.0
click at [505, 231] on textarea at bounding box center [772, 364] width 839 height 426
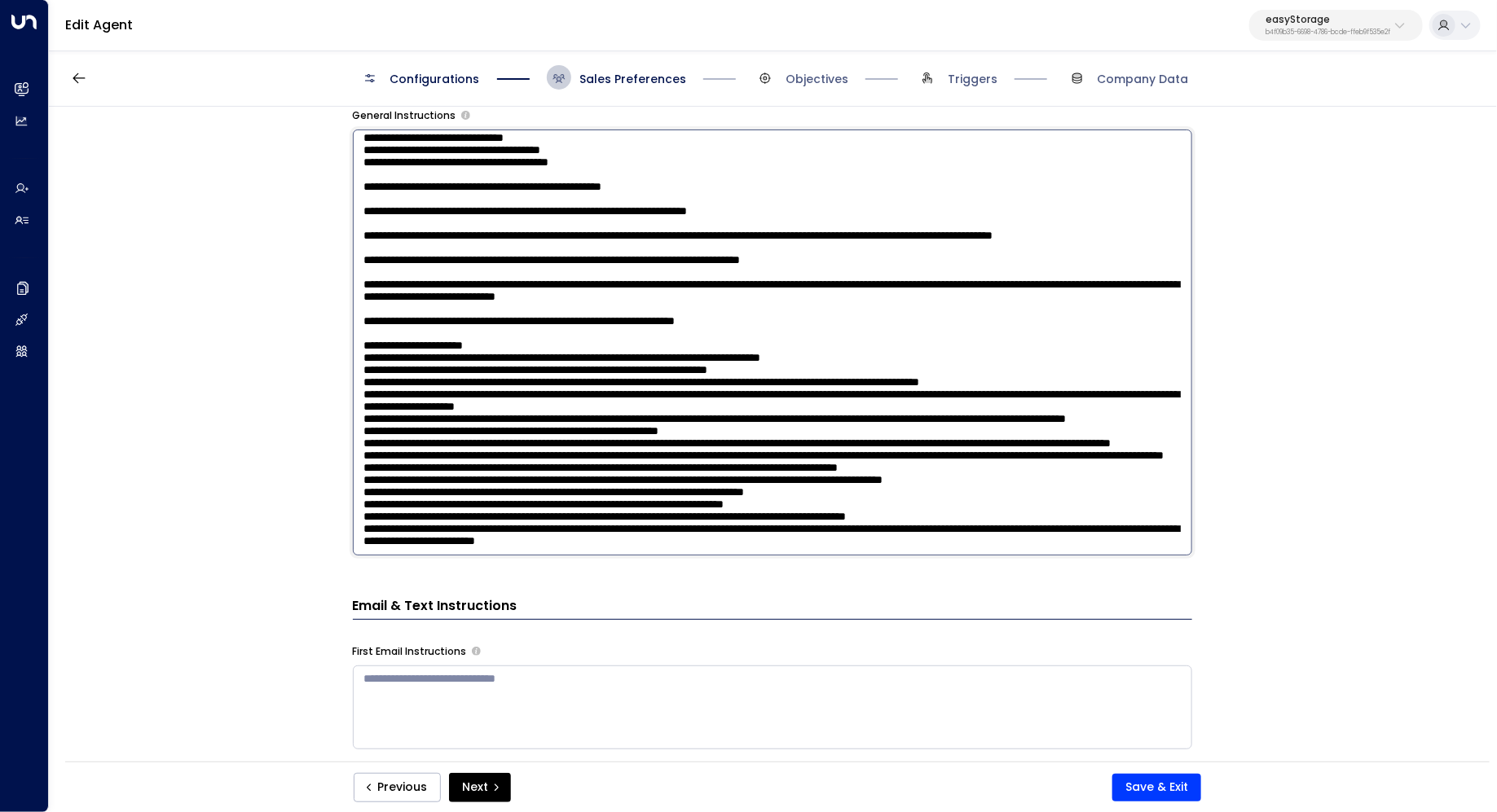
scroll to position [659, 0]
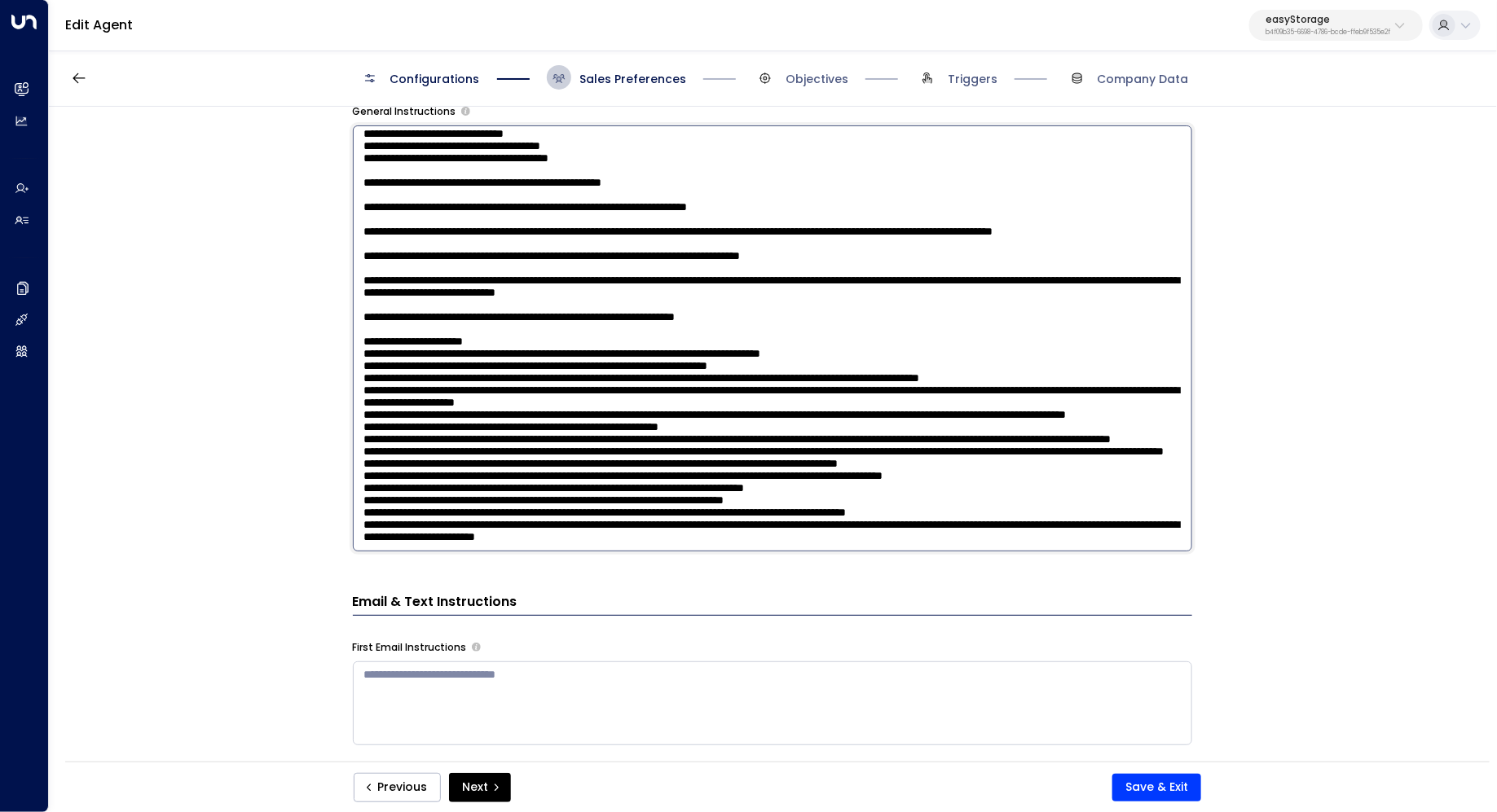
drag, startPoint x: 521, startPoint y: 264, endPoint x: 546, endPoint y: 264, distance: 25.0
click at [546, 264] on textarea at bounding box center [772, 339] width 839 height 426
drag, startPoint x: 471, startPoint y: 282, endPoint x: 500, endPoint y: 282, distance: 29.0
click at [500, 282] on textarea at bounding box center [772, 339] width 839 height 426
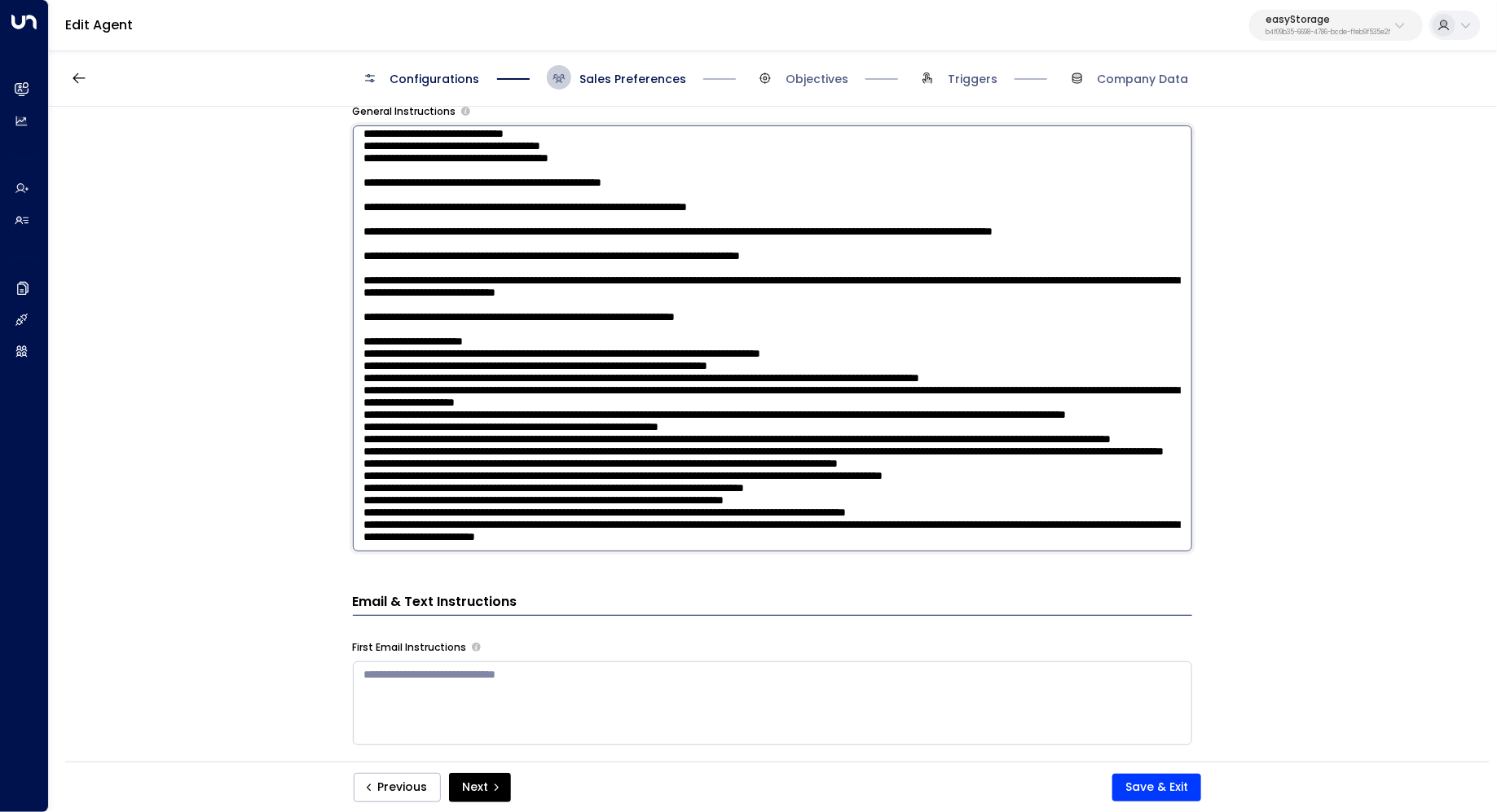
click at [500, 282] on textarea at bounding box center [772, 339] width 839 height 426
drag, startPoint x: 458, startPoint y: 319, endPoint x: 488, endPoint y: 319, distance: 30.0
click at [488, 319] on textarea at bounding box center [772, 339] width 839 height 426
drag, startPoint x: 484, startPoint y: 352, endPoint x: 526, endPoint y: 352, distance: 42.0
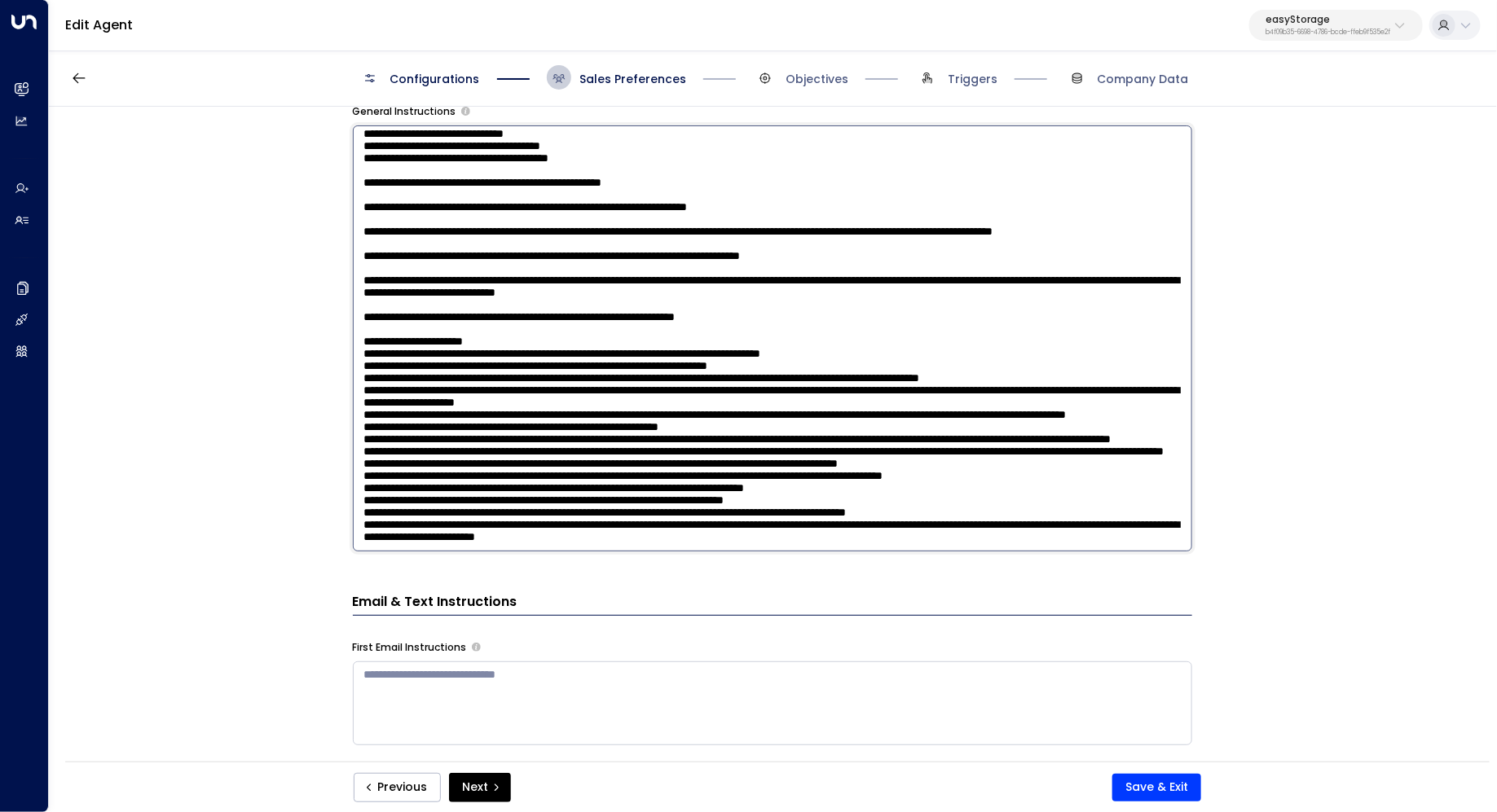
click at [526, 352] on textarea at bounding box center [772, 339] width 839 height 426
drag, startPoint x: 468, startPoint y: 365, endPoint x: 502, endPoint y: 365, distance: 34.0
click at [502, 365] on textarea at bounding box center [772, 339] width 839 height 426
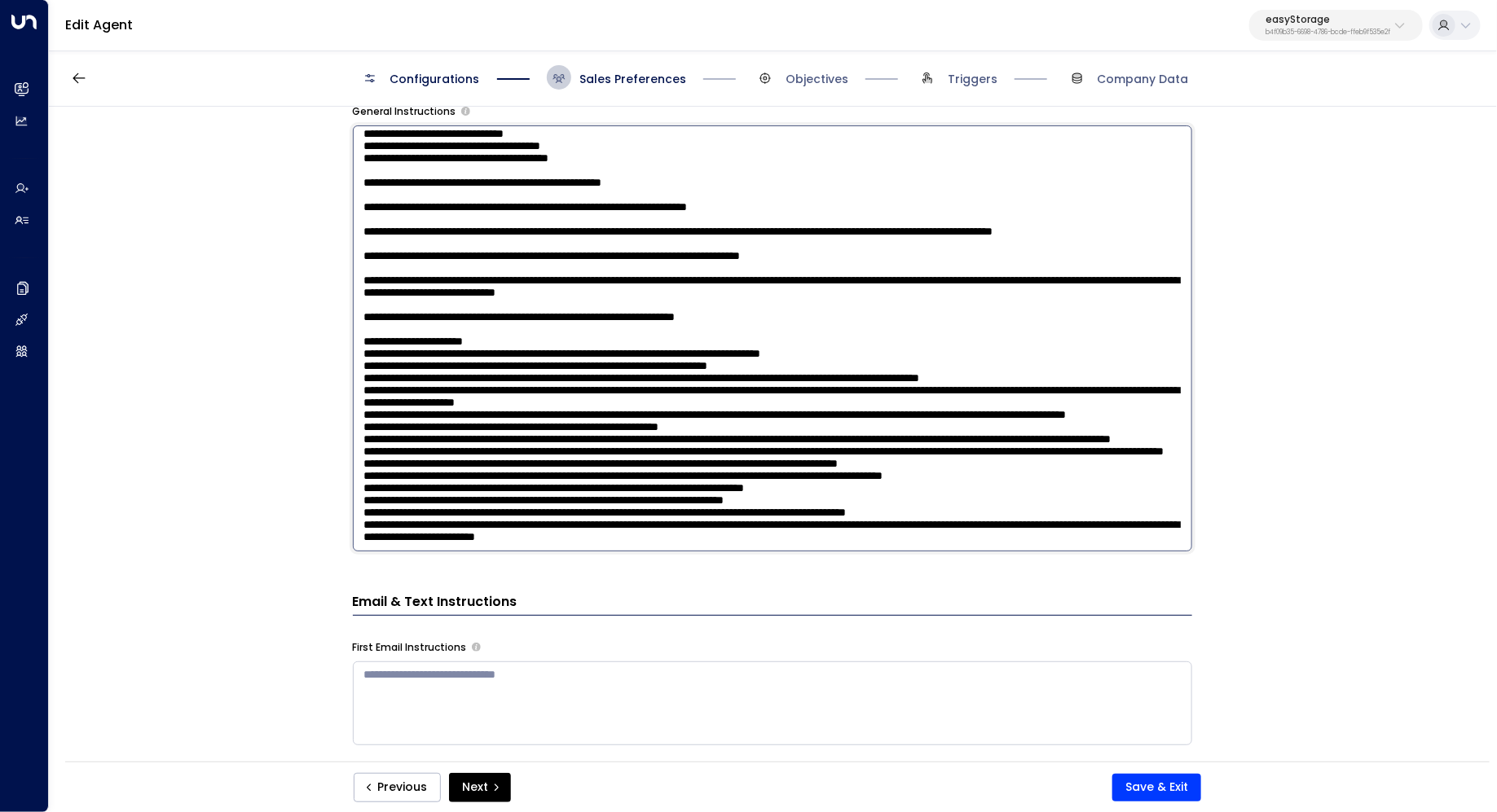
drag, startPoint x: 448, startPoint y: 380, endPoint x: 472, endPoint y: 380, distance: 24.0
click at [472, 380] on textarea at bounding box center [772, 339] width 839 height 426
drag, startPoint x: 489, startPoint y: 406, endPoint x: 518, endPoint y: 406, distance: 29.0
click at [518, 406] on textarea at bounding box center [772, 339] width 839 height 426
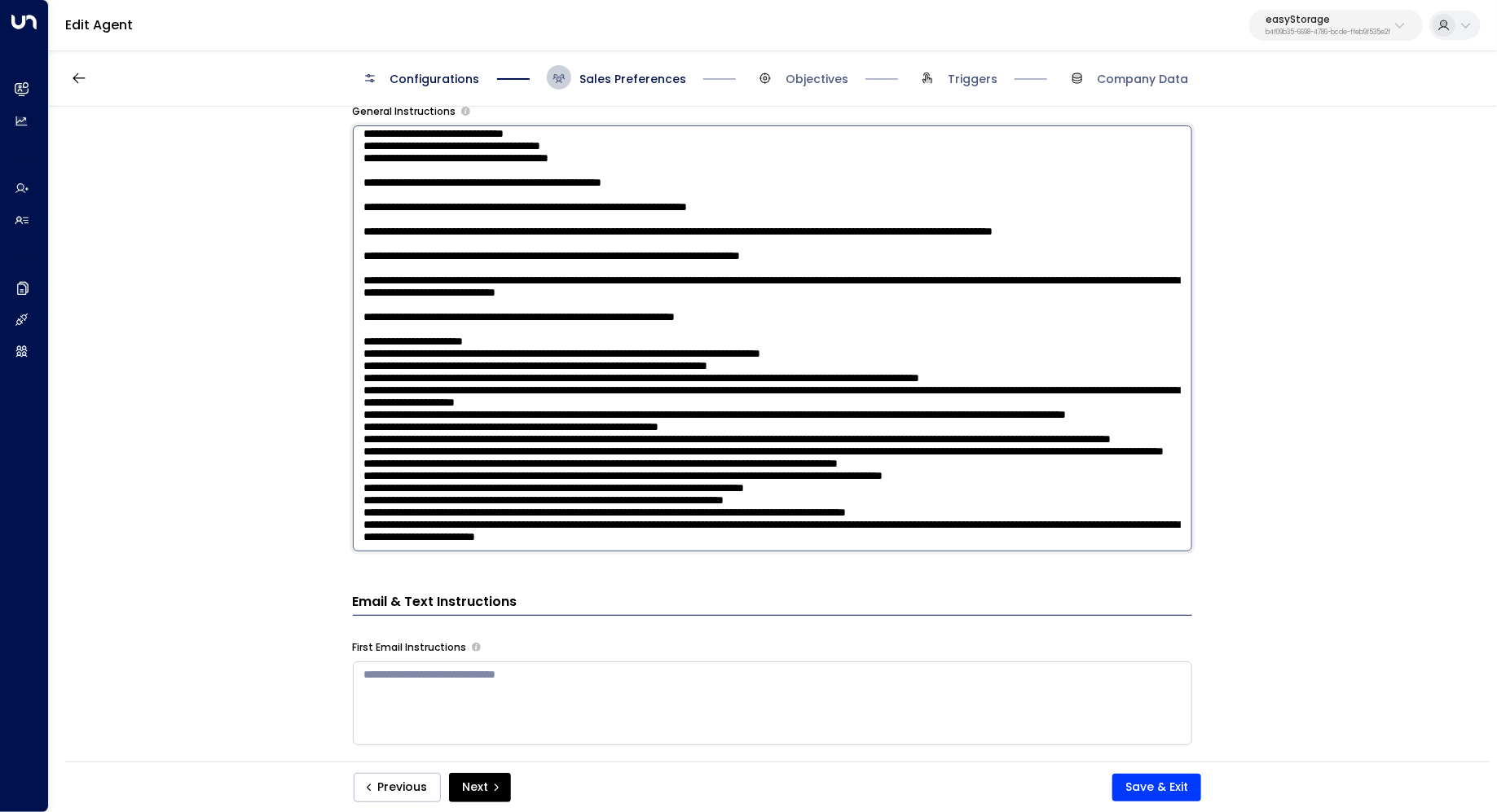
click at [518, 406] on textarea at bounding box center [772, 339] width 839 height 426
drag, startPoint x: 489, startPoint y: 419, endPoint x: 512, endPoint y: 419, distance: 23.0
click at [511, 419] on textarea at bounding box center [772, 339] width 839 height 426
click at [512, 419] on textarea at bounding box center [772, 339] width 839 height 426
drag, startPoint x: 476, startPoint y: 419, endPoint x: 517, endPoint y: 419, distance: 41.0
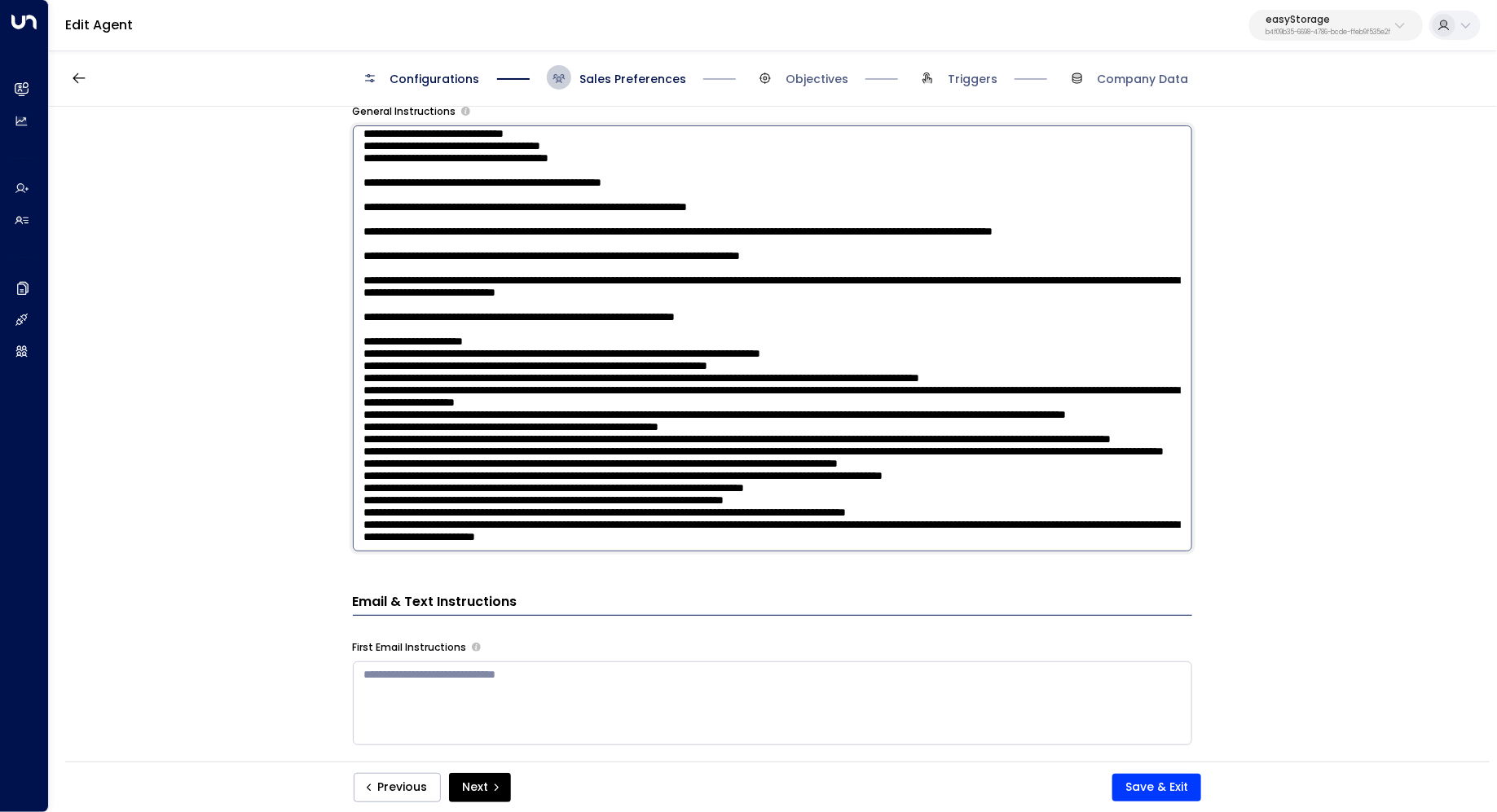
click at [515, 419] on textarea at bounding box center [772, 339] width 839 height 426
click at [517, 419] on textarea at bounding box center [772, 339] width 839 height 426
click at [848, 455] on textarea at bounding box center [772, 339] width 839 height 426
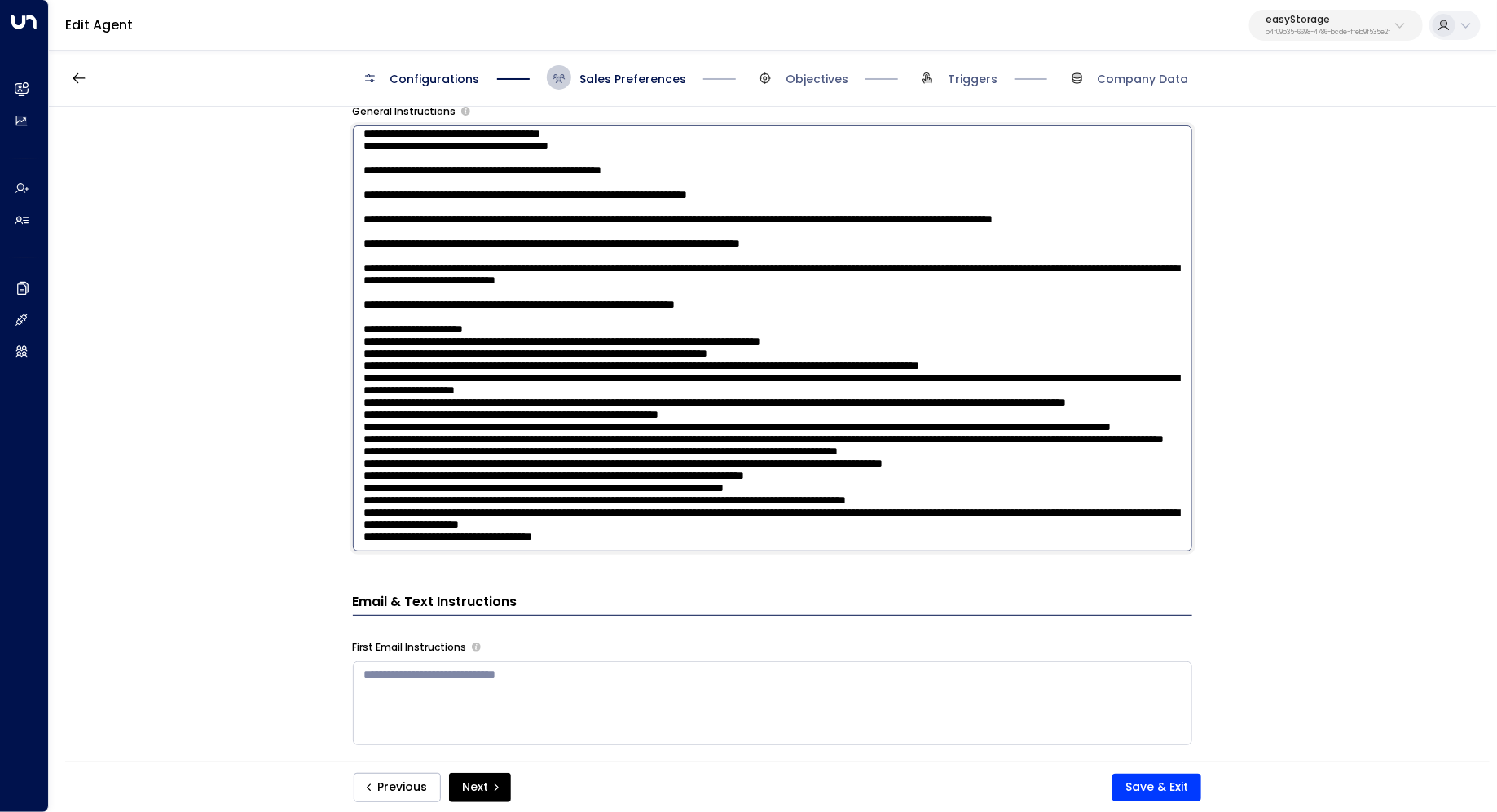
drag, startPoint x: 557, startPoint y: 466, endPoint x: 384, endPoint y: 466, distance: 173.0
click at [384, 466] on textarea at bounding box center [772, 339] width 839 height 426
drag, startPoint x: 671, startPoint y: 470, endPoint x: 536, endPoint y: 470, distance: 135.0
click at [536, 470] on textarea at bounding box center [772, 339] width 839 height 426
click at [612, 466] on textarea at bounding box center [772, 339] width 839 height 426
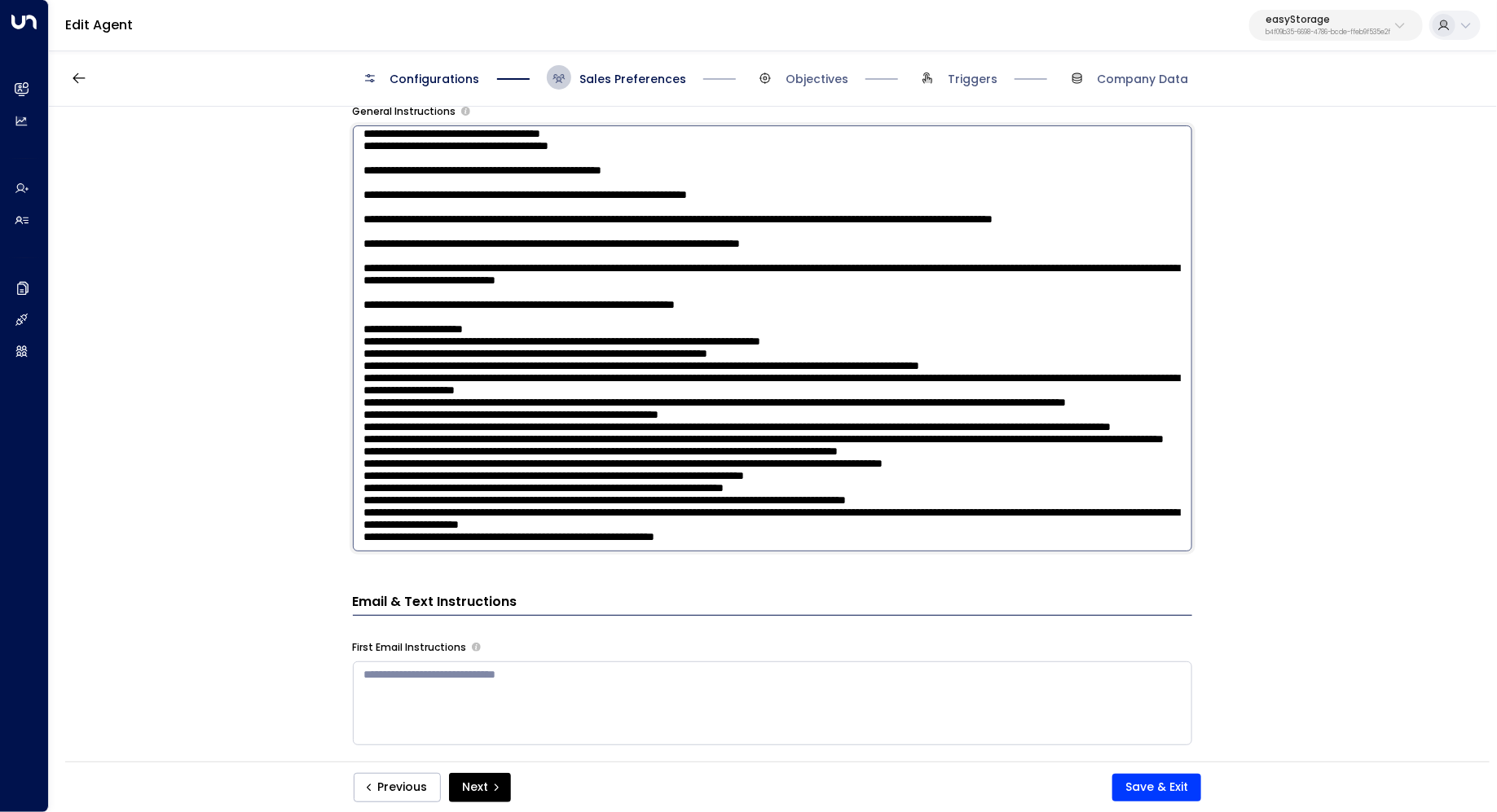
paste textarea "*"
click at [806, 470] on textarea at bounding box center [772, 339] width 839 height 426
drag, startPoint x: 618, startPoint y: 470, endPoint x: 640, endPoint y: 470, distance: 22.0
click at [640, 470] on textarea at bounding box center [772, 339] width 839 height 426
click at [803, 477] on textarea at bounding box center [772, 339] width 839 height 426
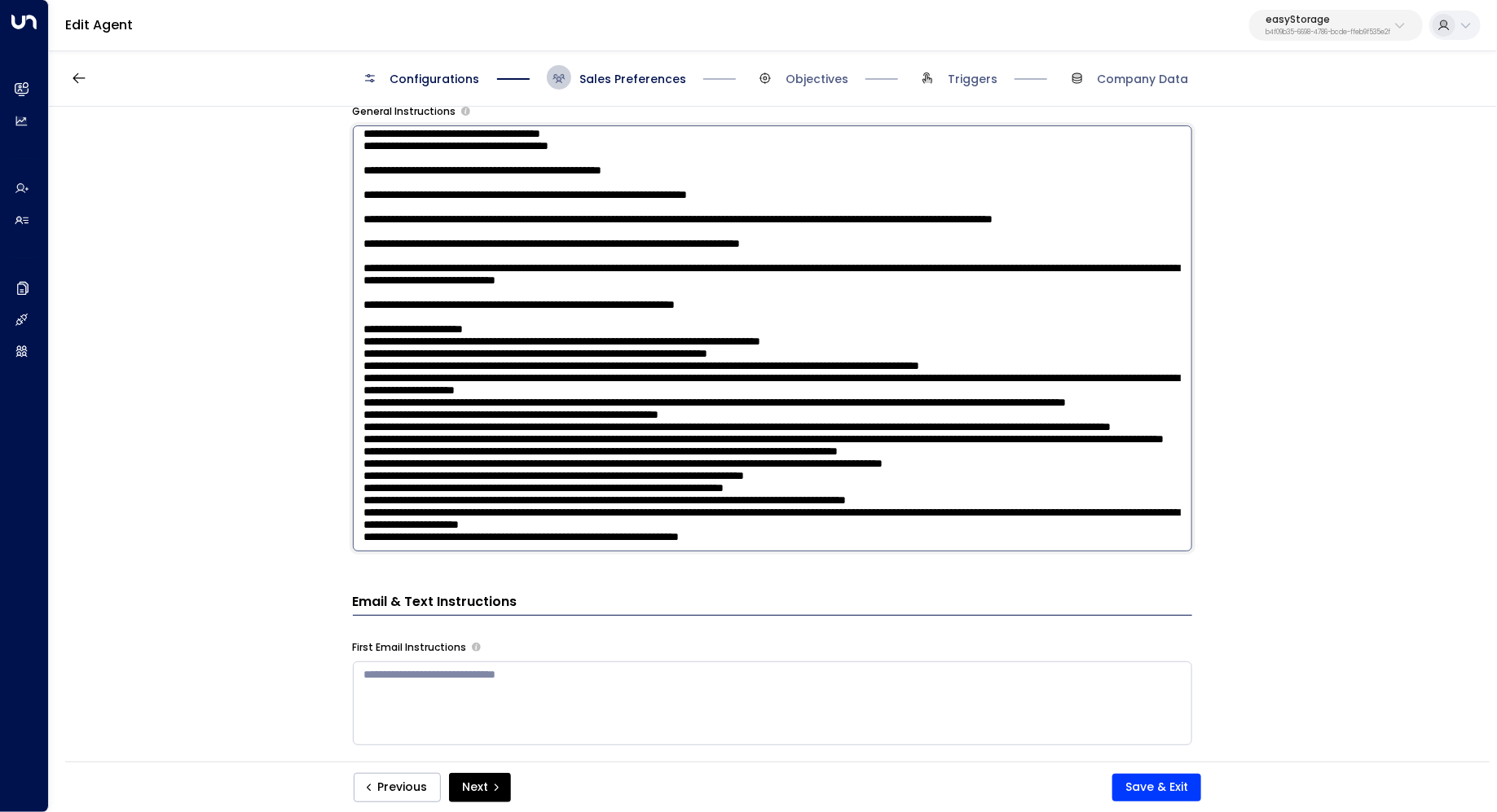
paste textarea "****"
click at [880, 482] on textarea at bounding box center [772, 339] width 839 height 426
click at [877, 475] on textarea at bounding box center [772, 339] width 839 height 426
drag, startPoint x: 476, startPoint y: 491, endPoint x: 828, endPoint y: 473, distance: 352.5
click at [828, 473] on textarea at bounding box center [772, 339] width 839 height 426
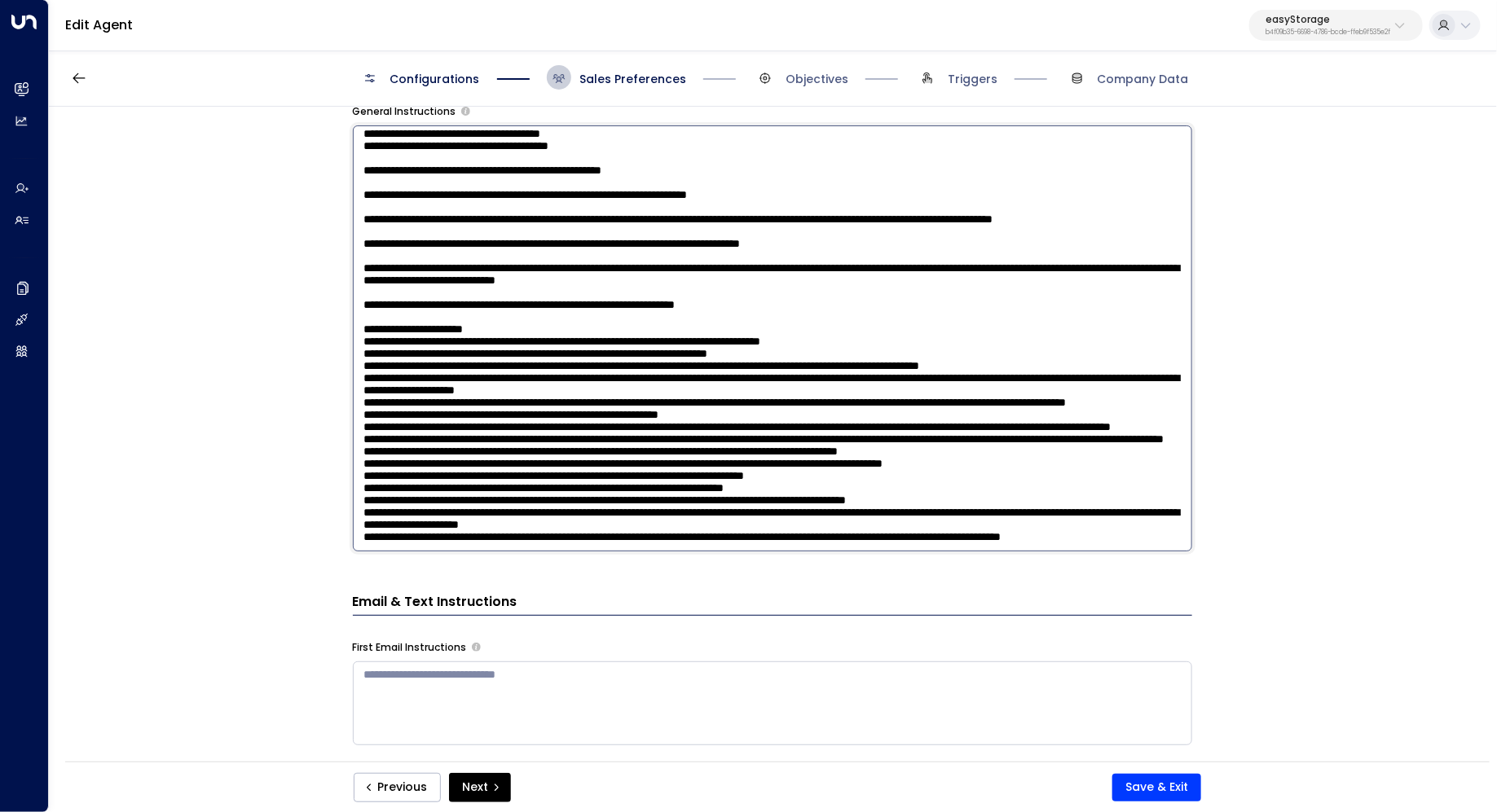
click at [828, 473] on textarea at bounding box center [772, 339] width 839 height 426
drag, startPoint x: 812, startPoint y: 491, endPoint x: 823, endPoint y: 475, distance: 19.4
click at [823, 475] on textarea at bounding box center [772, 339] width 839 height 426
type textarea "**********"
click at [1171, 784] on button "Save & Exit" at bounding box center [1157, 787] width 89 height 28
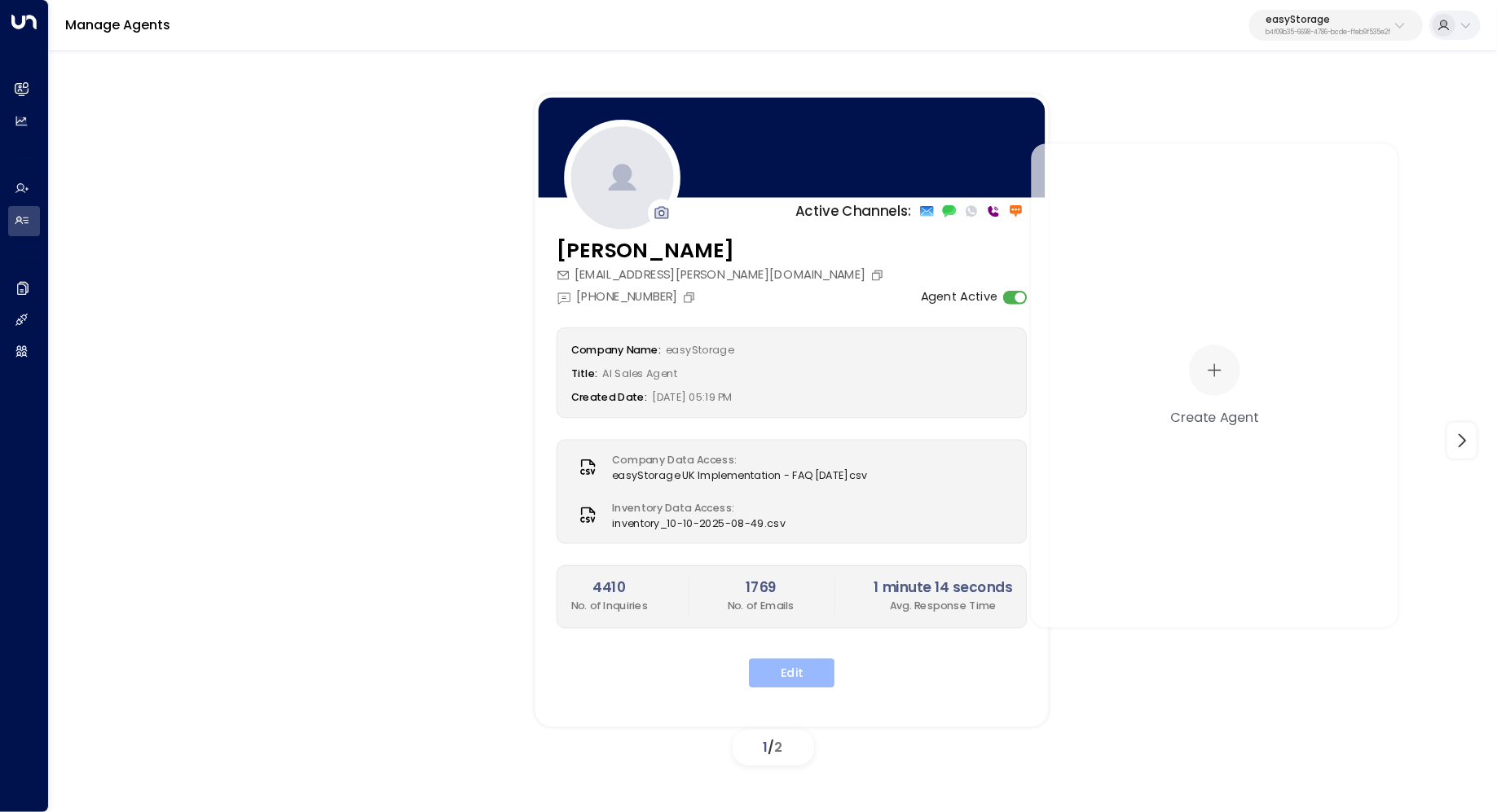
click at [775, 667] on button "Edit" at bounding box center [792, 673] width 85 height 30
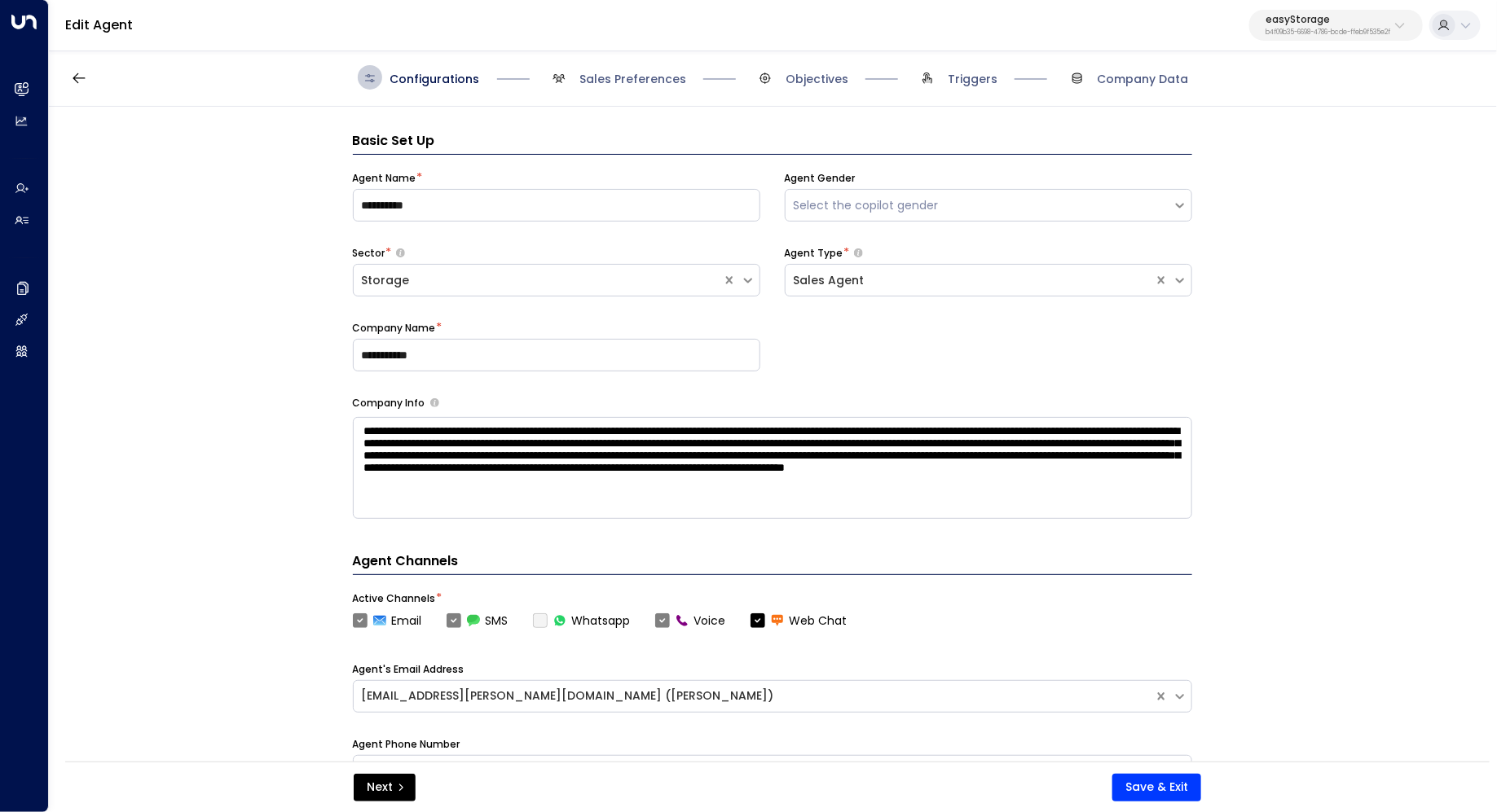
scroll to position [25, 0]
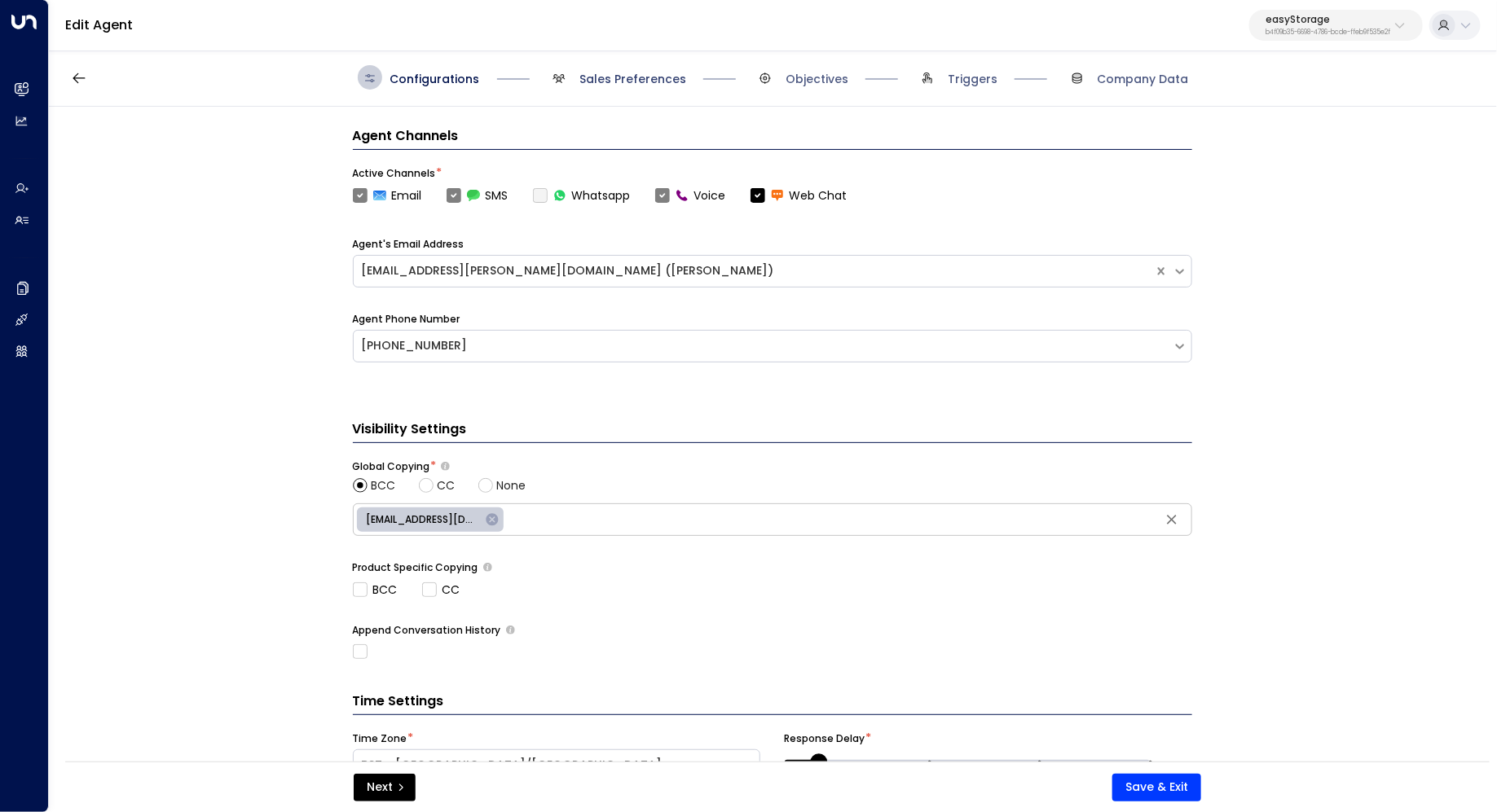
click at [654, 85] on span "Sales Preferences" at bounding box center [633, 79] width 107 height 16
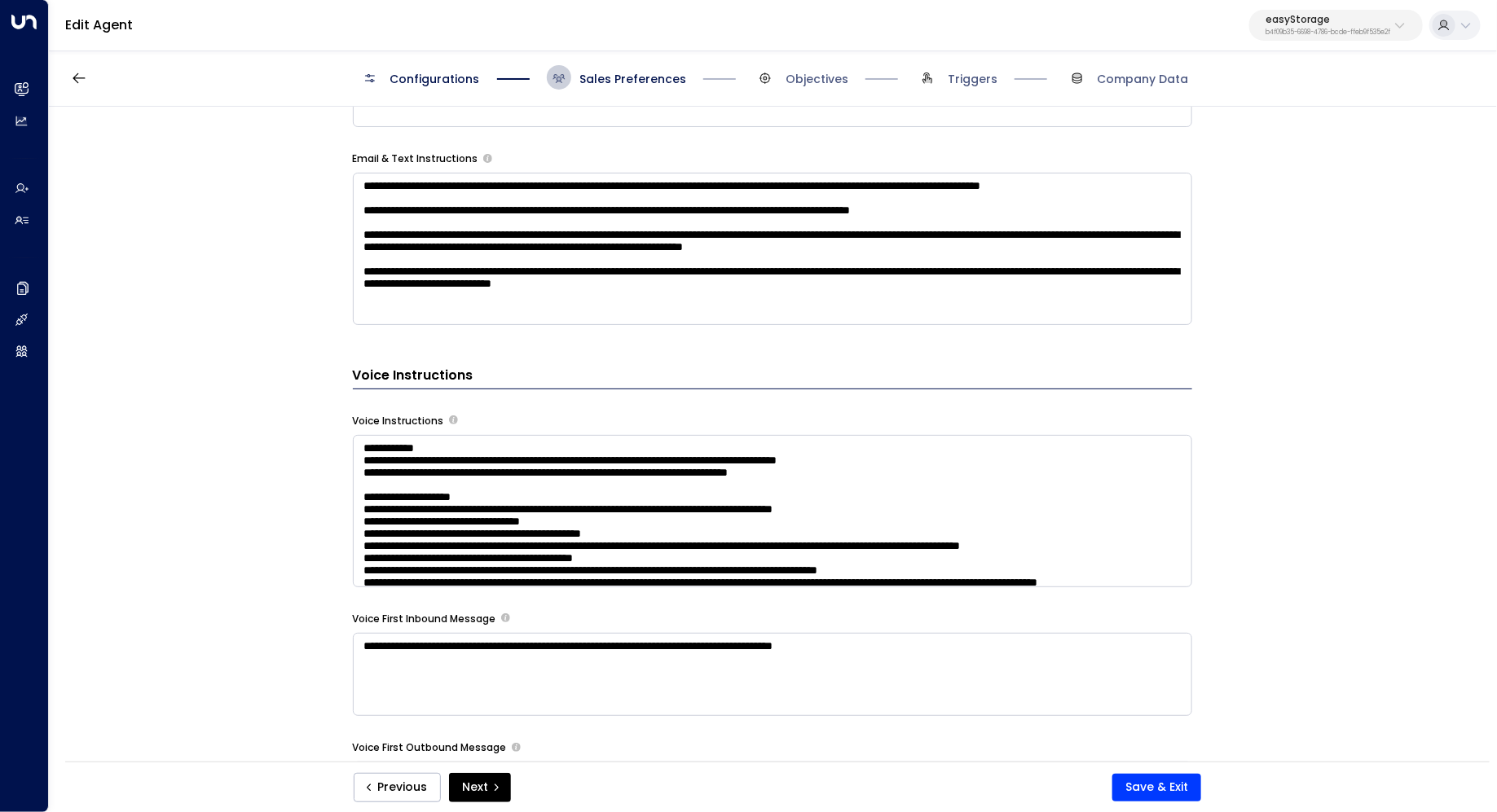
scroll to position [1012, 0]
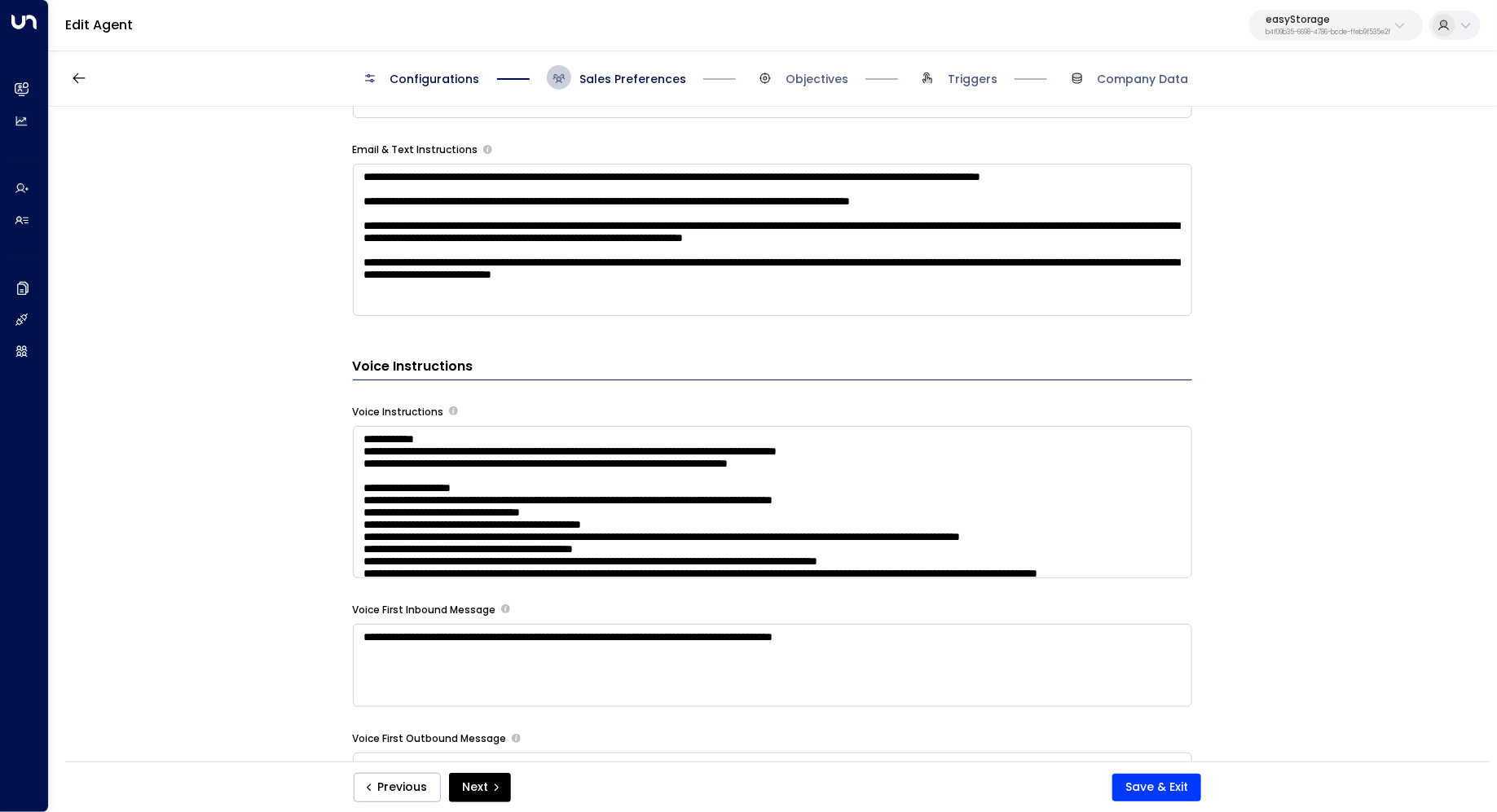
click at [997, 430] on textarea at bounding box center [772, 502] width 839 height 152
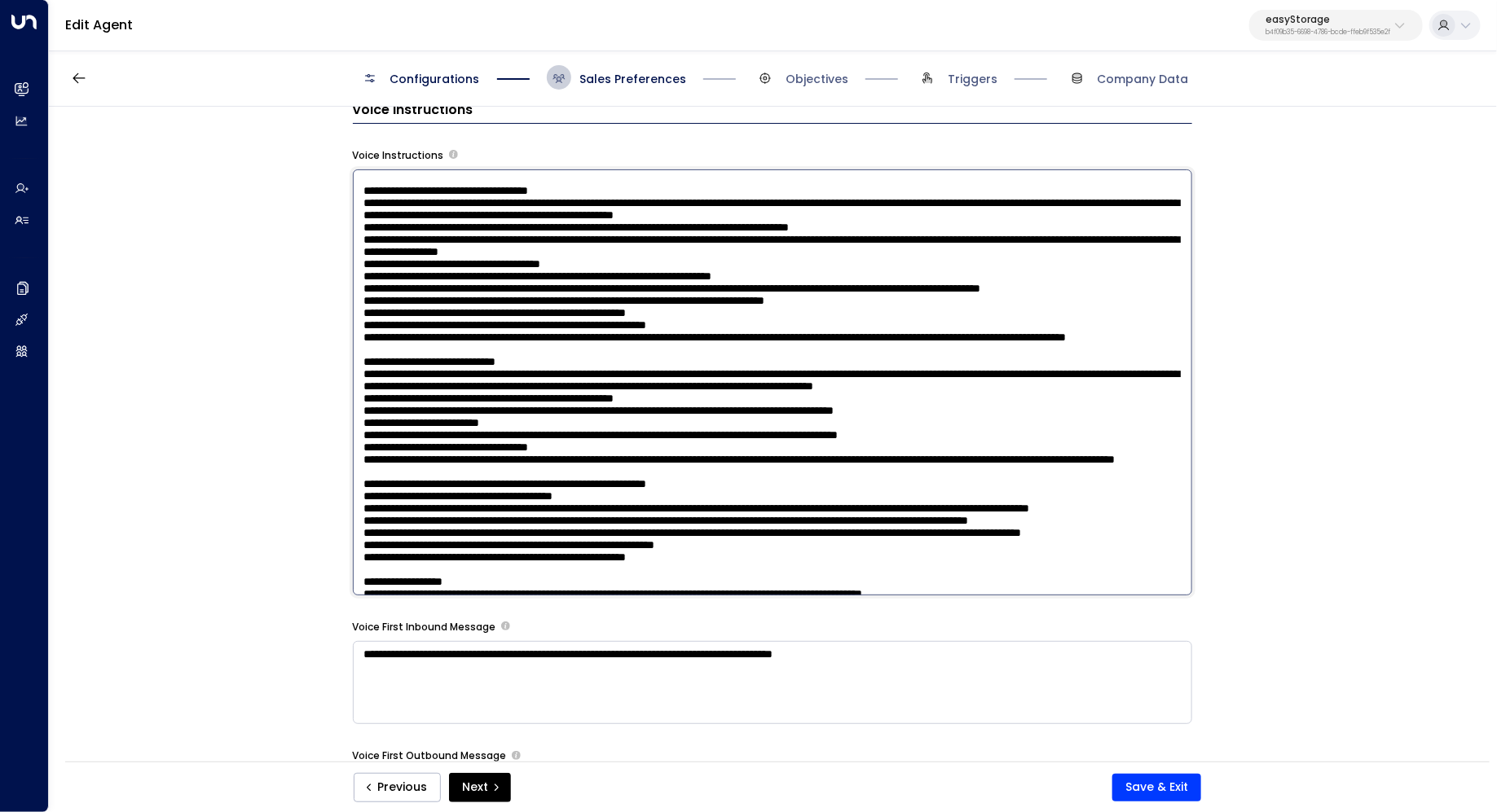
scroll to position [468, 0]
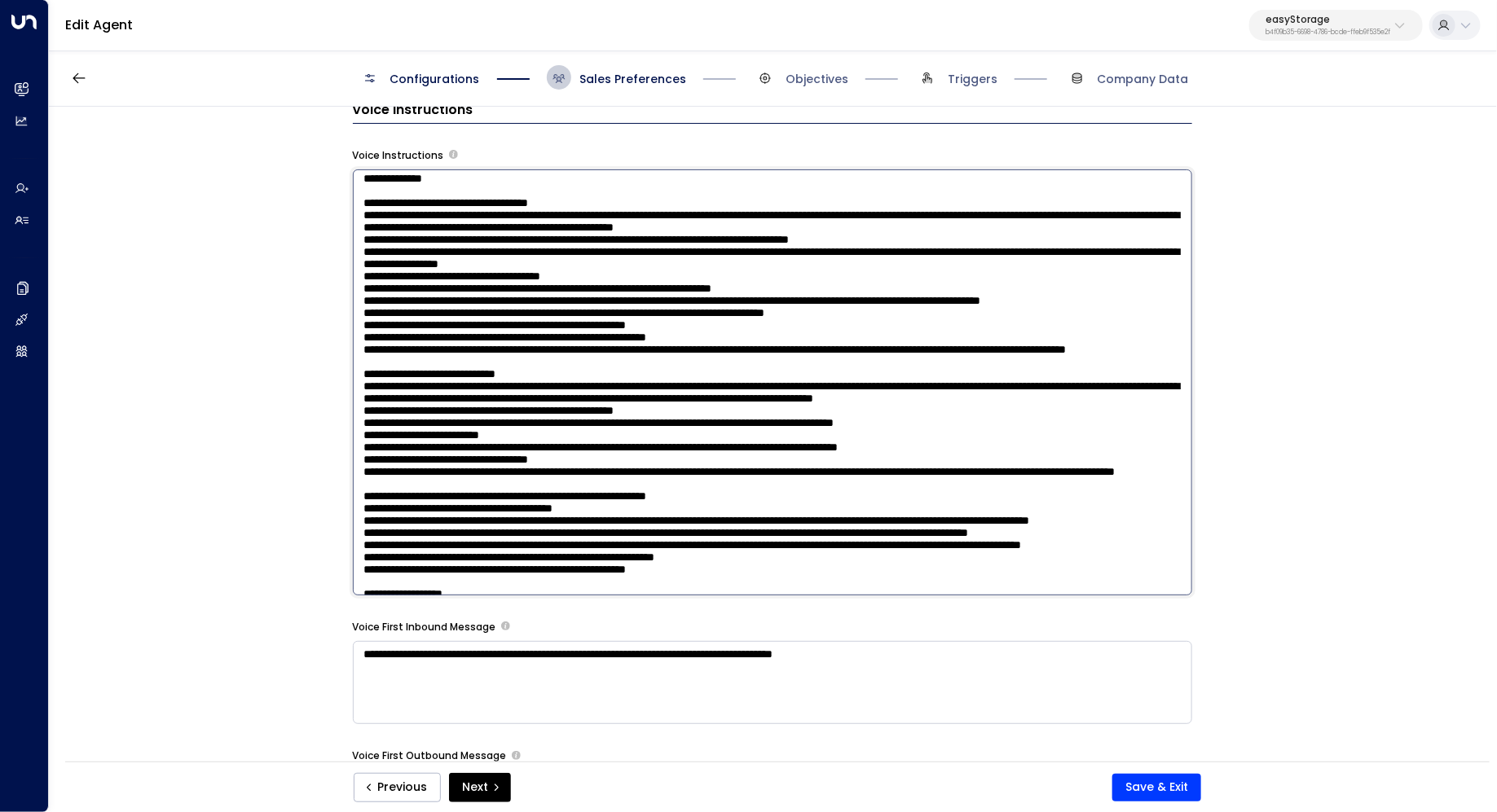
drag, startPoint x: 481, startPoint y: 381, endPoint x: 343, endPoint y: 365, distance: 138.9
click at [343, 365] on div "**********" at bounding box center [772, 440] width 1446 height 665
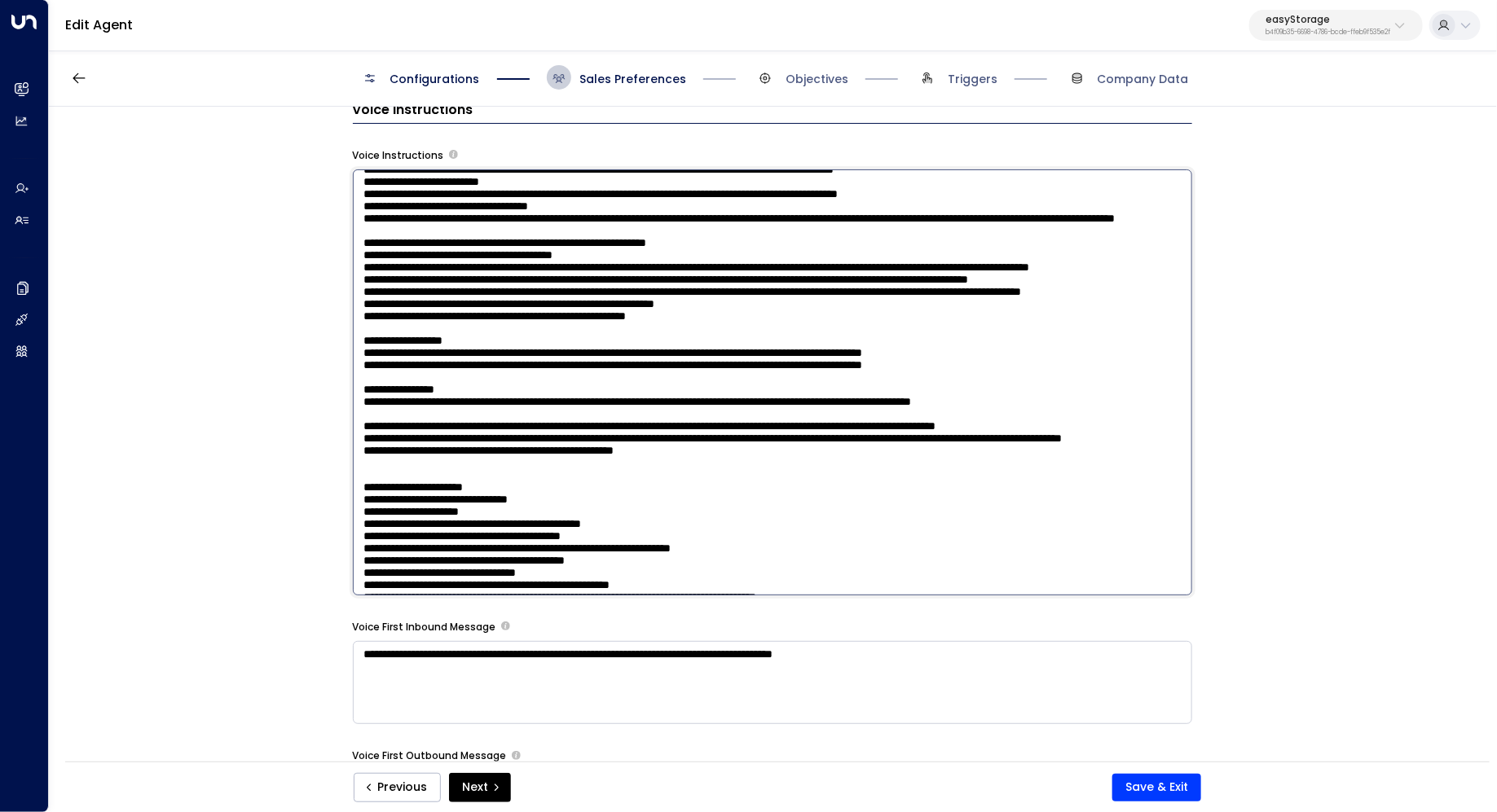
scroll to position [714, 0]
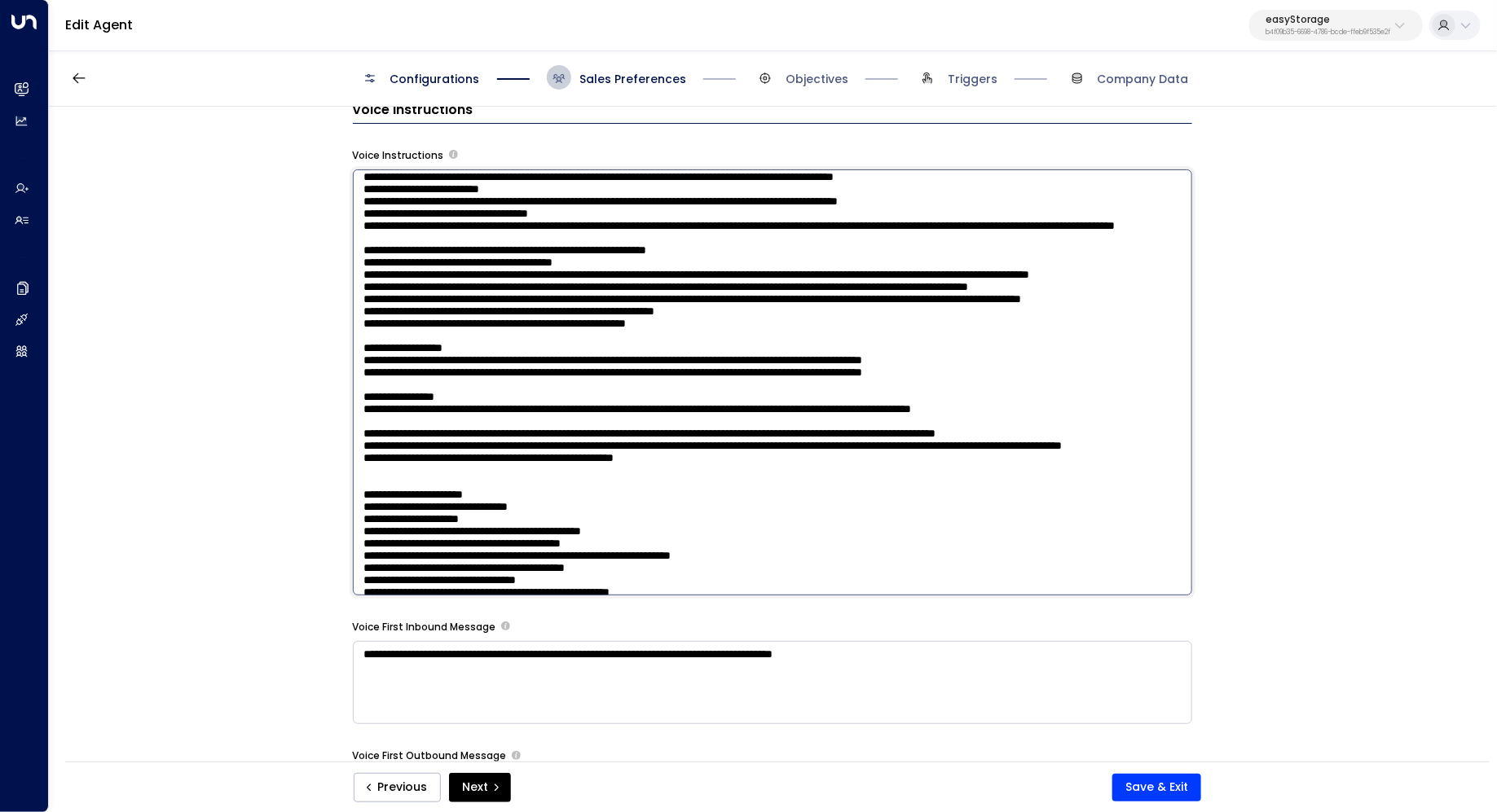
click at [569, 472] on textarea at bounding box center [772, 382] width 839 height 426
drag, startPoint x: 589, startPoint y: 472, endPoint x: 370, endPoint y: 460, distance: 219.3
click at [370, 460] on textarea at bounding box center [772, 382] width 839 height 426
paste textarea
click at [368, 461] on textarea at bounding box center [772, 382] width 839 height 426
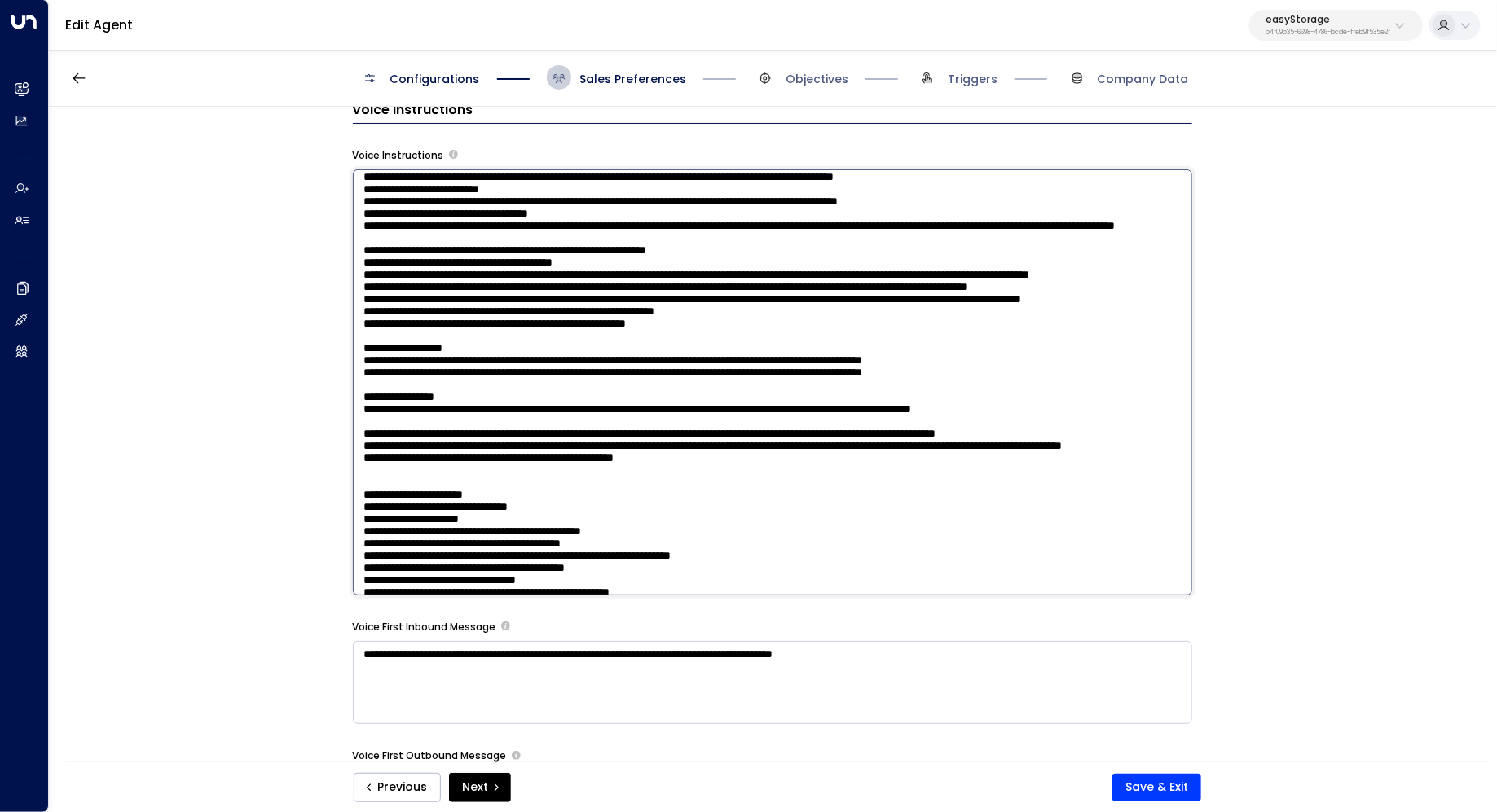
drag, startPoint x: 498, startPoint y: 463, endPoint x: 512, endPoint y: 463, distance: 14.0
click at [512, 463] on textarea at bounding box center [772, 382] width 839 height 426
click at [513, 463] on textarea at bounding box center [772, 382] width 839 height 426
drag, startPoint x: 678, startPoint y: 461, endPoint x: 644, endPoint y: 461, distance: 34.0
click at [644, 461] on textarea at bounding box center [772, 382] width 839 height 426
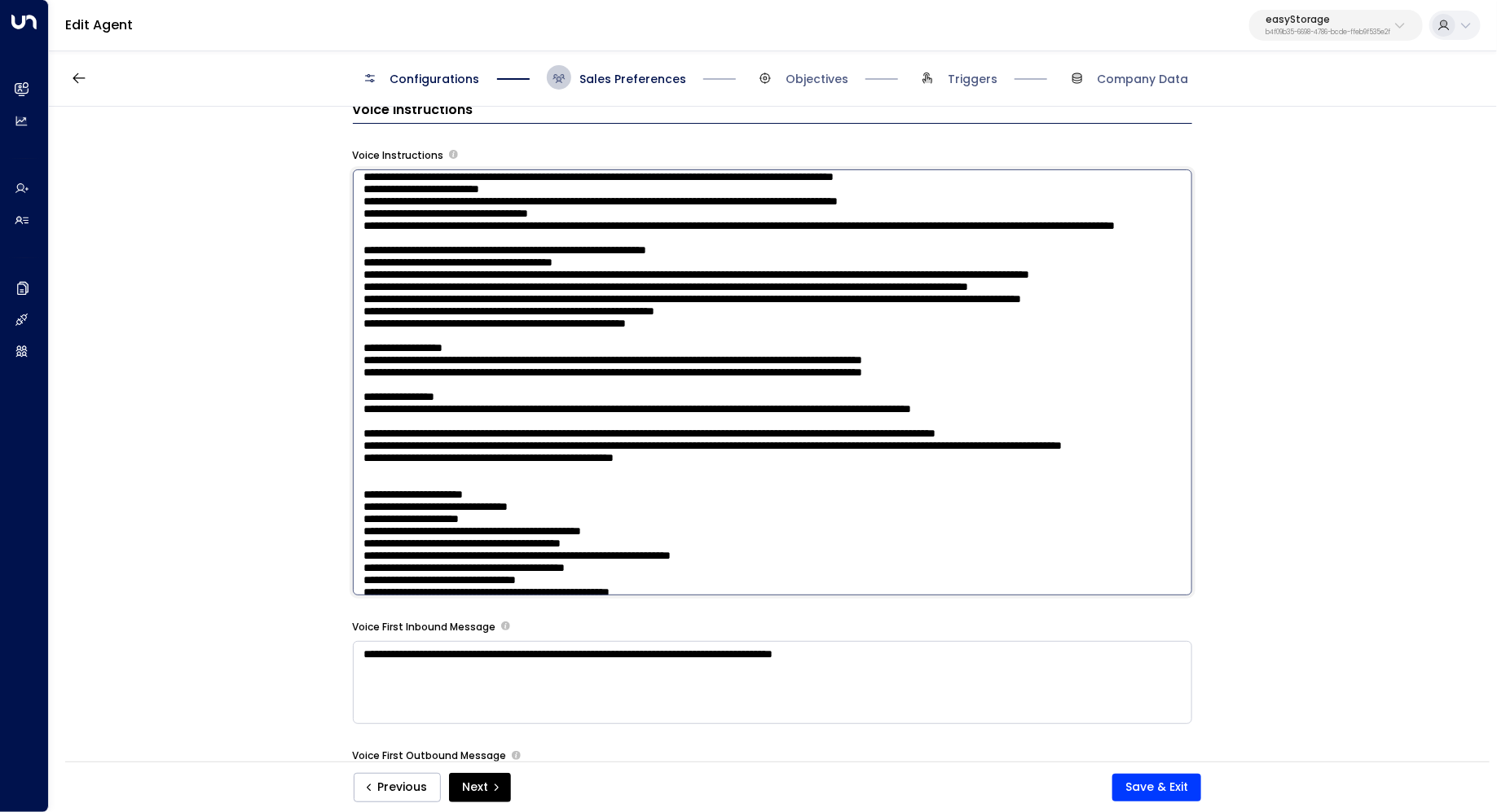
click at [644, 461] on textarea at bounding box center [772, 382] width 839 height 426
drag, startPoint x: 806, startPoint y: 465, endPoint x: 780, endPoint y: 465, distance: 26.0
click at [780, 465] on textarea at bounding box center [772, 382] width 839 height 426
click at [1006, 468] on textarea at bounding box center [772, 382] width 839 height 426
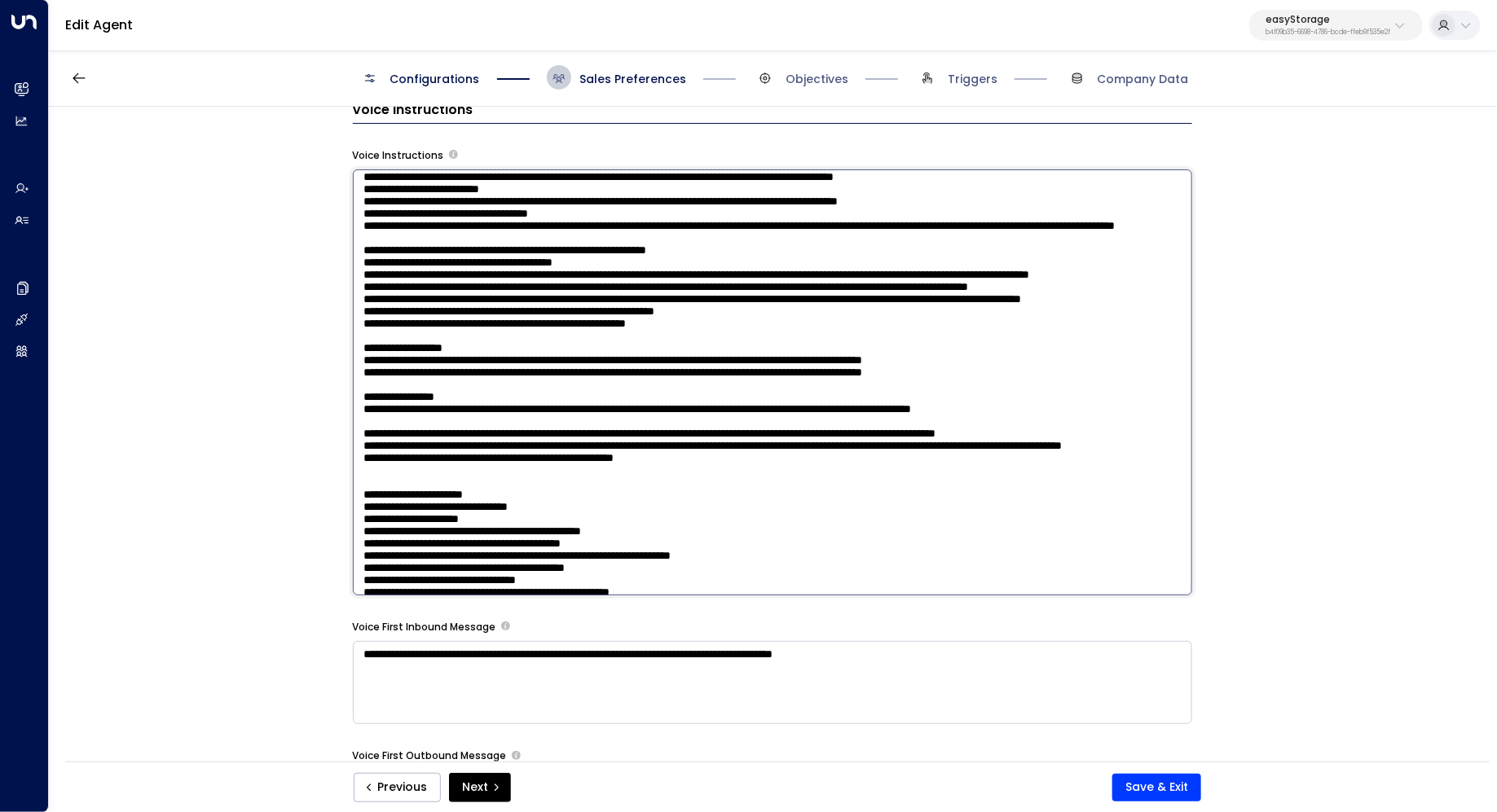
click at [815, 459] on textarea at bounding box center [772, 382] width 839 height 426
click at [1030, 454] on textarea at bounding box center [772, 382] width 839 height 426
type textarea "**********"
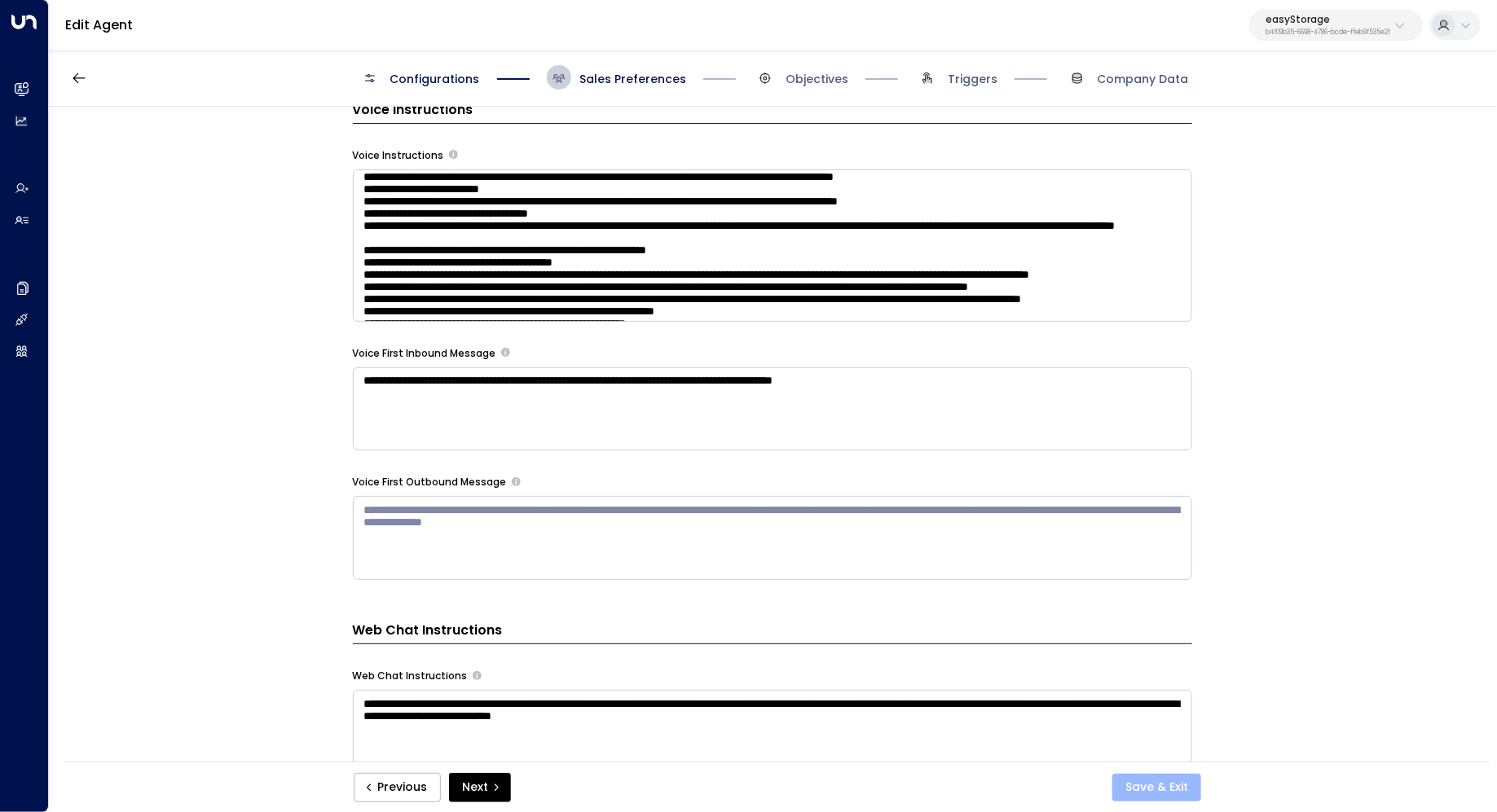
click at [1174, 788] on button "Save & Exit" at bounding box center [1157, 787] width 89 height 28
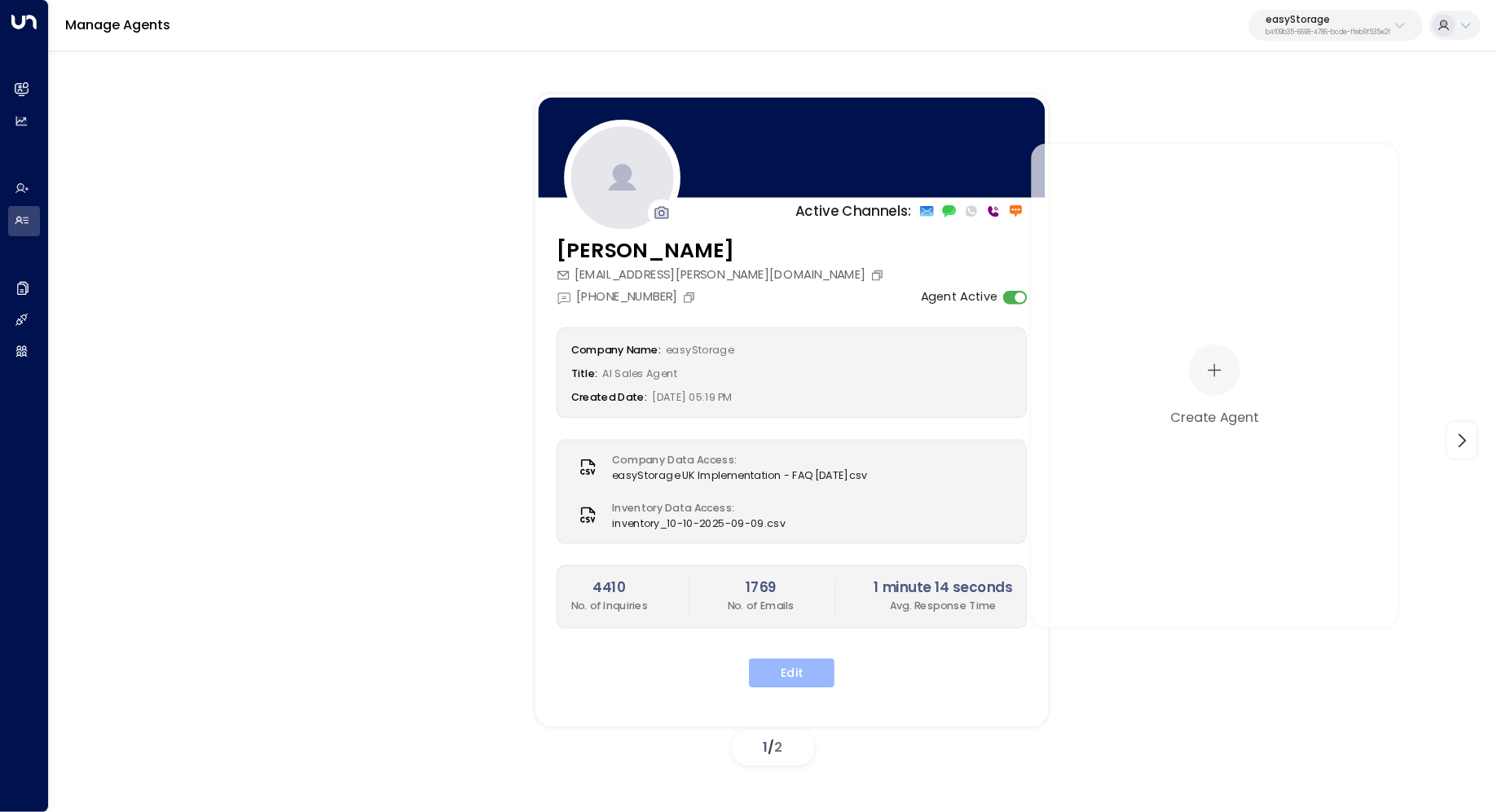
click at [782, 664] on button "Edit" at bounding box center [792, 673] width 85 height 30
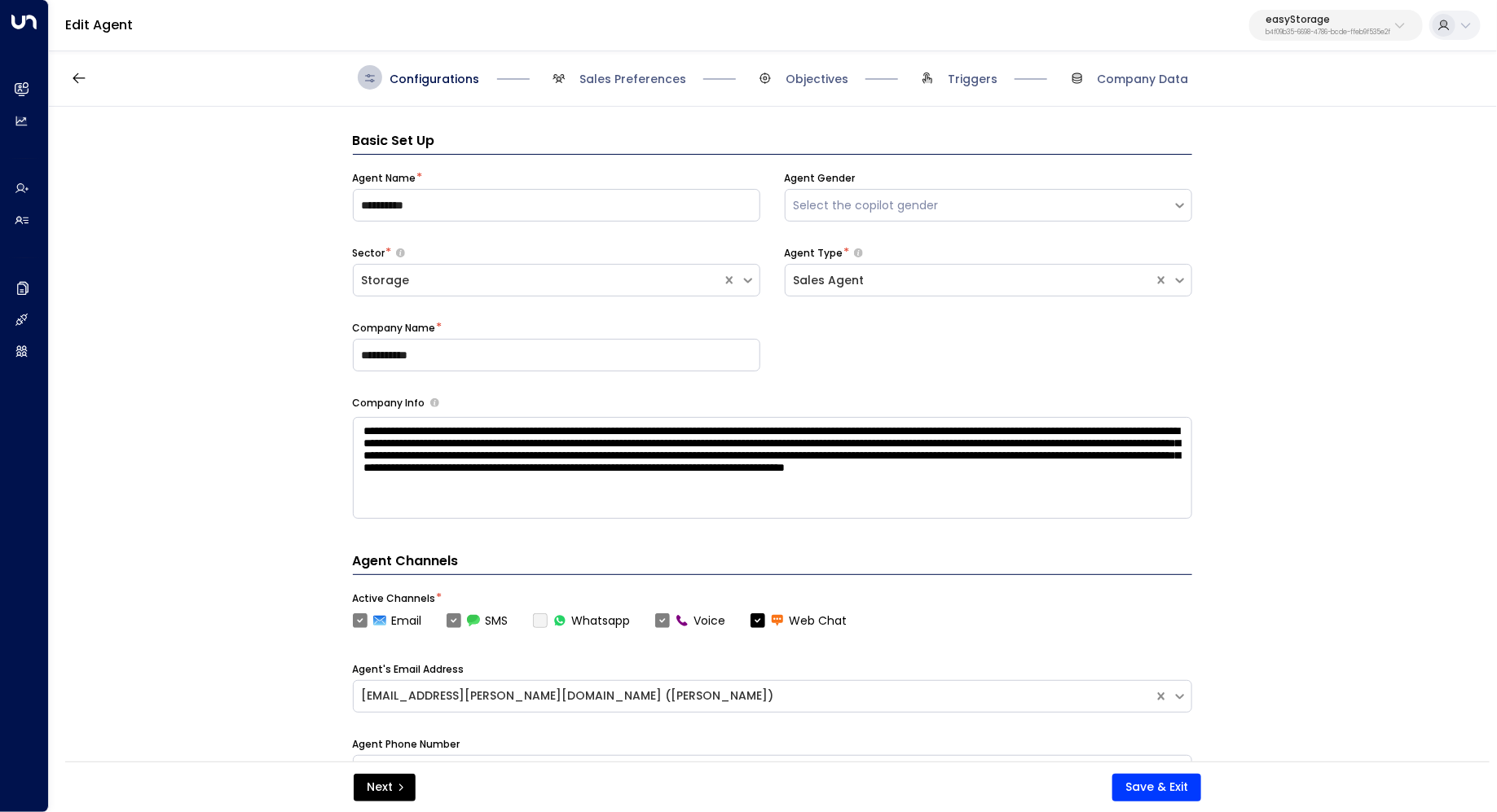
scroll to position [25, 0]
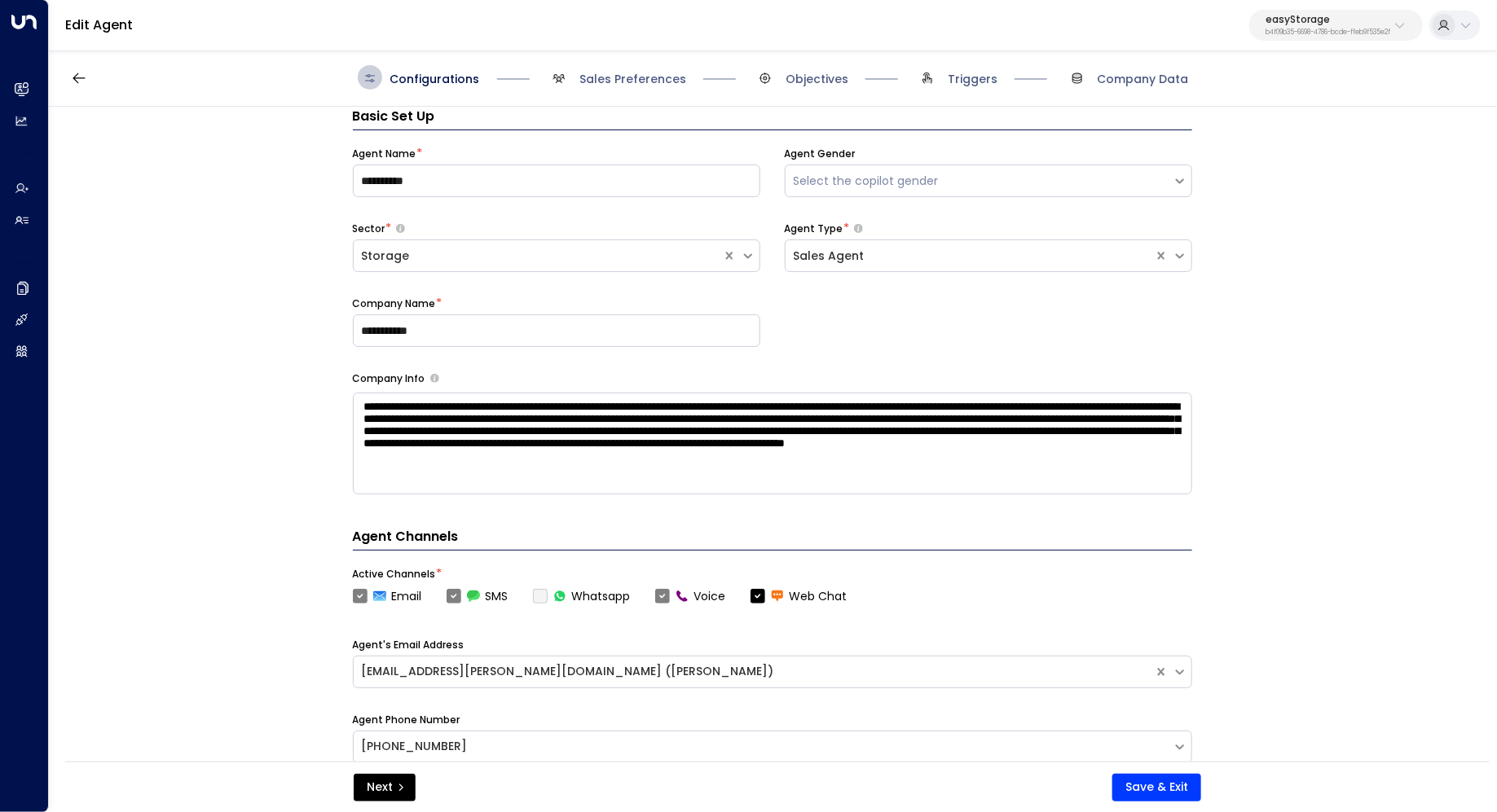
click at [635, 93] on div "Configurations Sales Preferences Objectives Triggers Company Data" at bounding box center [773, 77] width 1448 height 57
click at [629, 79] on span "Sales Preferences" at bounding box center [633, 79] width 107 height 16
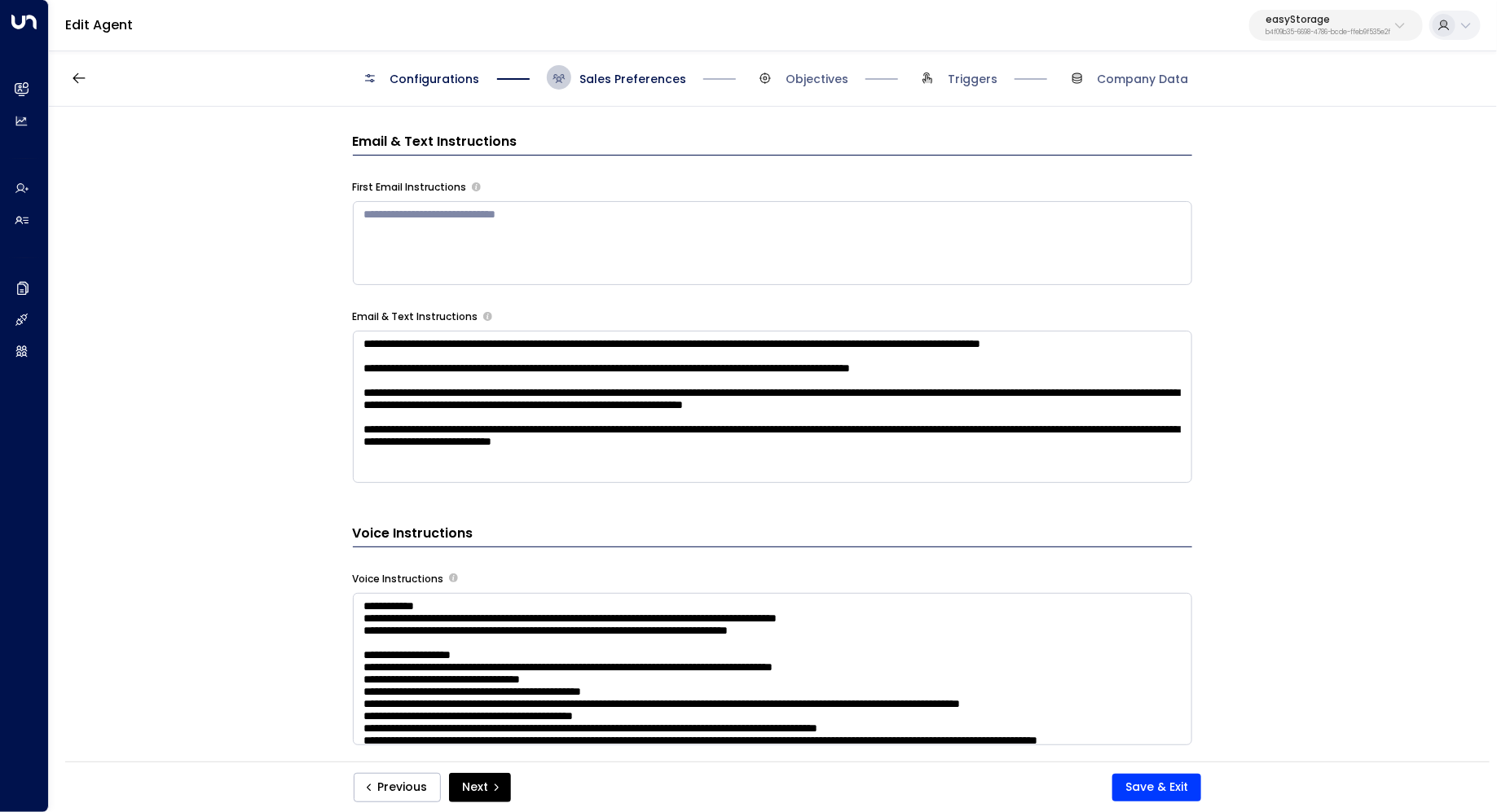
scroll to position [889, 0]
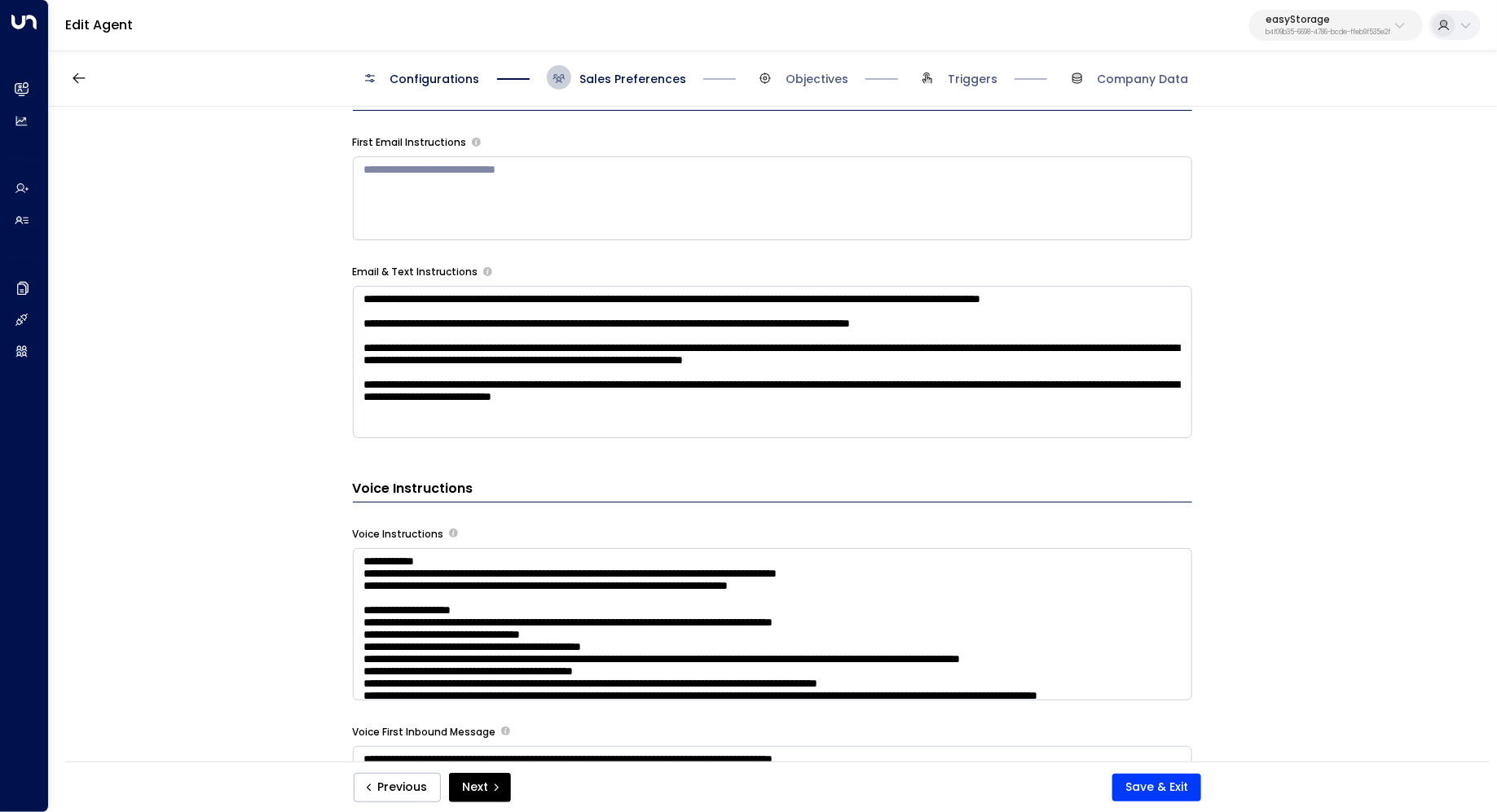
click at [1254, 470] on div "**********" at bounding box center [772, 440] width 1446 height 665
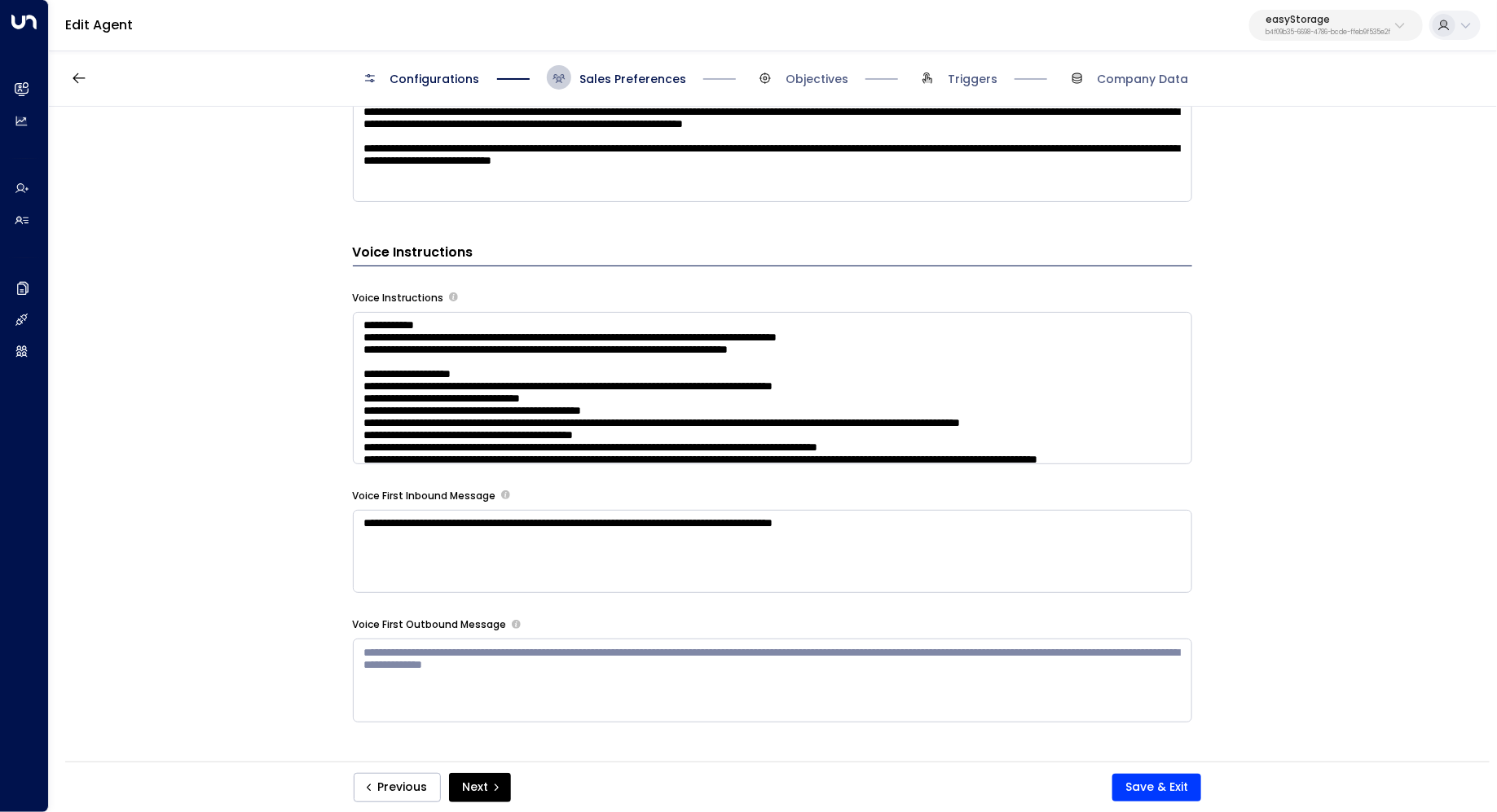
scroll to position [1157, 0]
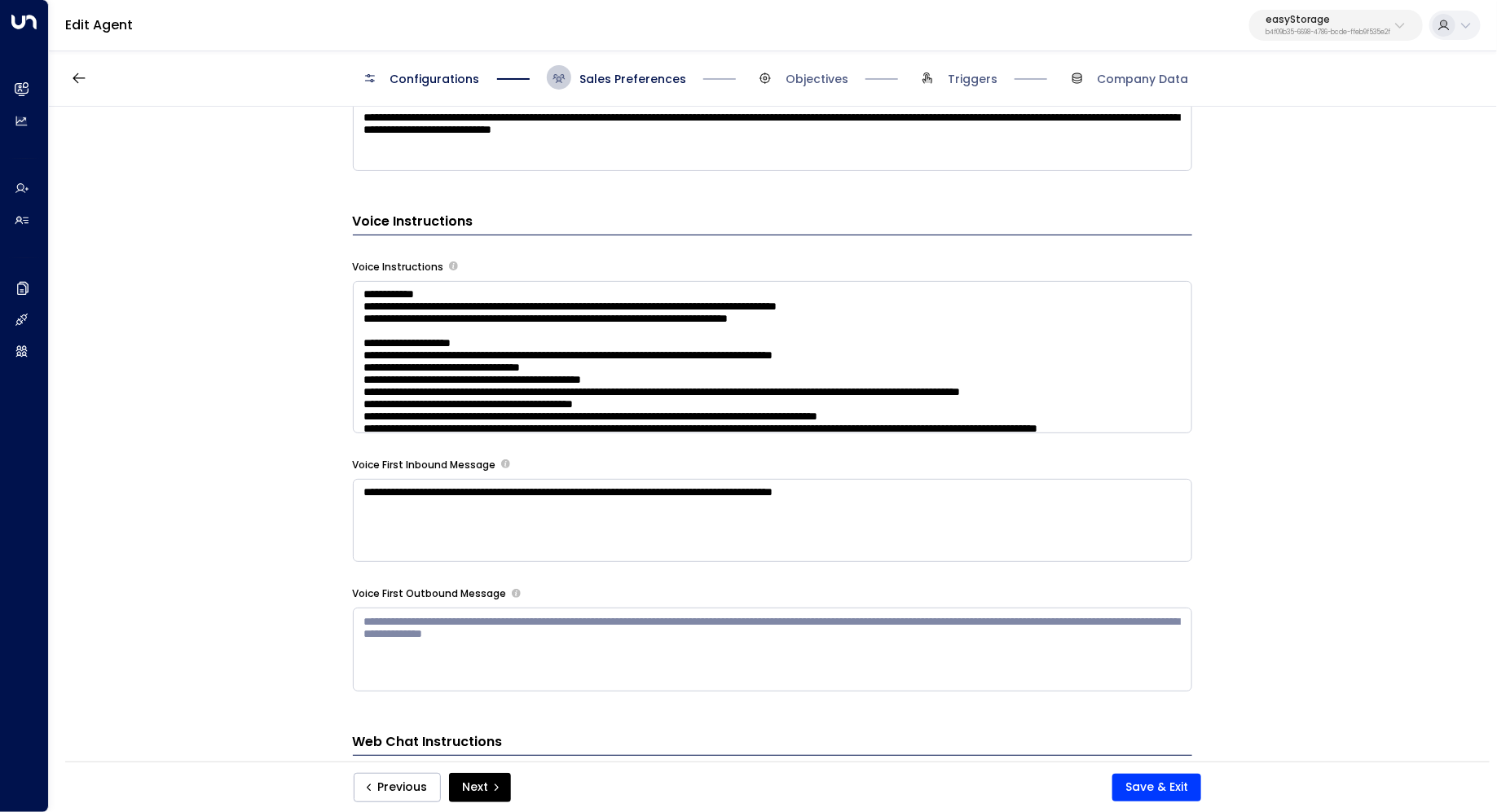
click at [975, 394] on textarea at bounding box center [772, 357] width 839 height 152
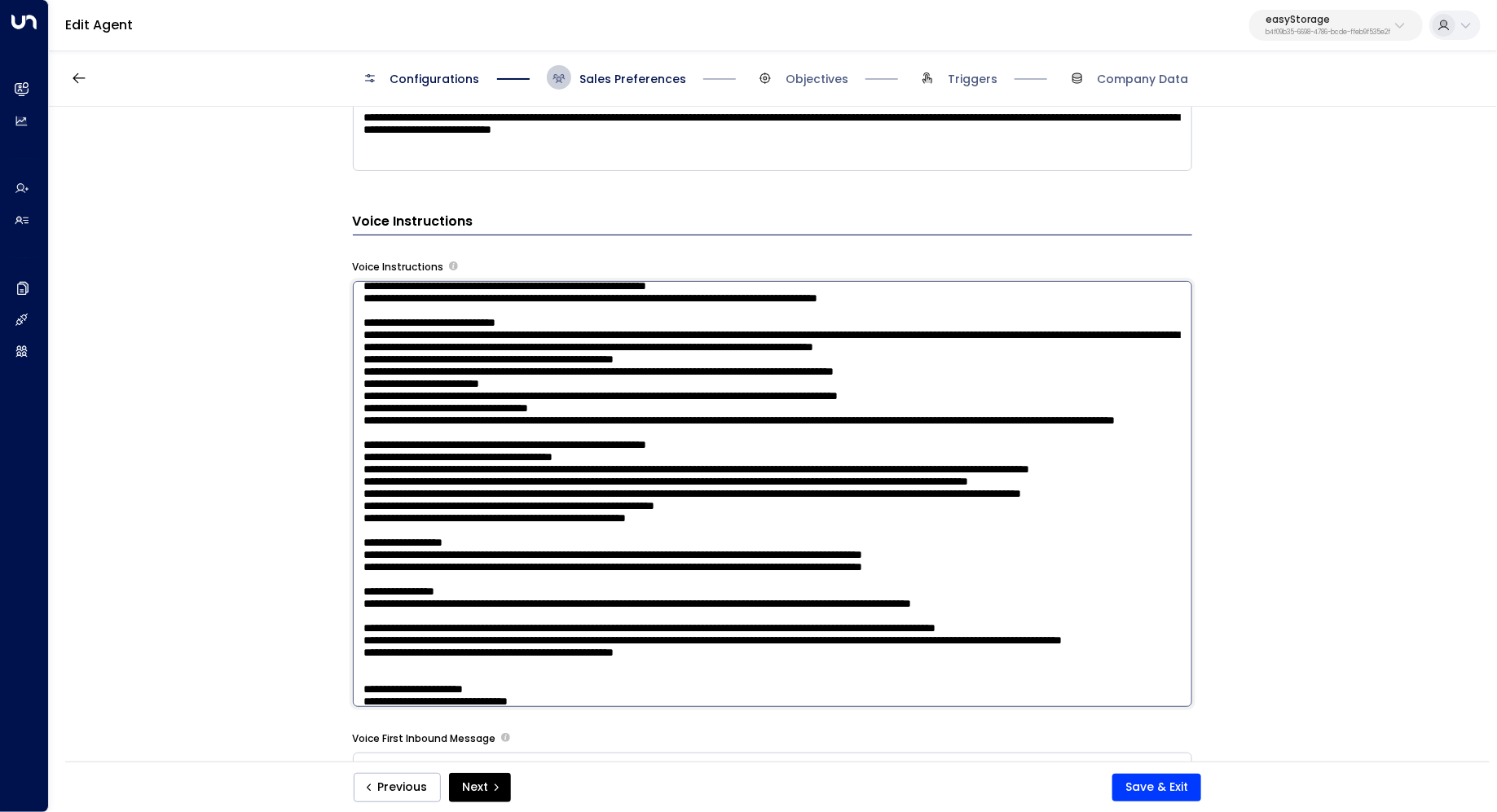
scroll to position [677, 0]
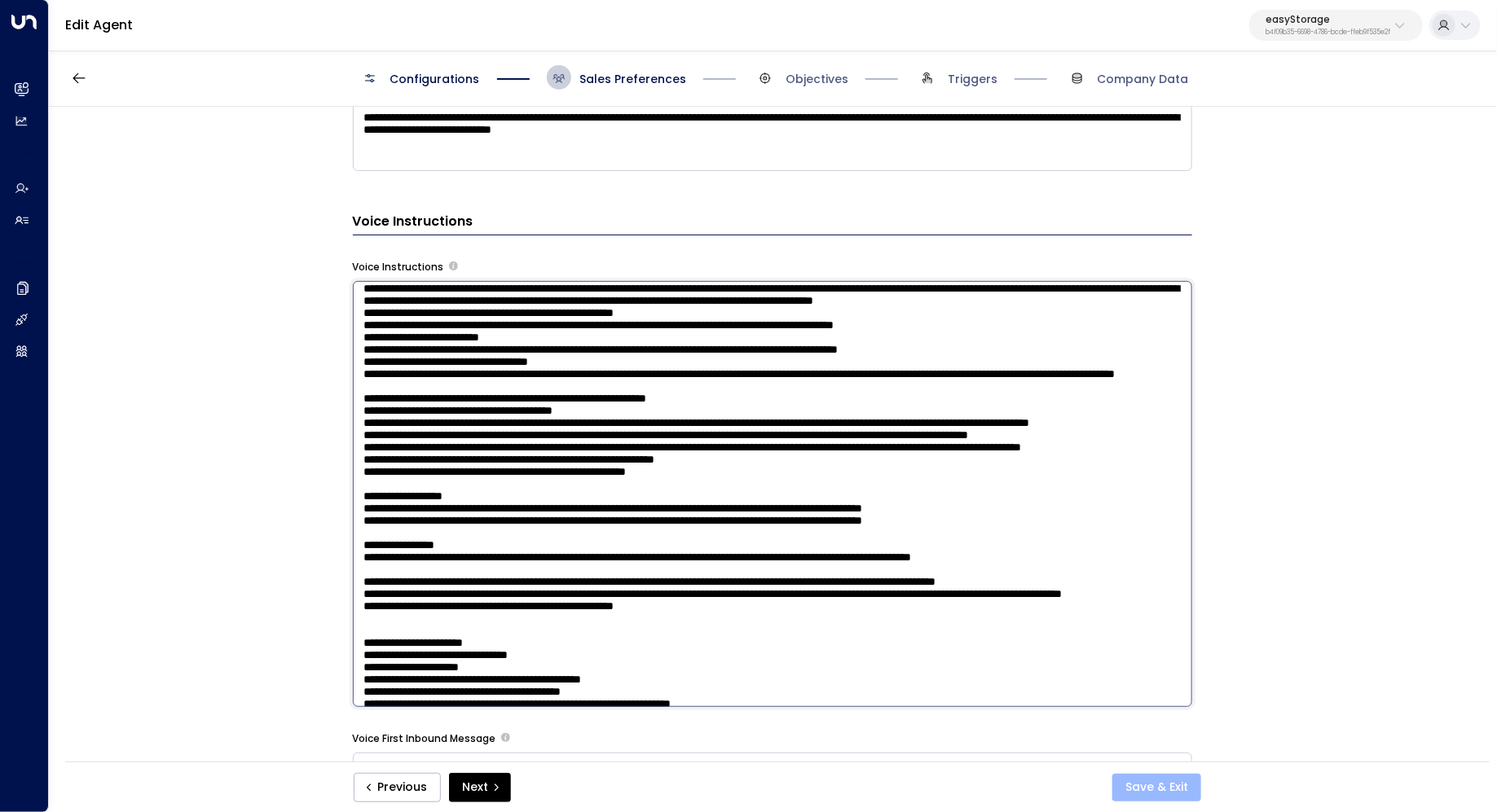
click at [1140, 783] on button "Save & Exit" at bounding box center [1157, 787] width 89 height 28
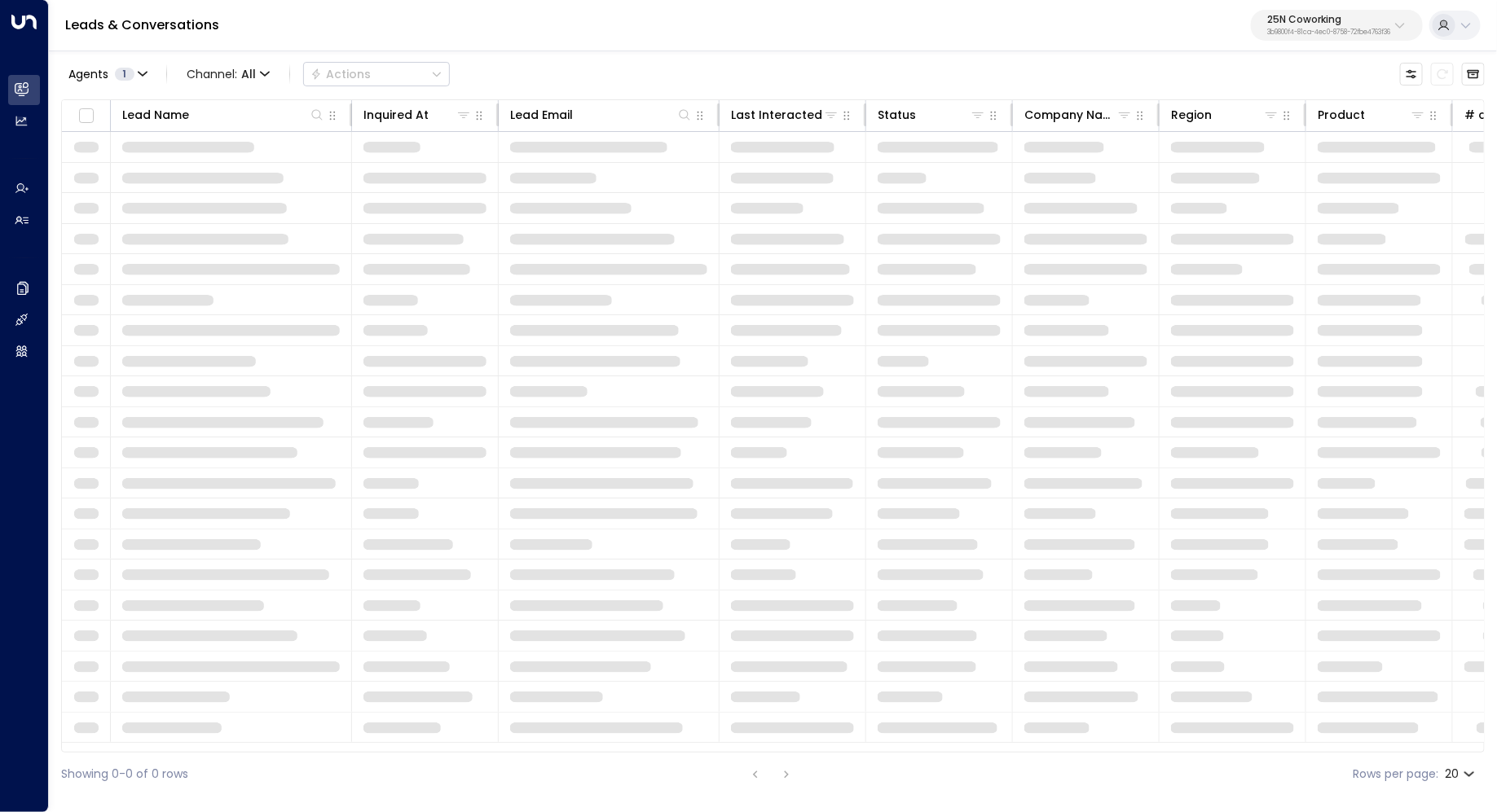
click at [1335, 22] on p "25N Coworking" at bounding box center [1329, 20] width 123 height 10
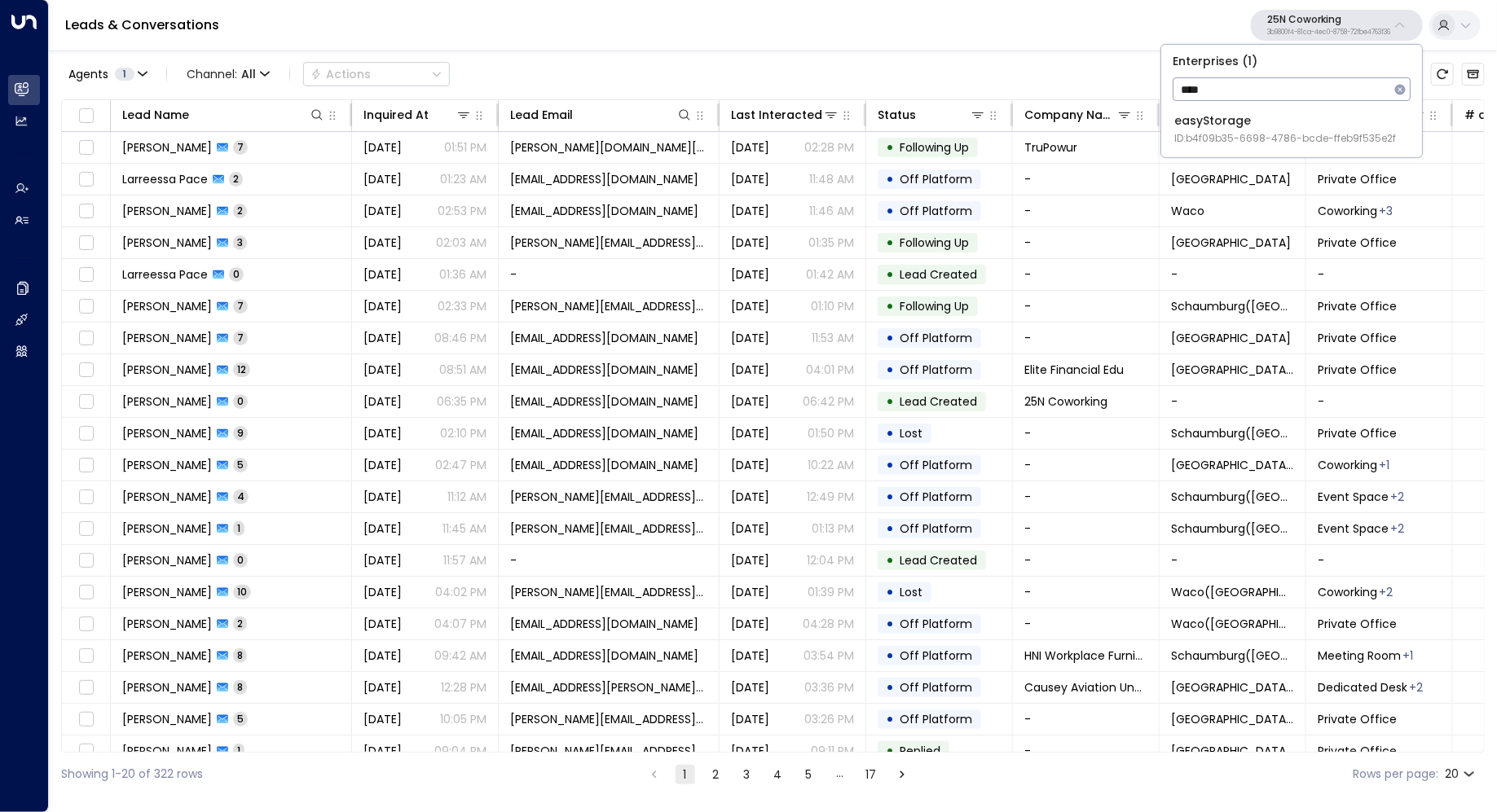
type input "****"
click at [1211, 121] on div "easyStorage ID: b4f09b35-6698-4786-bcde-ffeb9f535e2f" at bounding box center [1285, 130] width 222 height 34
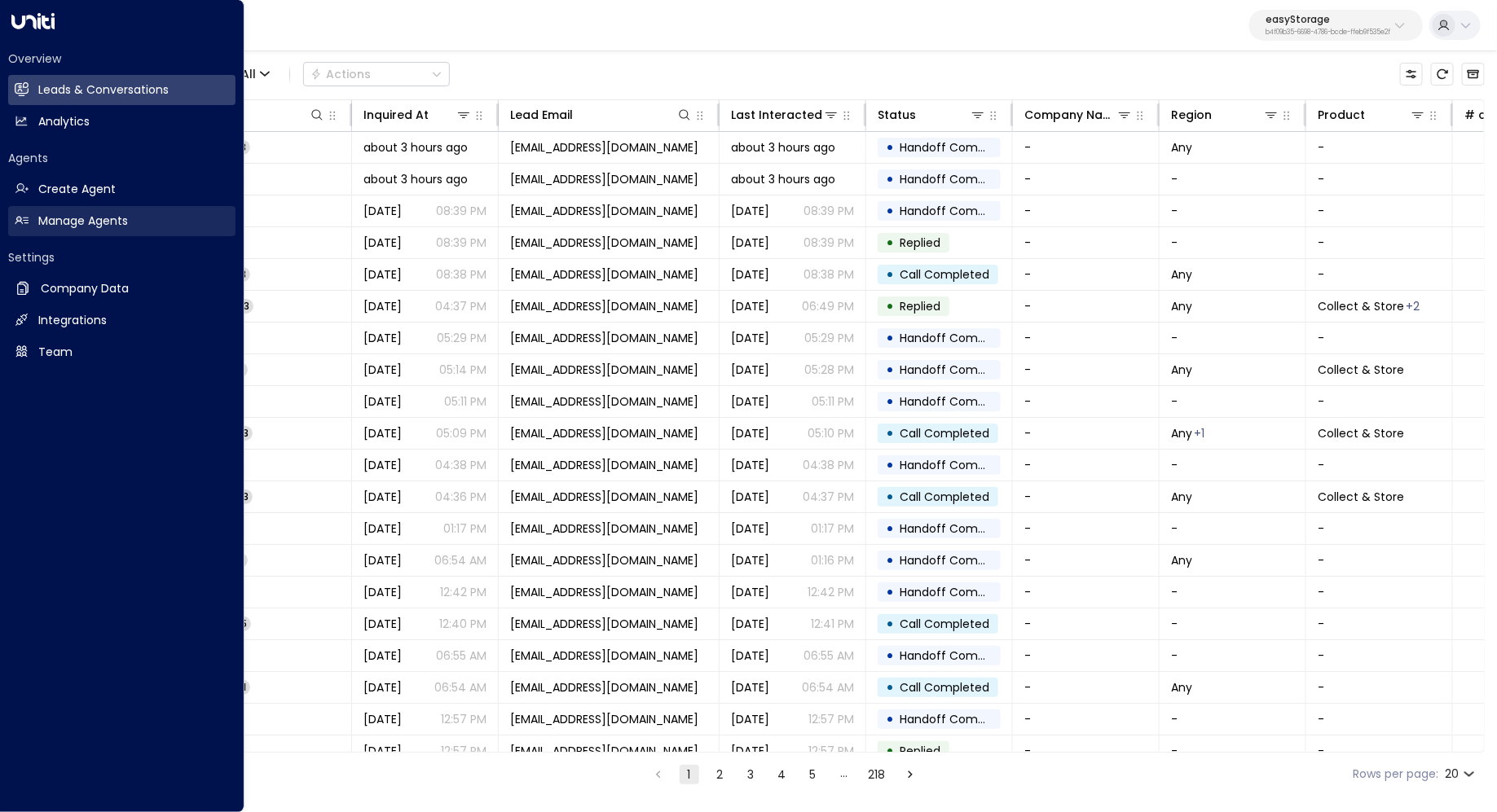
click at [78, 223] on h2 "Manage Agents" at bounding box center [83, 221] width 89 height 17
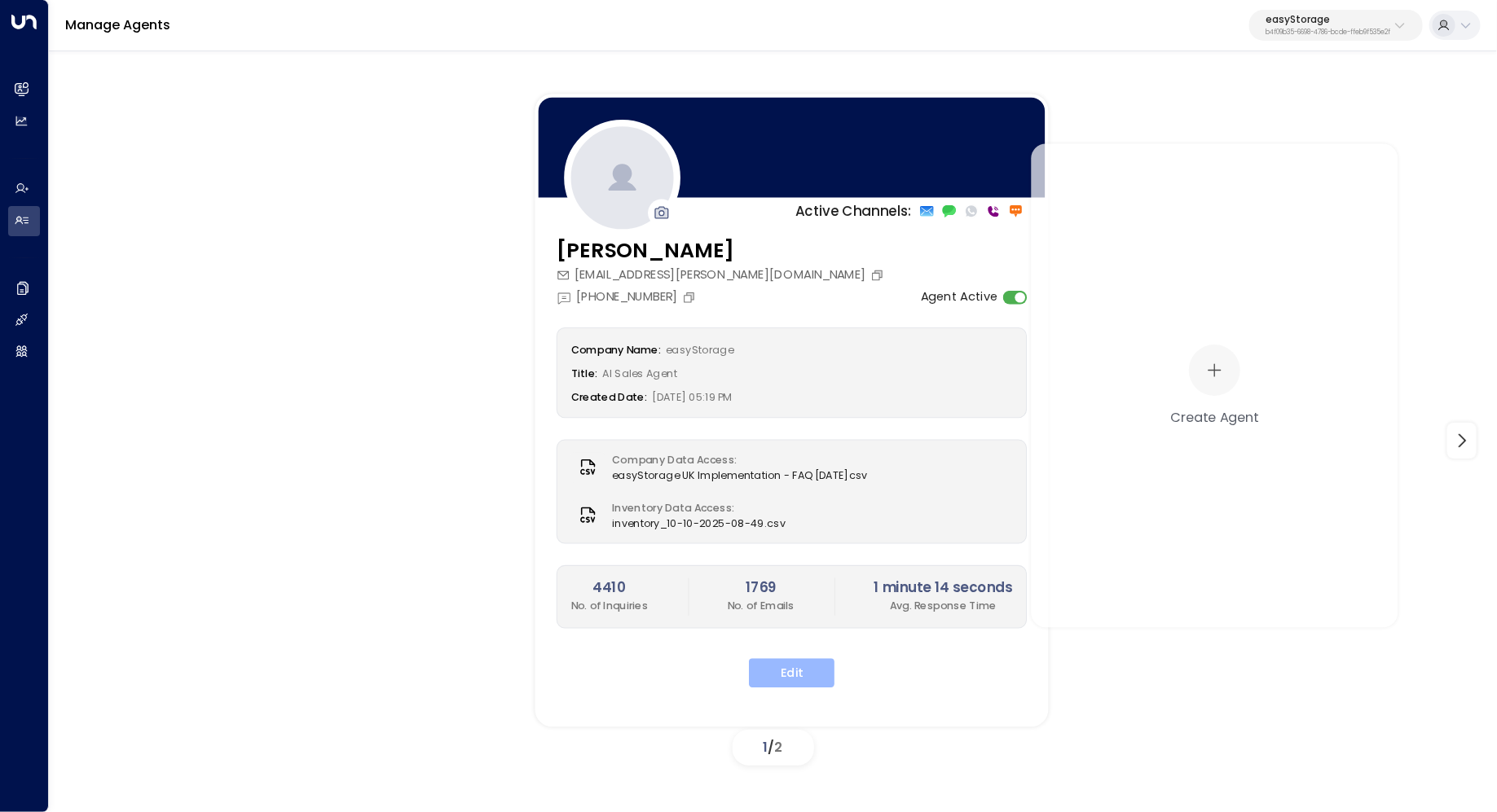
click at [794, 674] on button "Edit" at bounding box center [792, 673] width 85 height 30
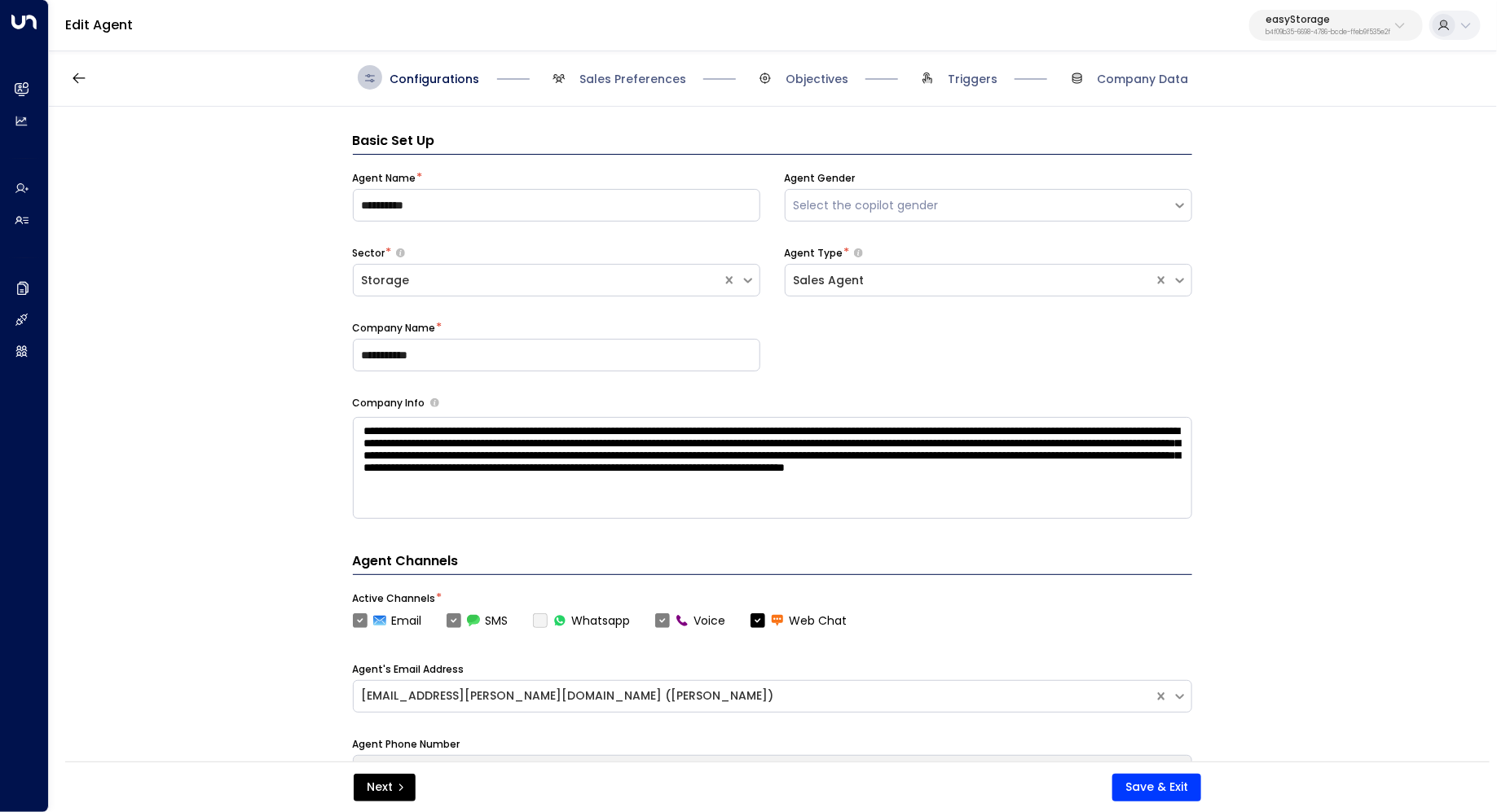
scroll to position [25, 0]
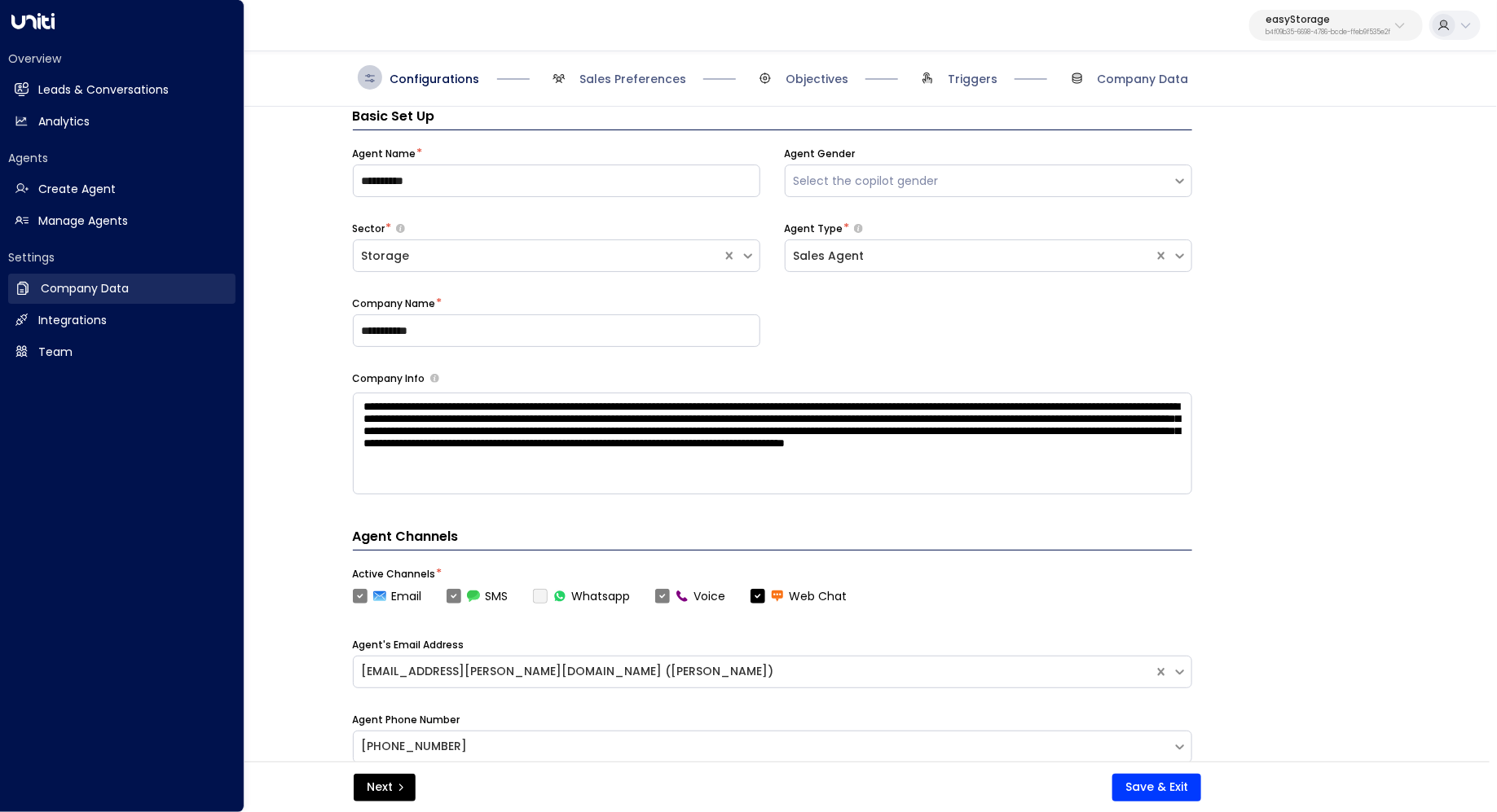
click at [130, 281] on link "Company Data Company Data" at bounding box center [122, 288] width 228 height 30
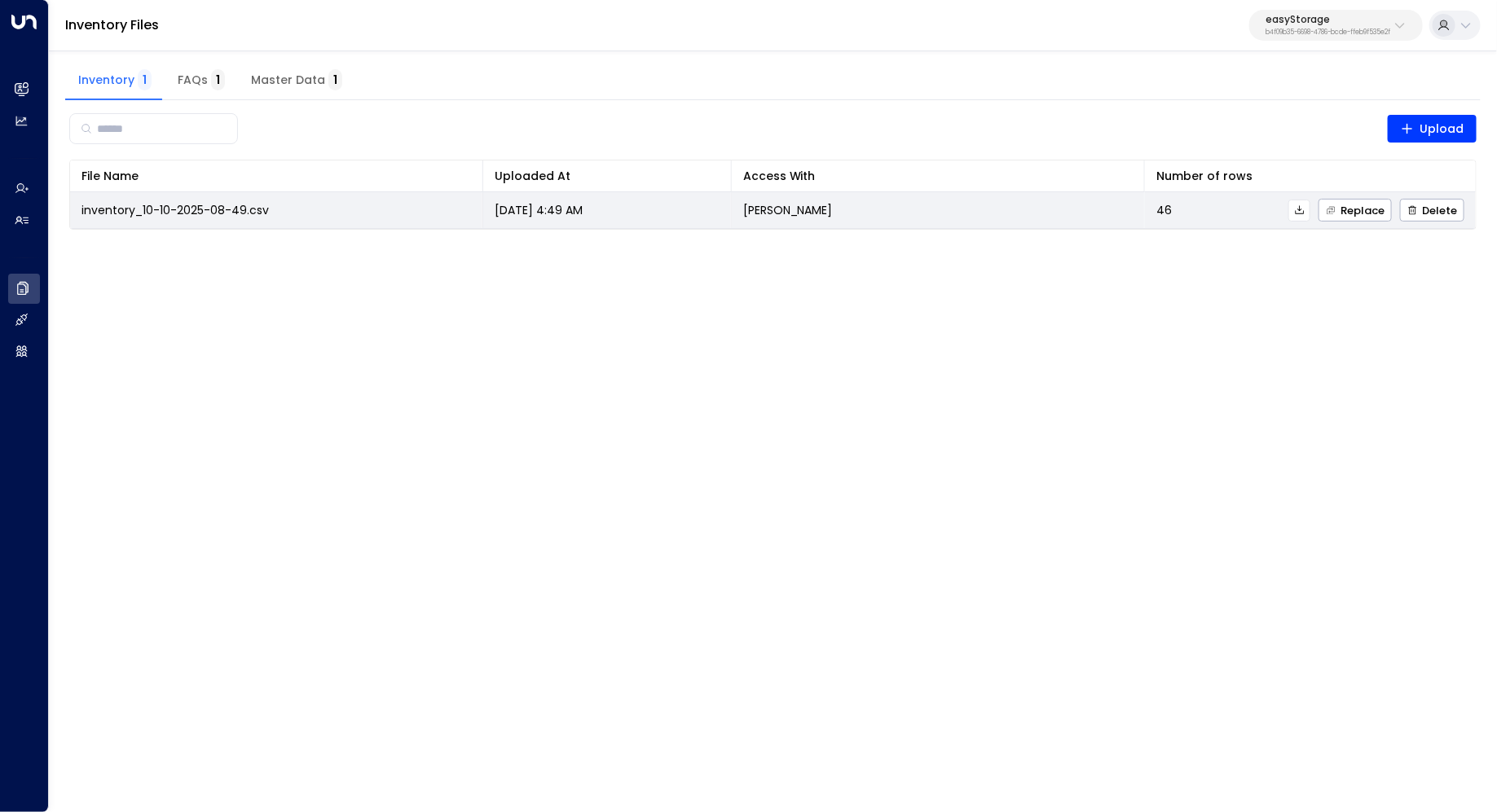
click at [1303, 209] on icon at bounding box center [1299, 209] width 9 height 9
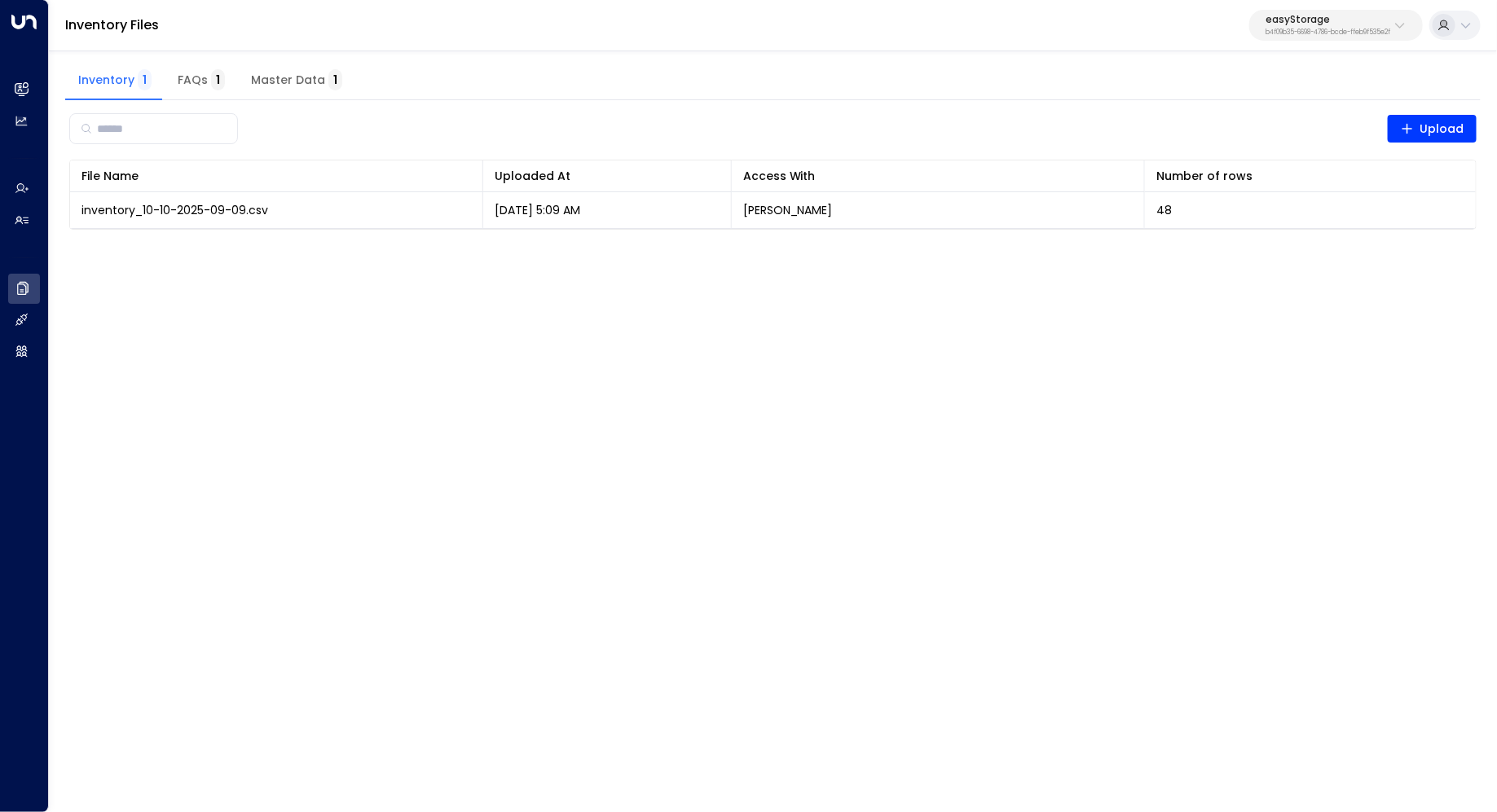
click at [1298, 19] on p "easyStorage" at bounding box center [1329, 20] width 125 height 10
type input "****"
click at [1261, 117] on div "Access Storage ID: 17248963-7bae-4f68-a6e0-04e589c1c15e" at bounding box center [1286, 130] width 225 height 34
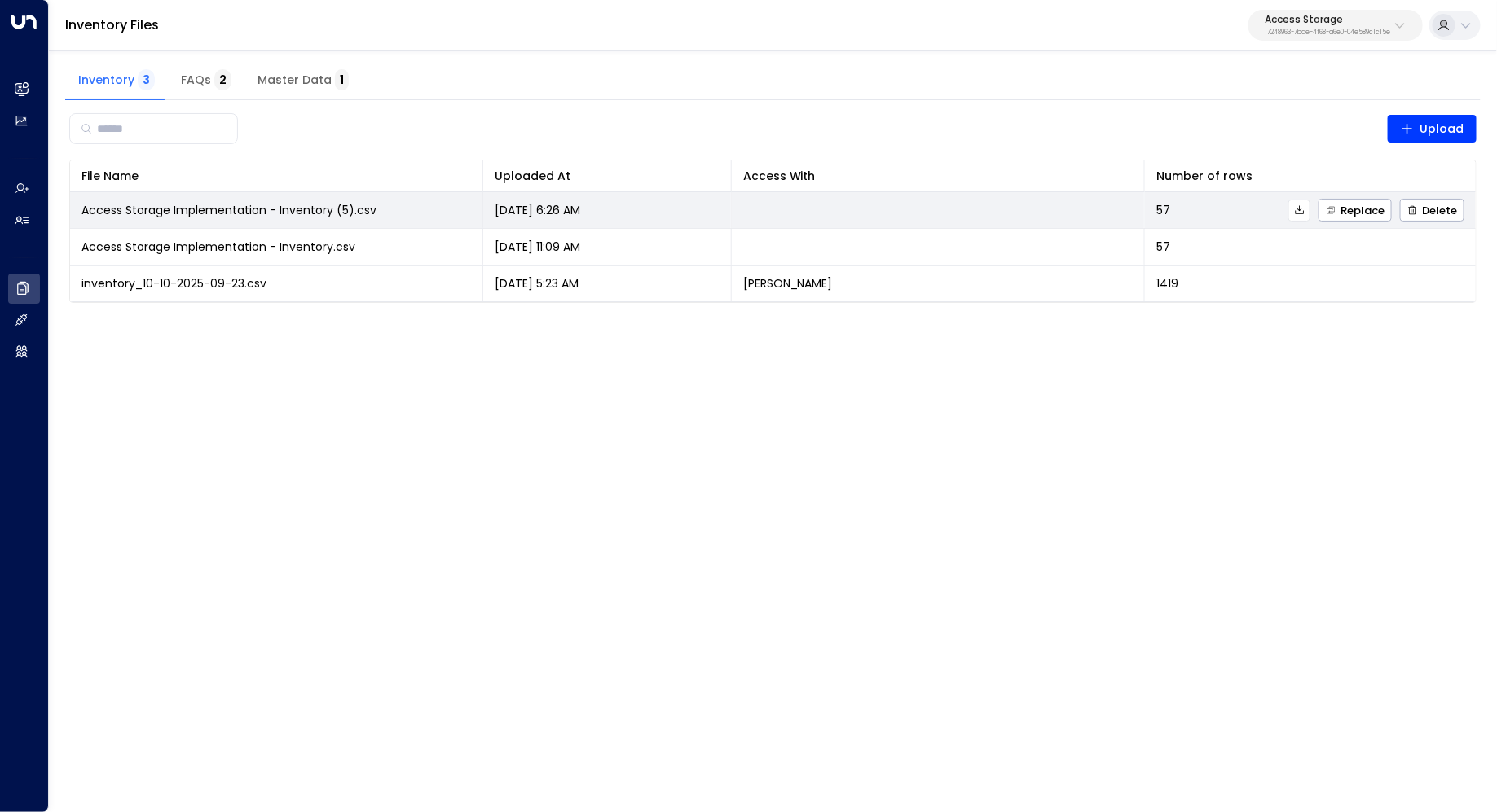
click at [1304, 211] on icon at bounding box center [1300, 210] width 12 height 12
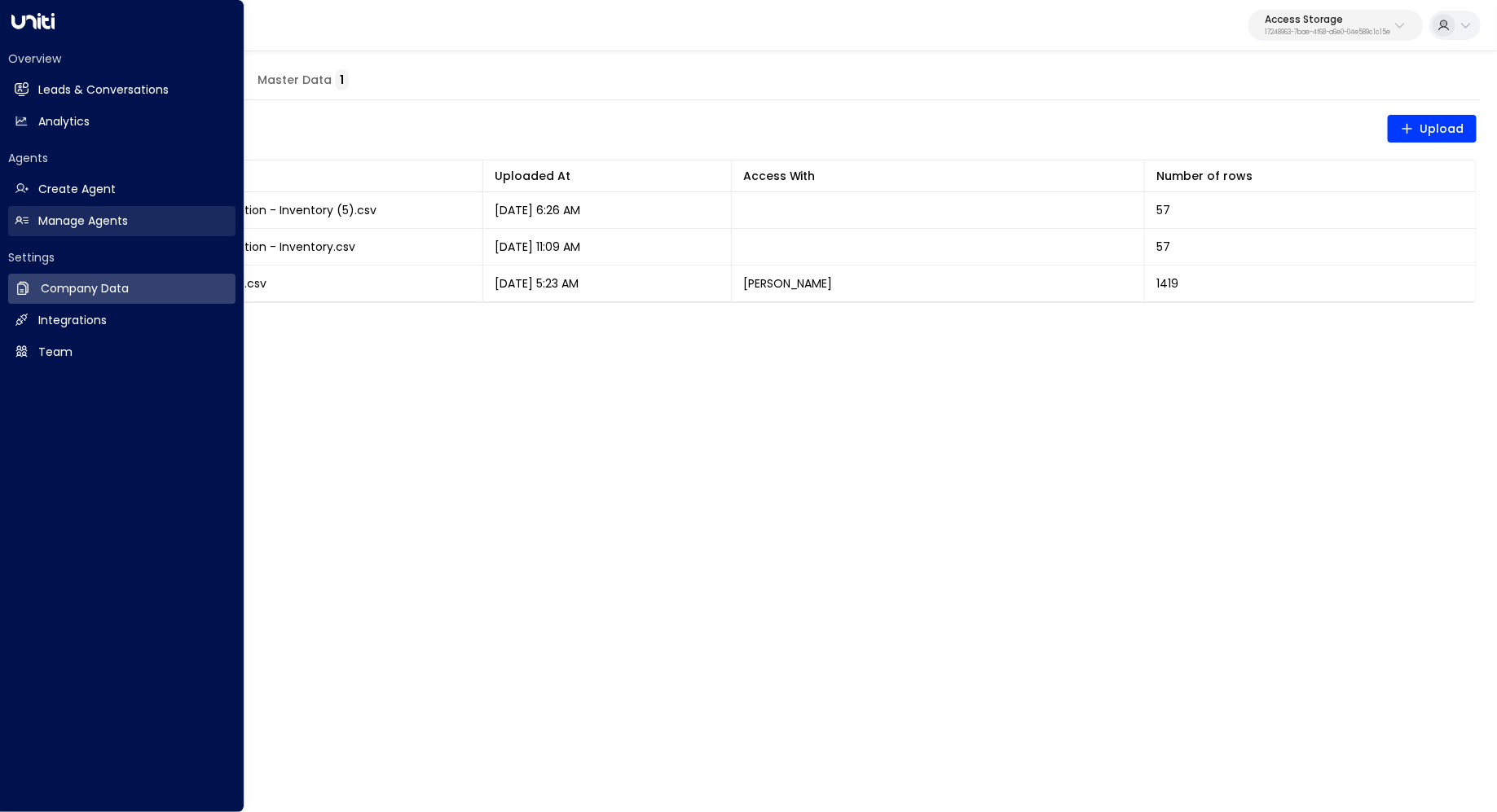
click at [111, 225] on h2 "Manage Agents" at bounding box center [83, 221] width 89 height 17
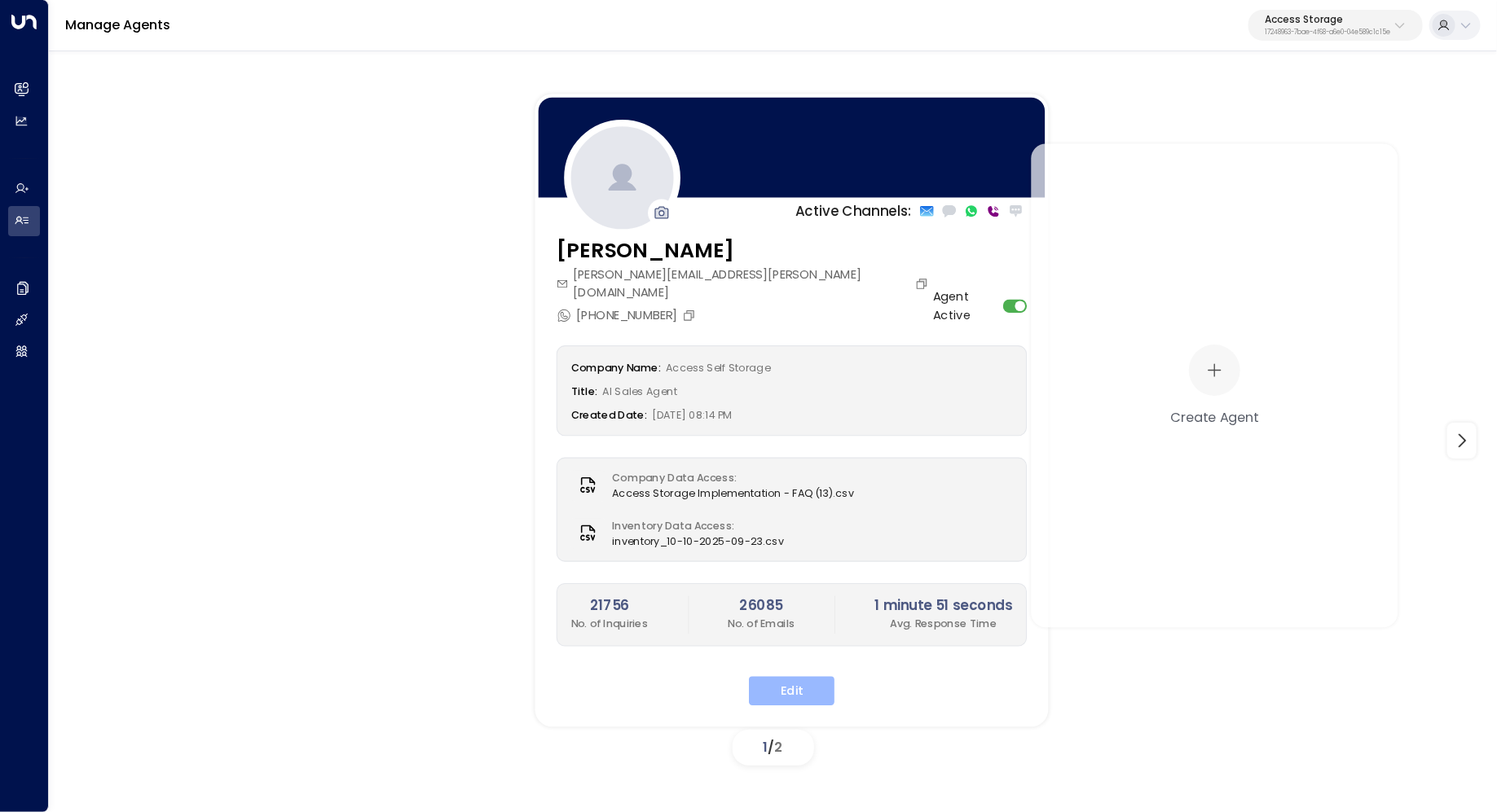
click at [805, 683] on button "Edit" at bounding box center [792, 692] width 85 height 30
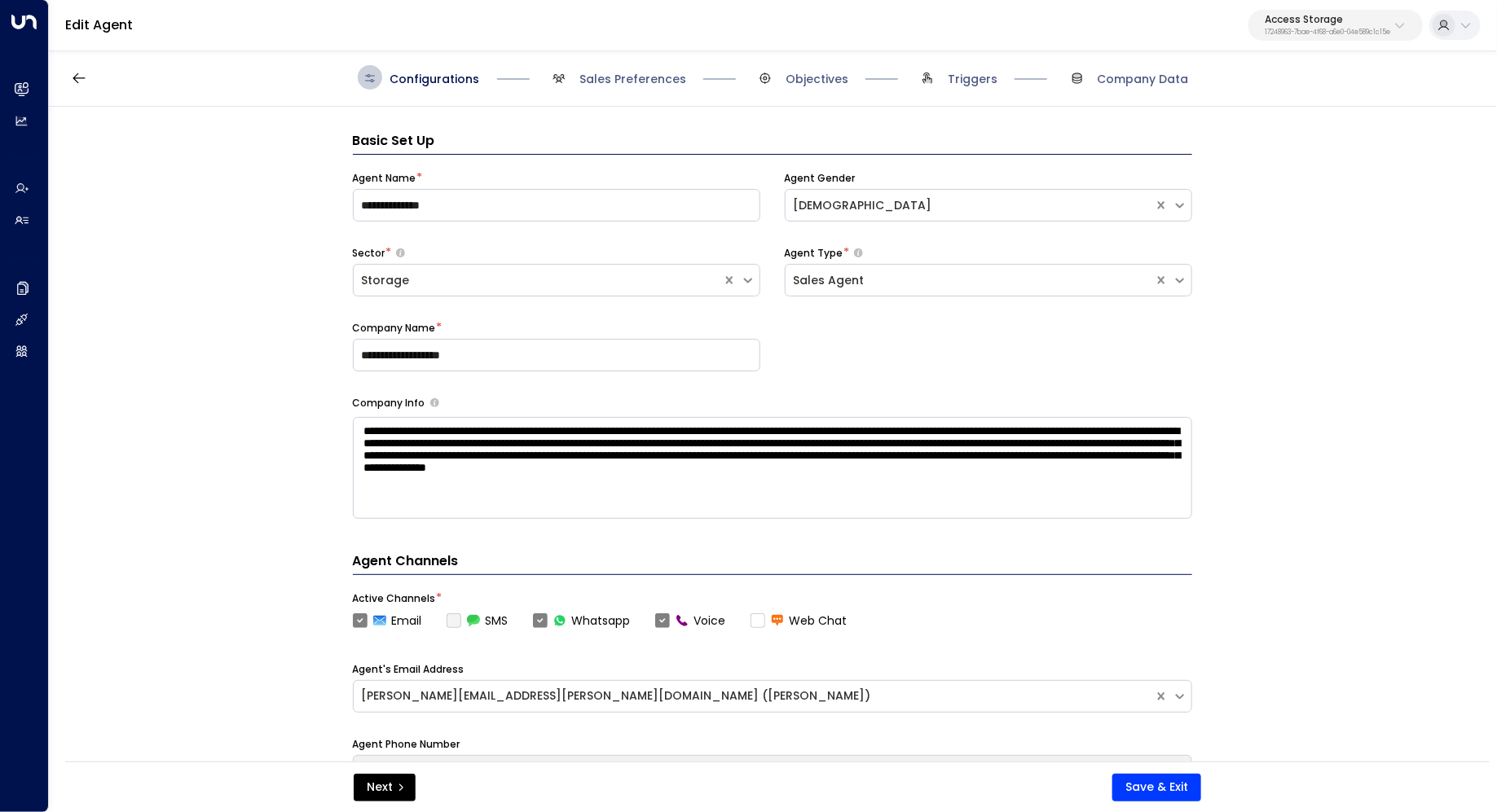
scroll to position [25, 0]
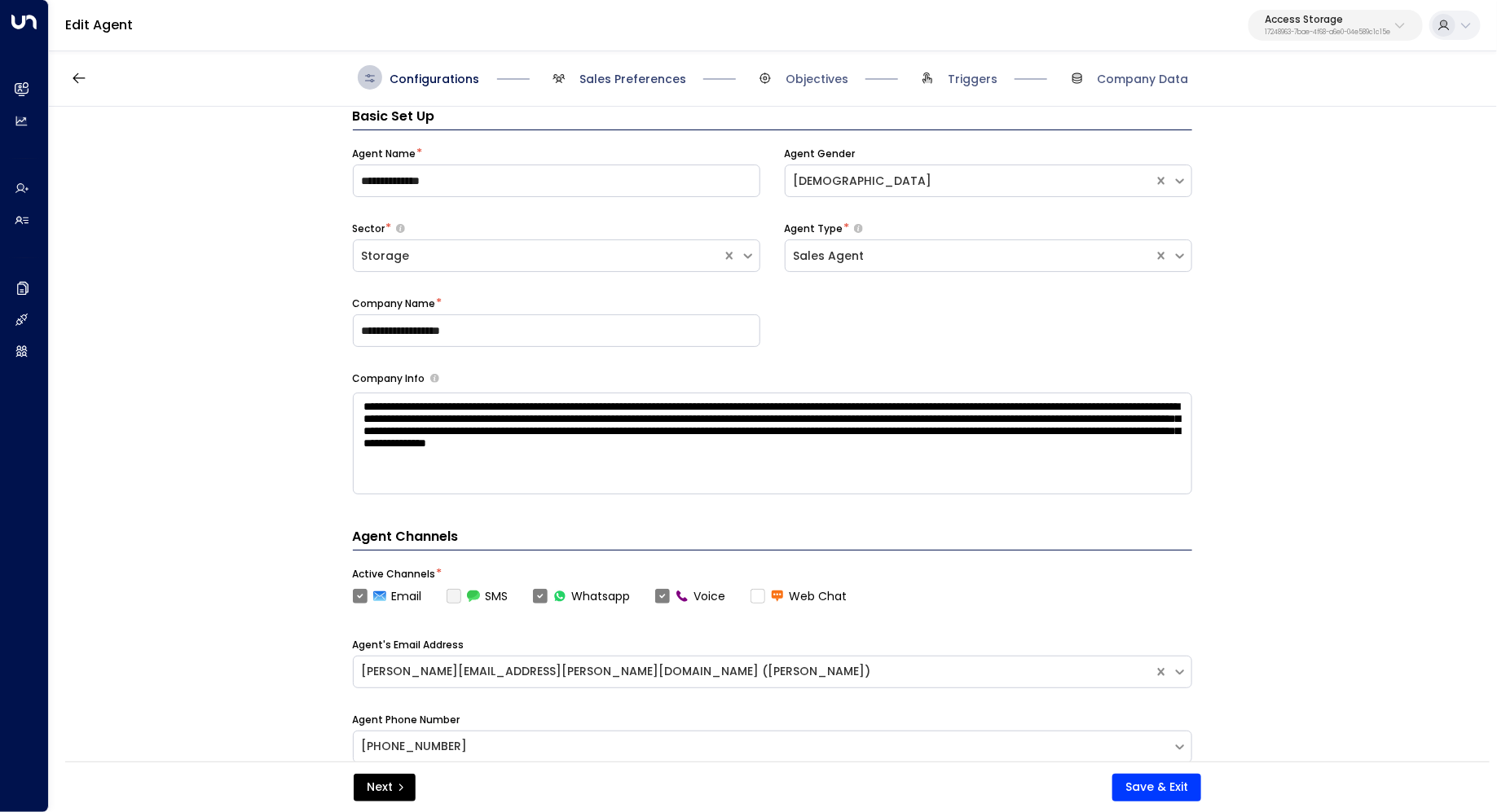
click at [641, 79] on span "Sales Preferences" at bounding box center [633, 79] width 107 height 16
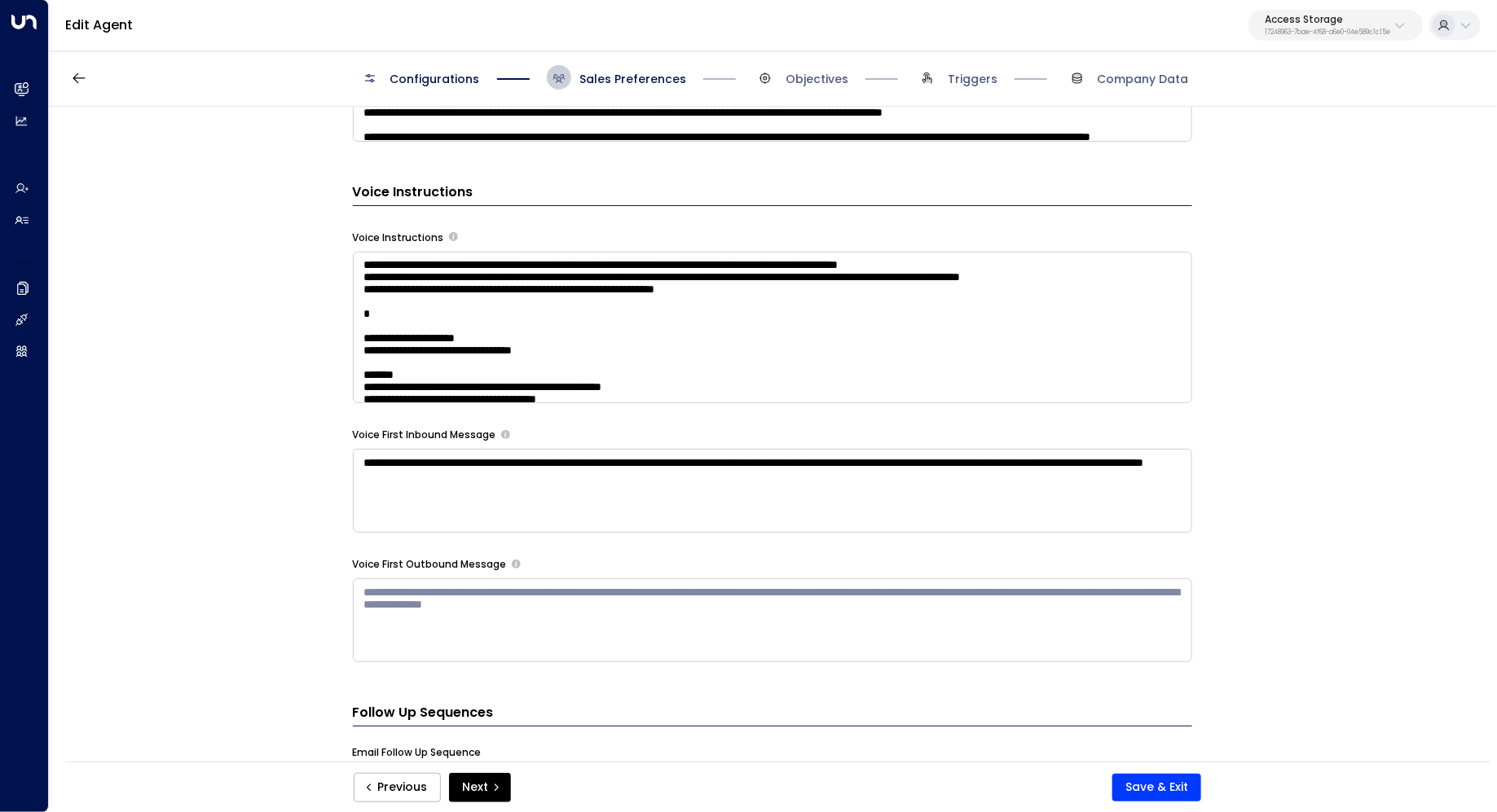
scroll to position [1314, 0]
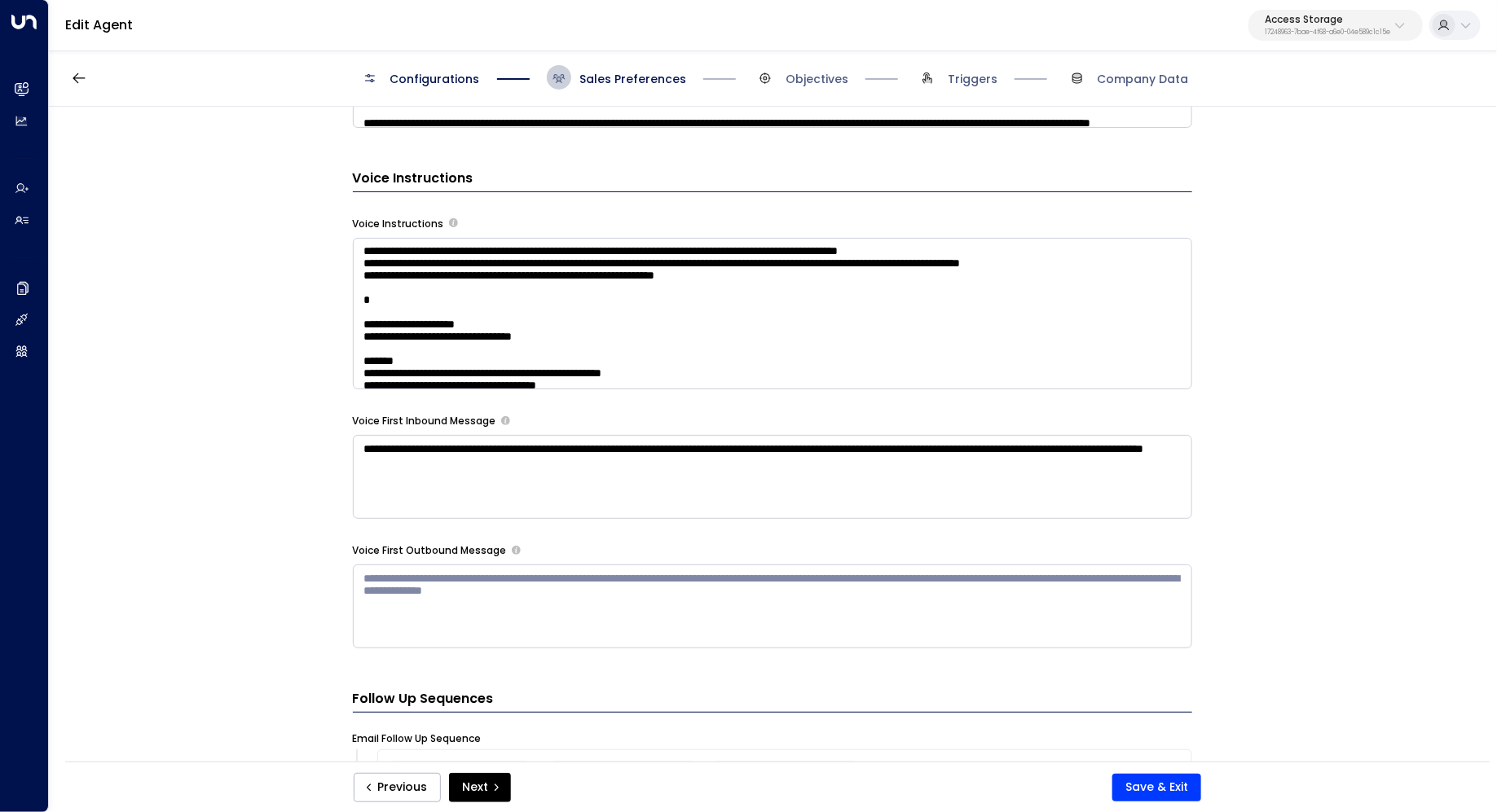
click at [875, 330] on textarea at bounding box center [772, 314] width 839 height 152
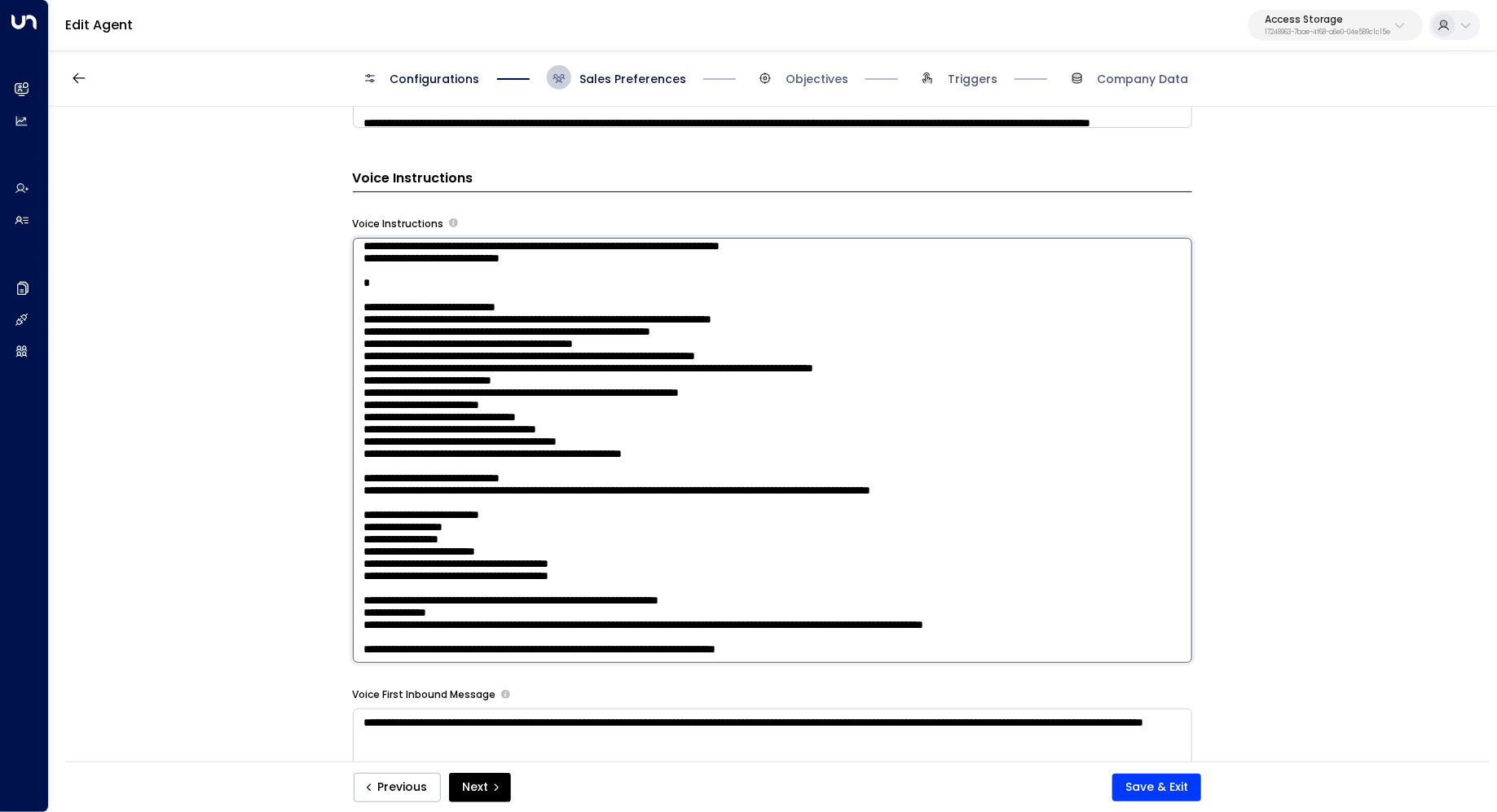
scroll to position [2012, 0]
click at [689, 550] on textarea at bounding box center [772, 451] width 839 height 426
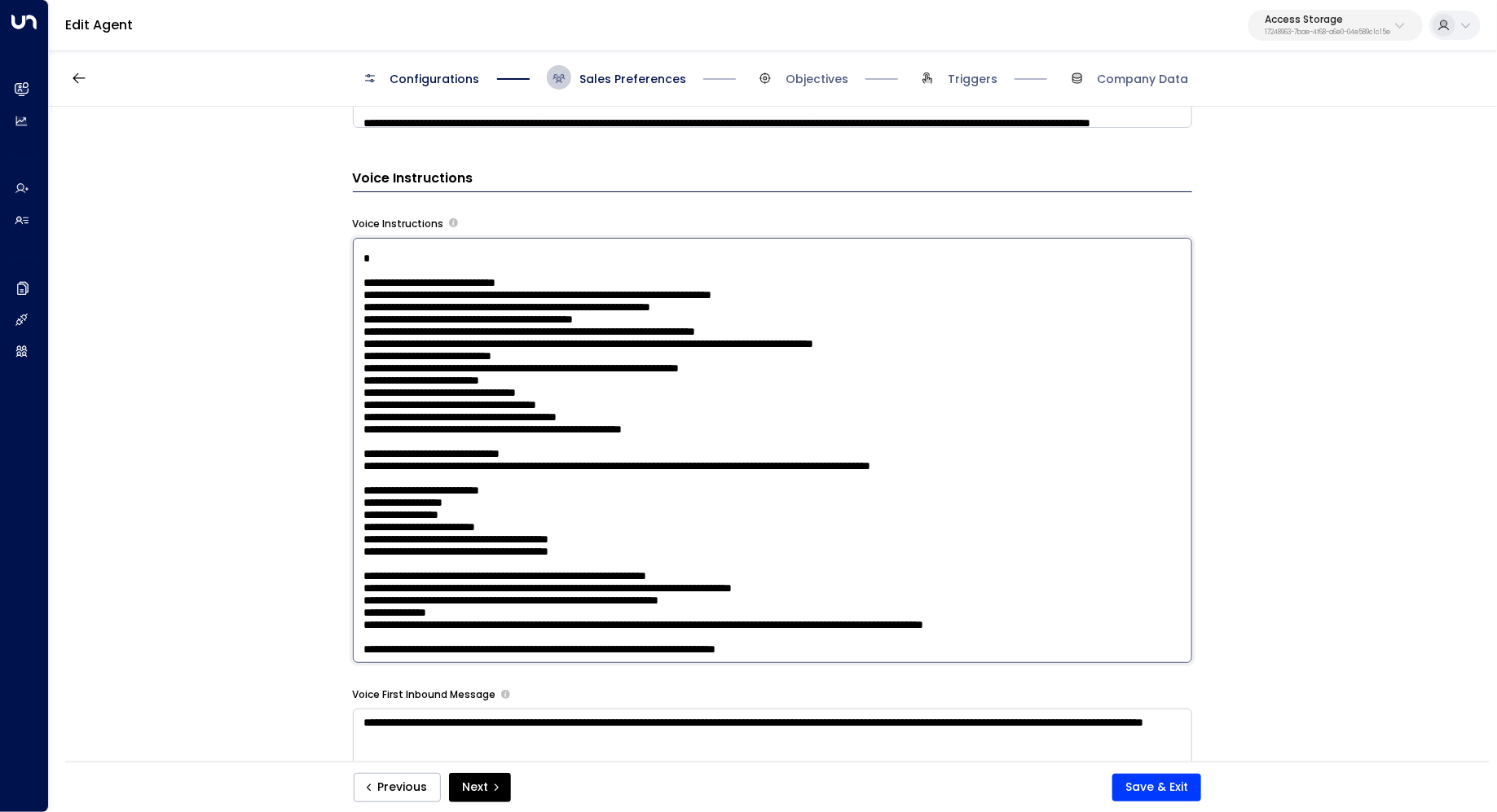
type textarea "**********"
click at [608, 538] on textarea at bounding box center [772, 451] width 839 height 426
drag, startPoint x: 897, startPoint y: 590, endPoint x: 328, endPoint y: 571, distance: 569.3
click at [328, 571] on div "**********" at bounding box center [772, 440] width 1446 height 665
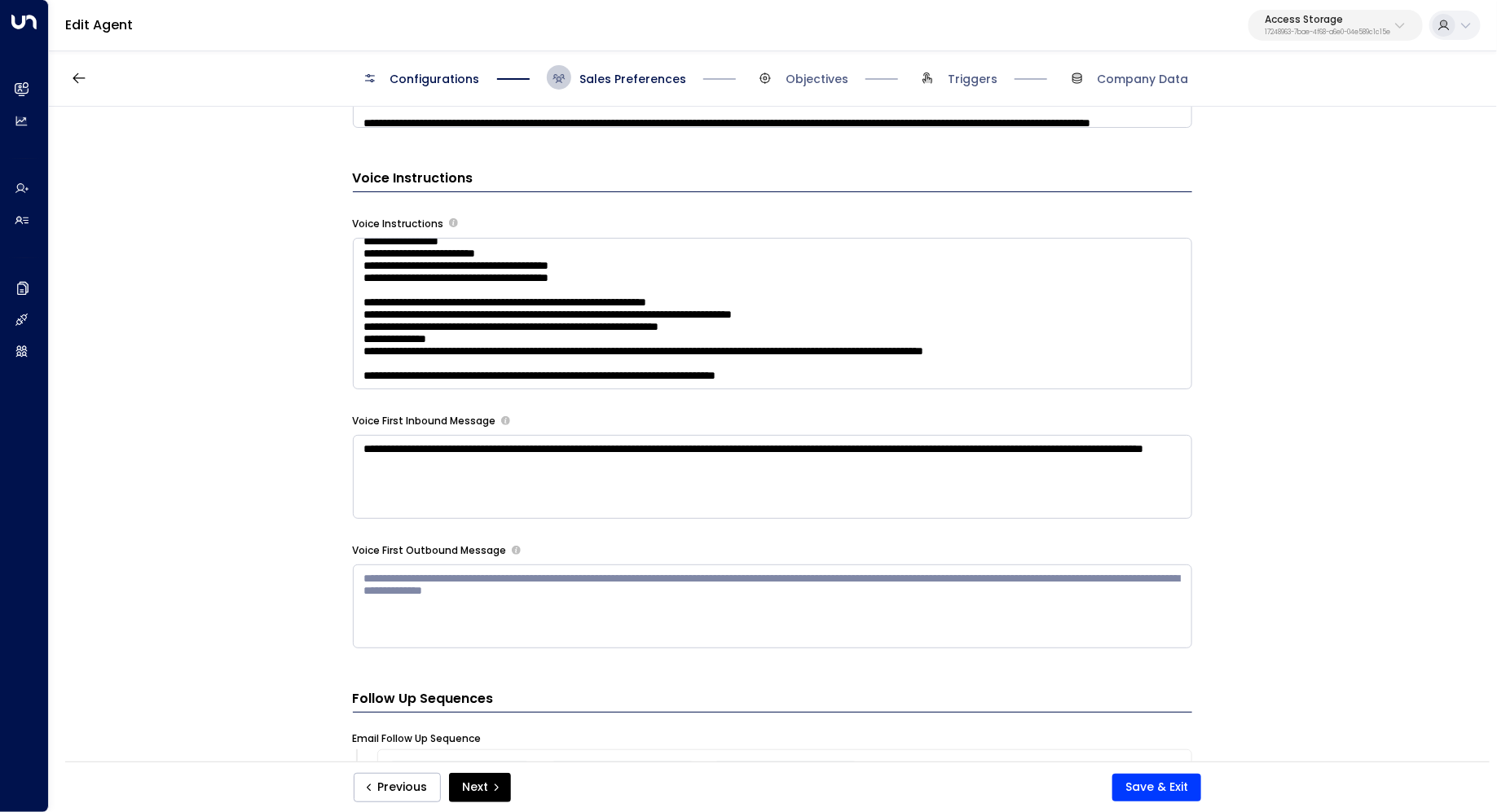
click at [291, 274] on div "**********" at bounding box center [772, 440] width 1446 height 665
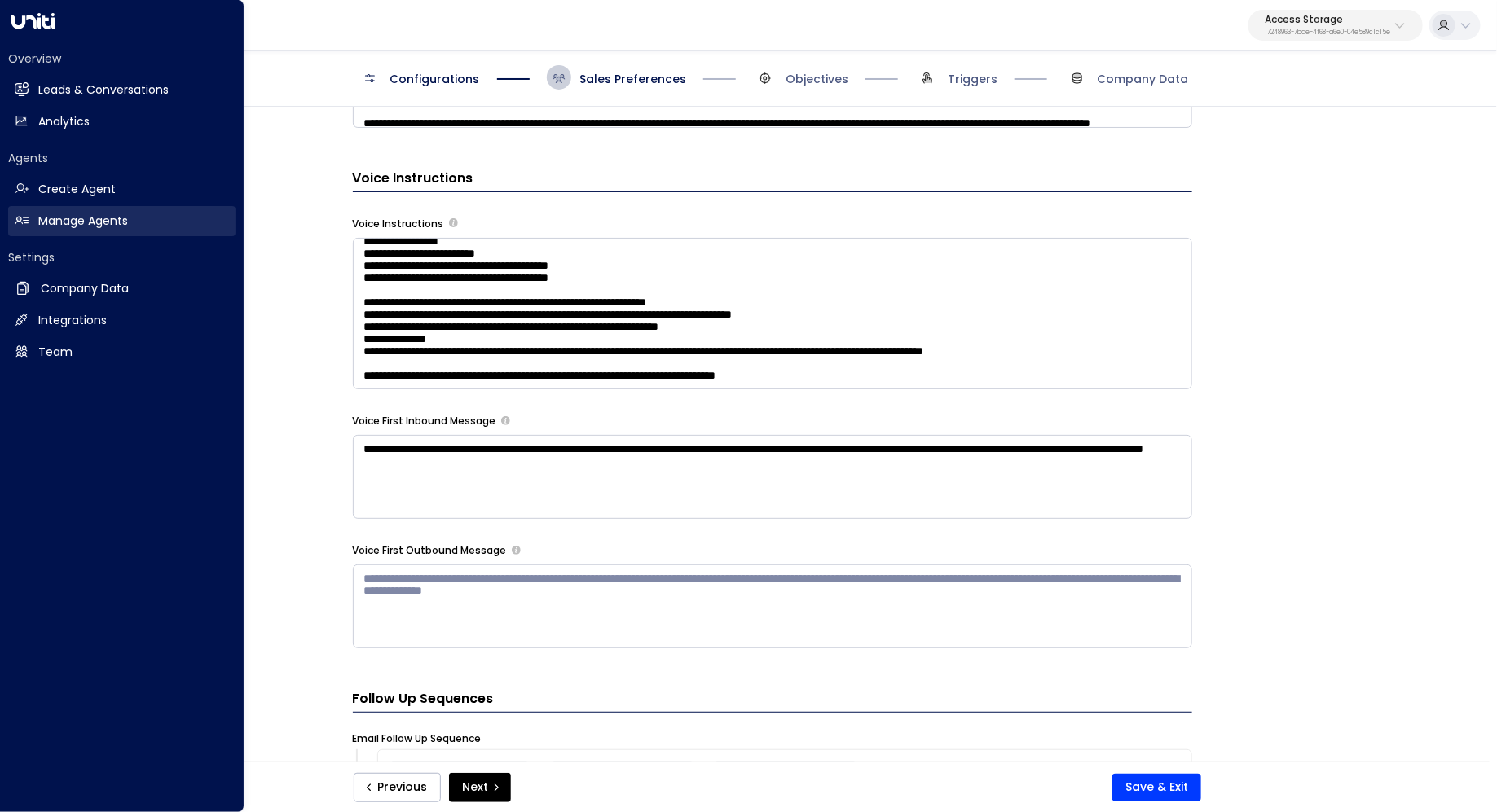
click at [82, 223] on h2 "Manage Agents" at bounding box center [83, 221] width 89 height 17
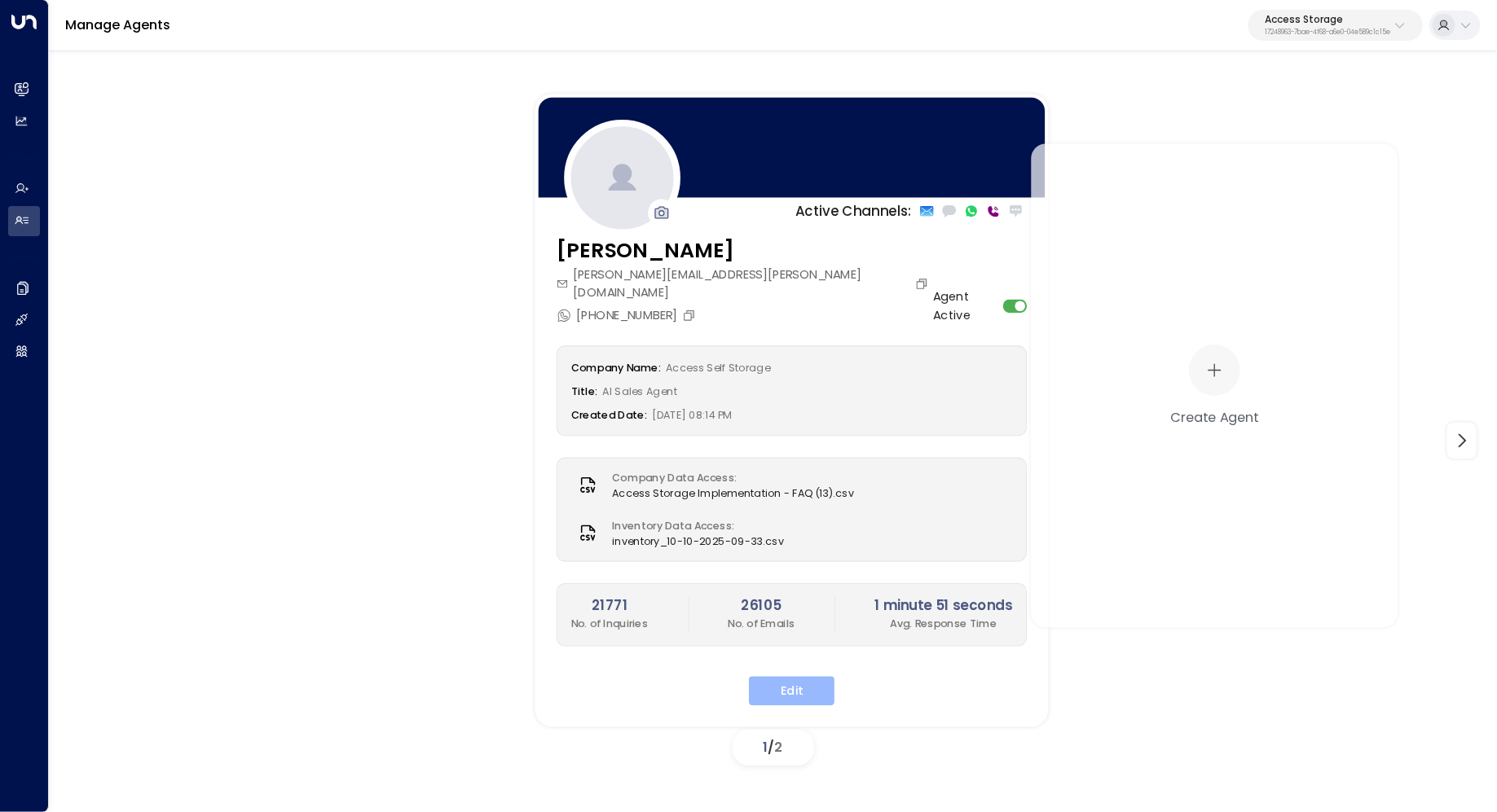
click at [798, 677] on button "Edit" at bounding box center [792, 692] width 85 height 30
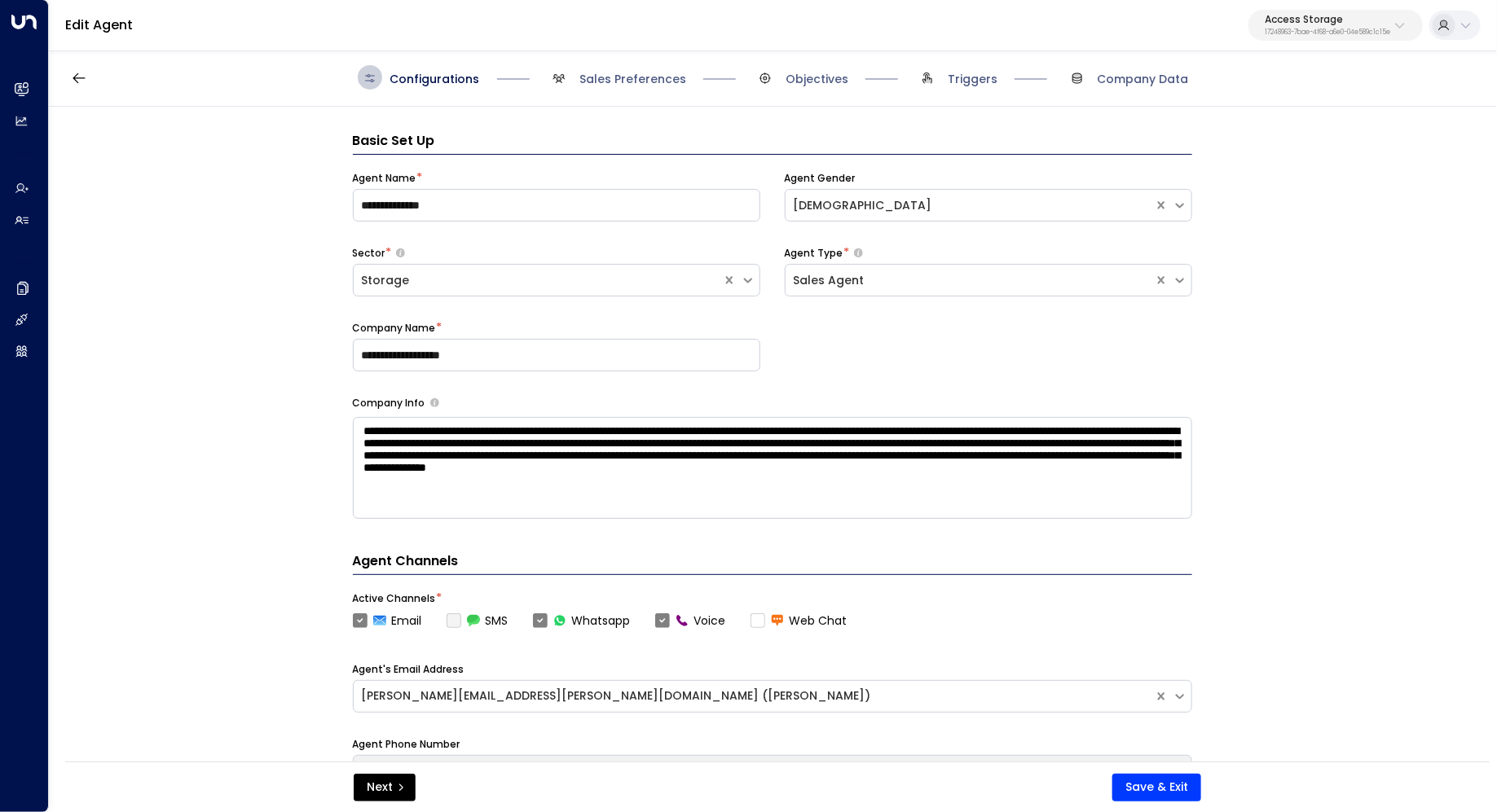
scroll to position [25, 0]
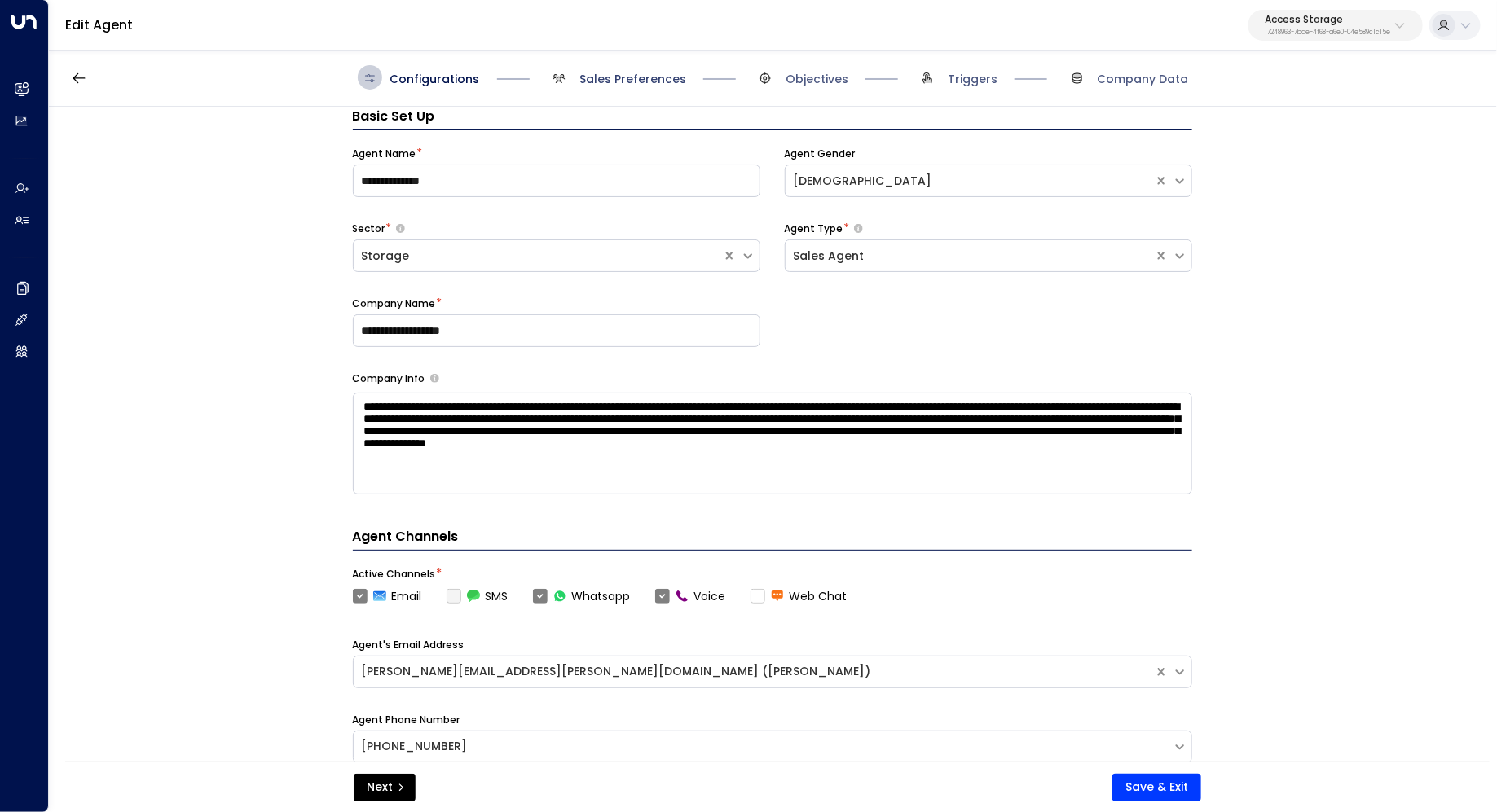
click at [608, 72] on span "Sales Preferences" at bounding box center [633, 79] width 107 height 16
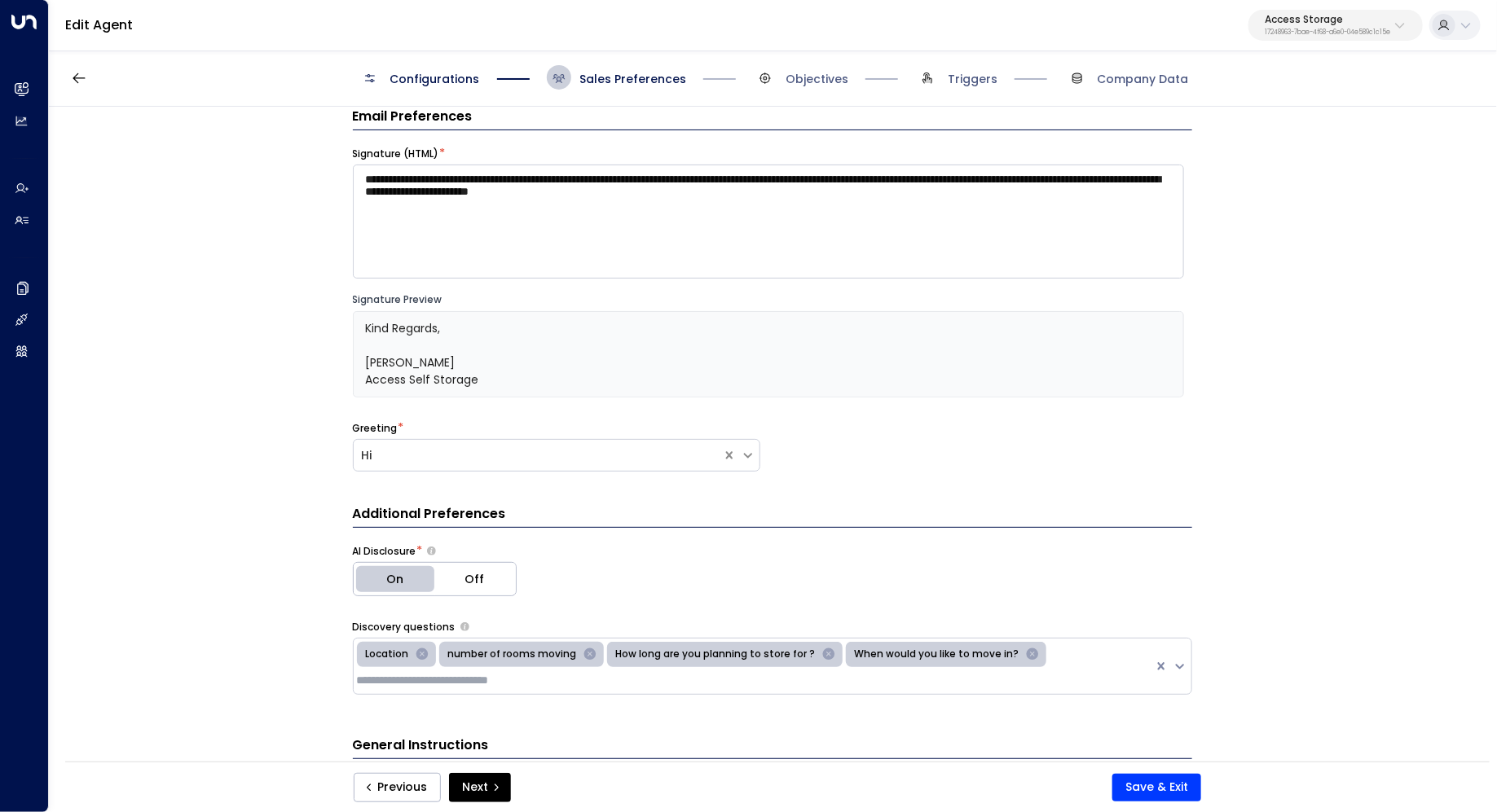
click at [949, 85] on span "Triggers" at bounding box center [956, 77] width 82 height 25
